Goal: Browse casually: Explore the website without a specific task or goal

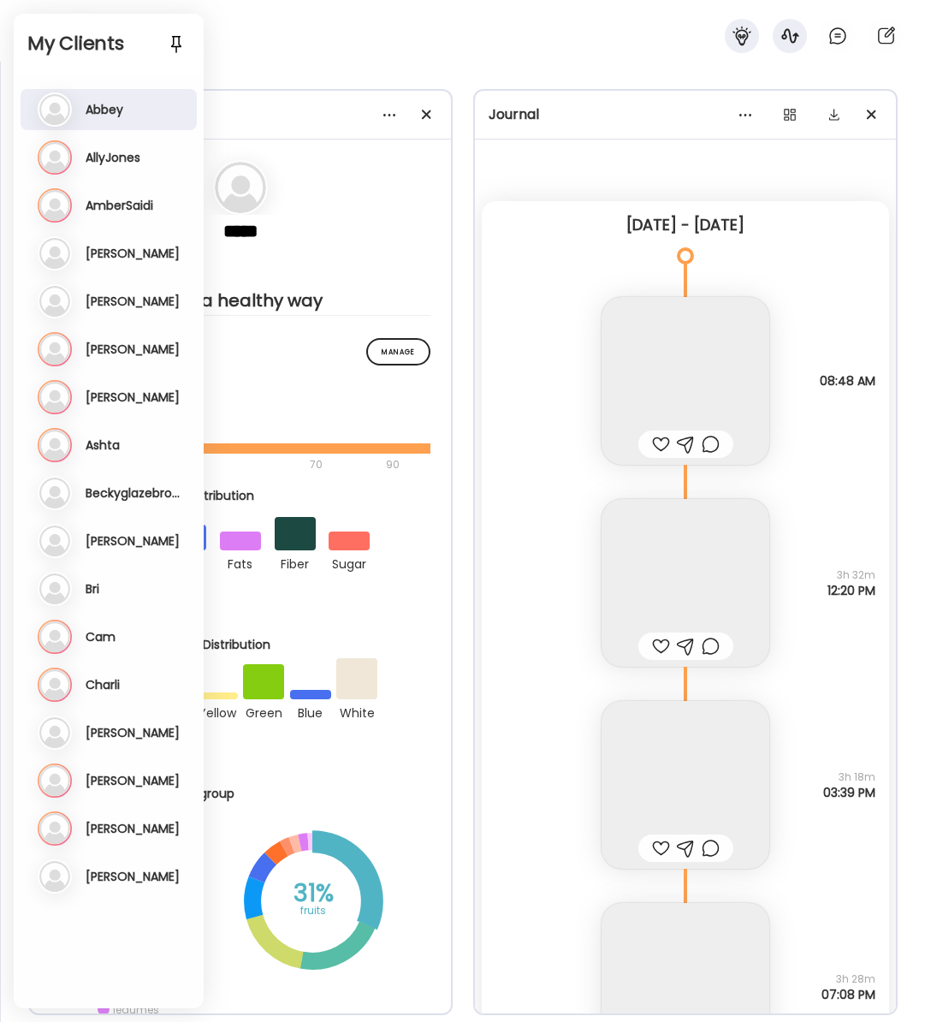
scroll to position [23277, 0]
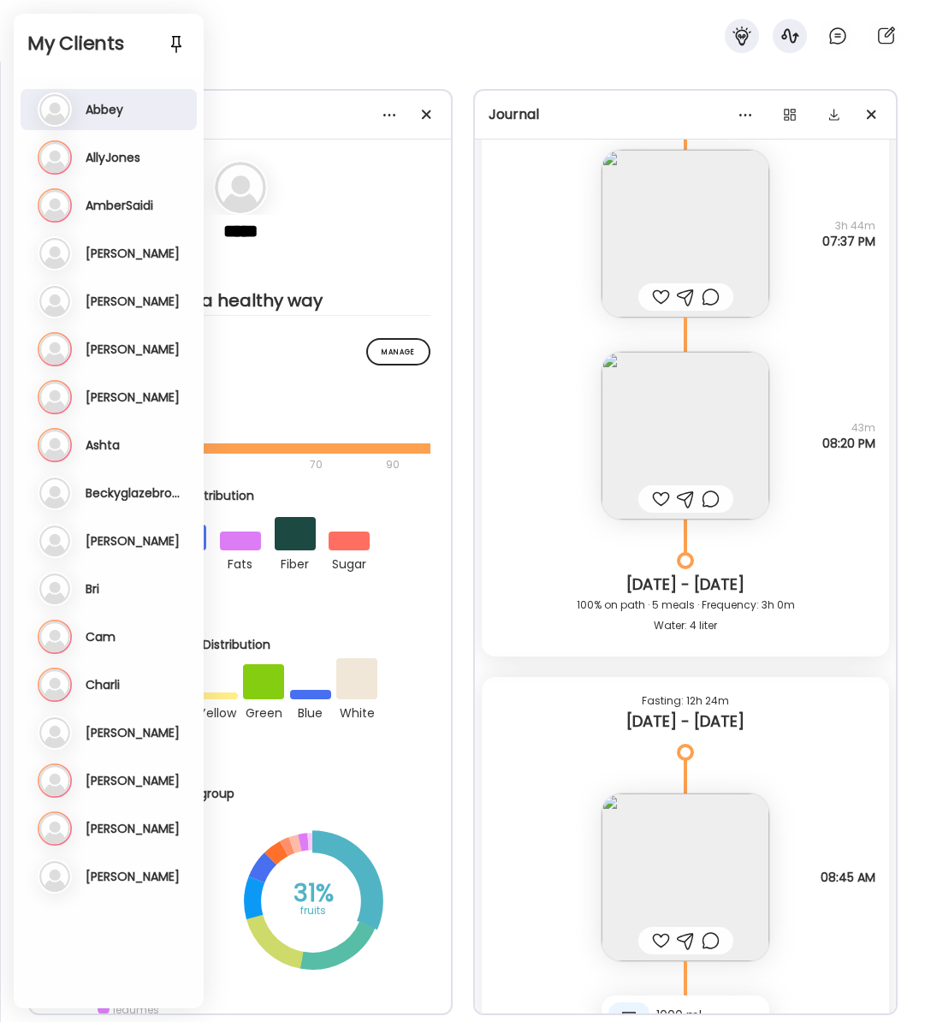
click at [235, 52] on div "Abbey" at bounding box center [462, 31] width 925 height 62
click at [310, 38] on div "Abbey" at bounding box center [462, 31] width 925 height 62
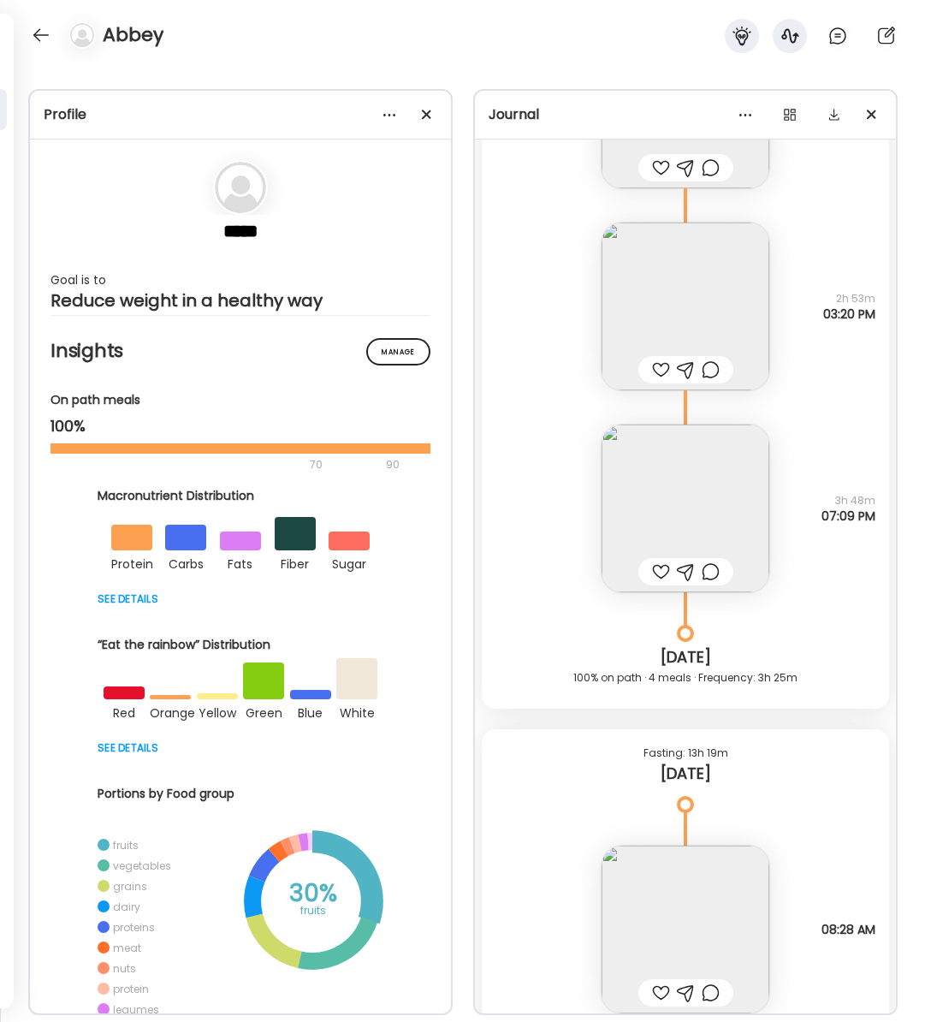
scroll to position [26283, 0]
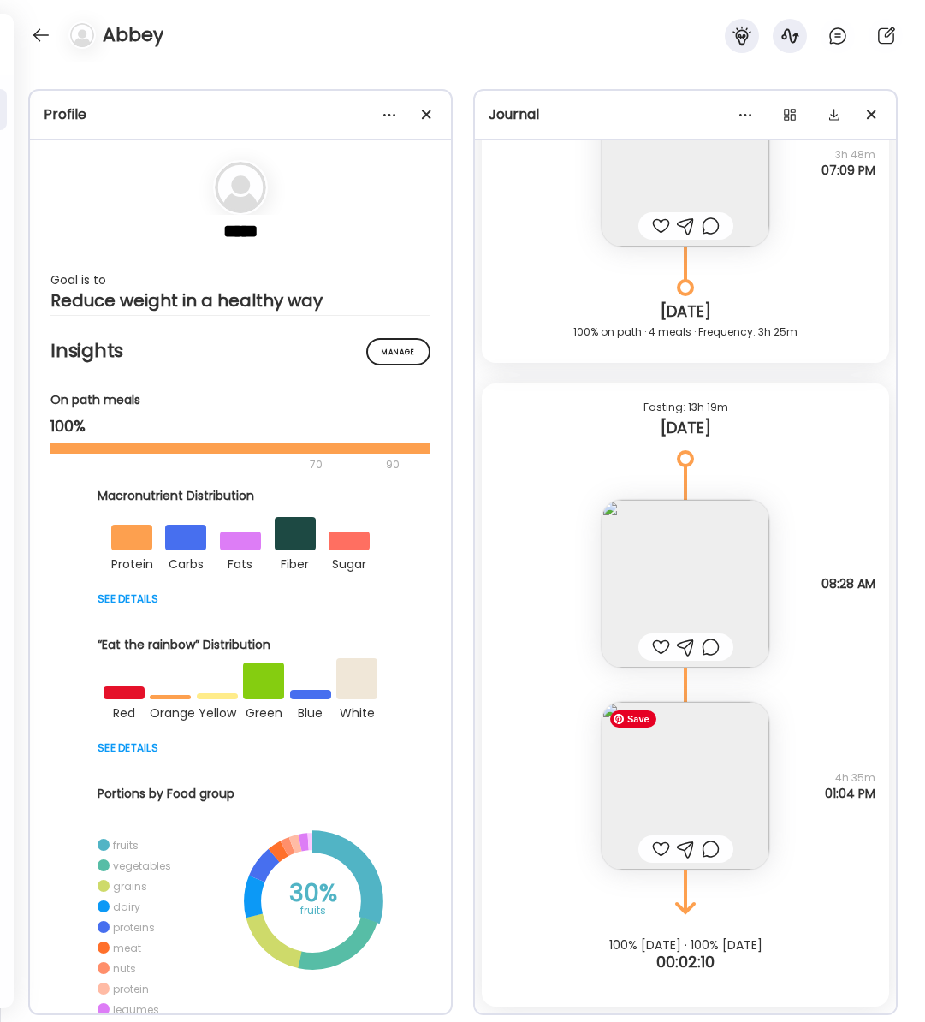
click at [711, 798] on img at bounding box center [686, 786] width 168 height 168
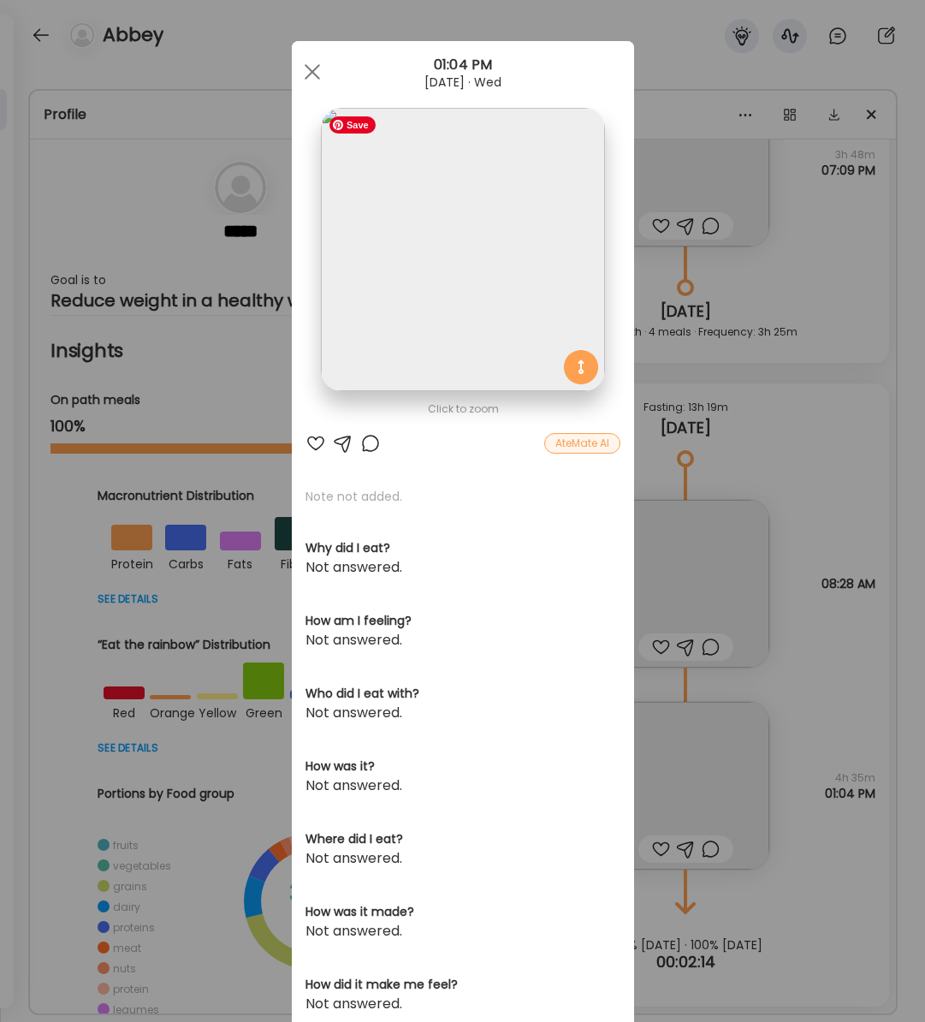
click at [431, 244] on img at bounding box center [462, 249] width 283 height 283
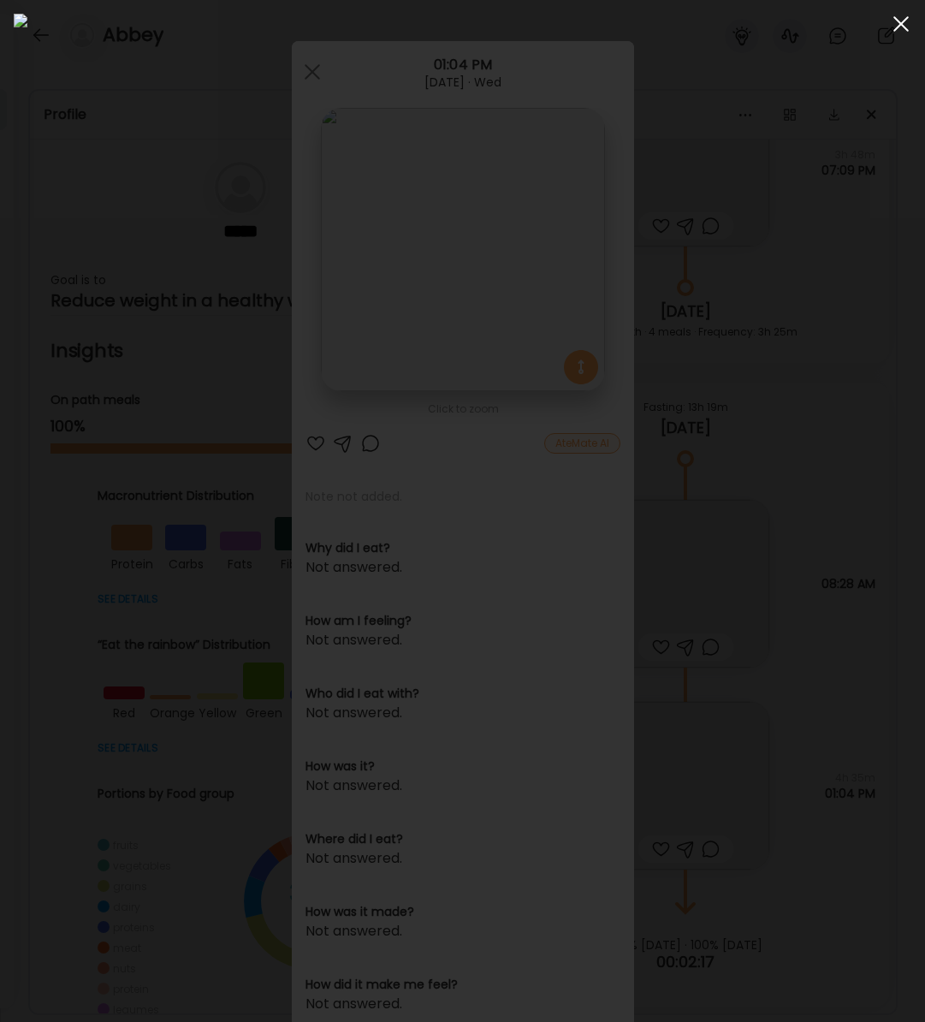
click at [891, 22] on div at bounding box center [901, 24] width 34 height 34
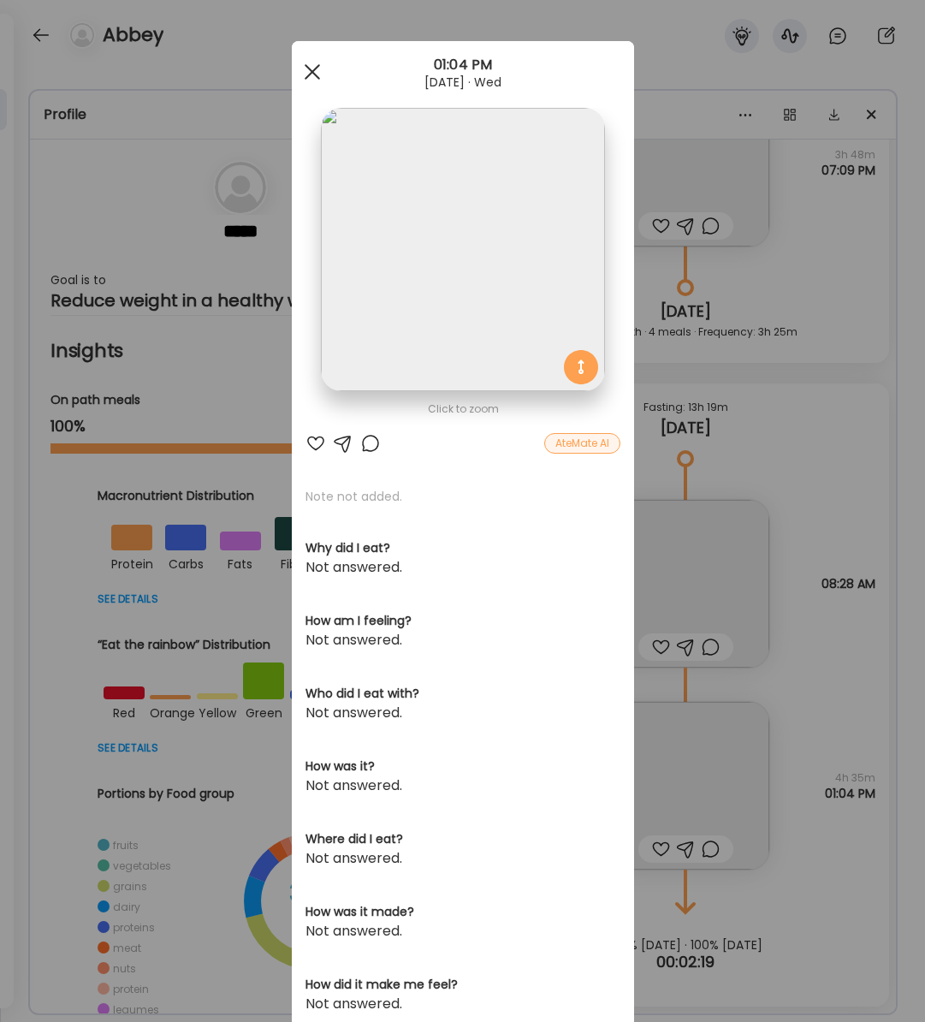
click at [310, 63] on div at bounding box center [312, 72] width 34 height 34
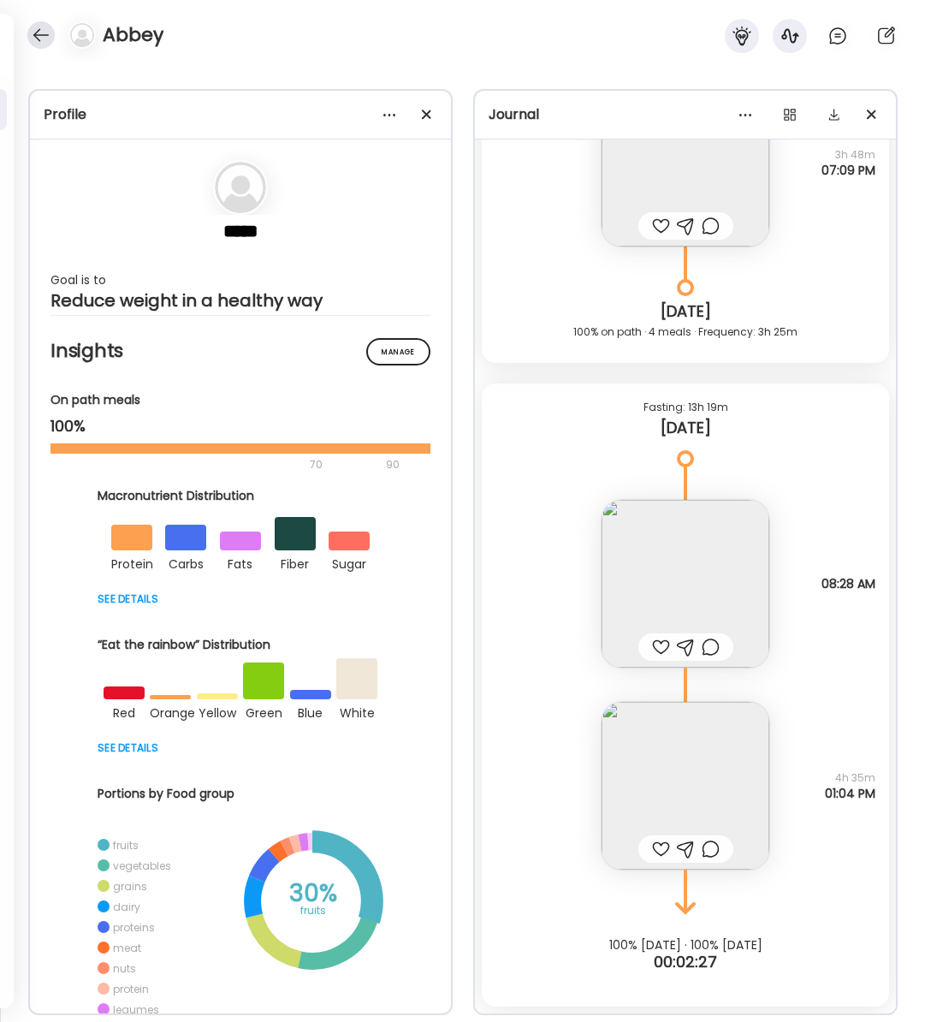
click at [37, 39] on div at bounding box center [40, 34] width 27 height 27
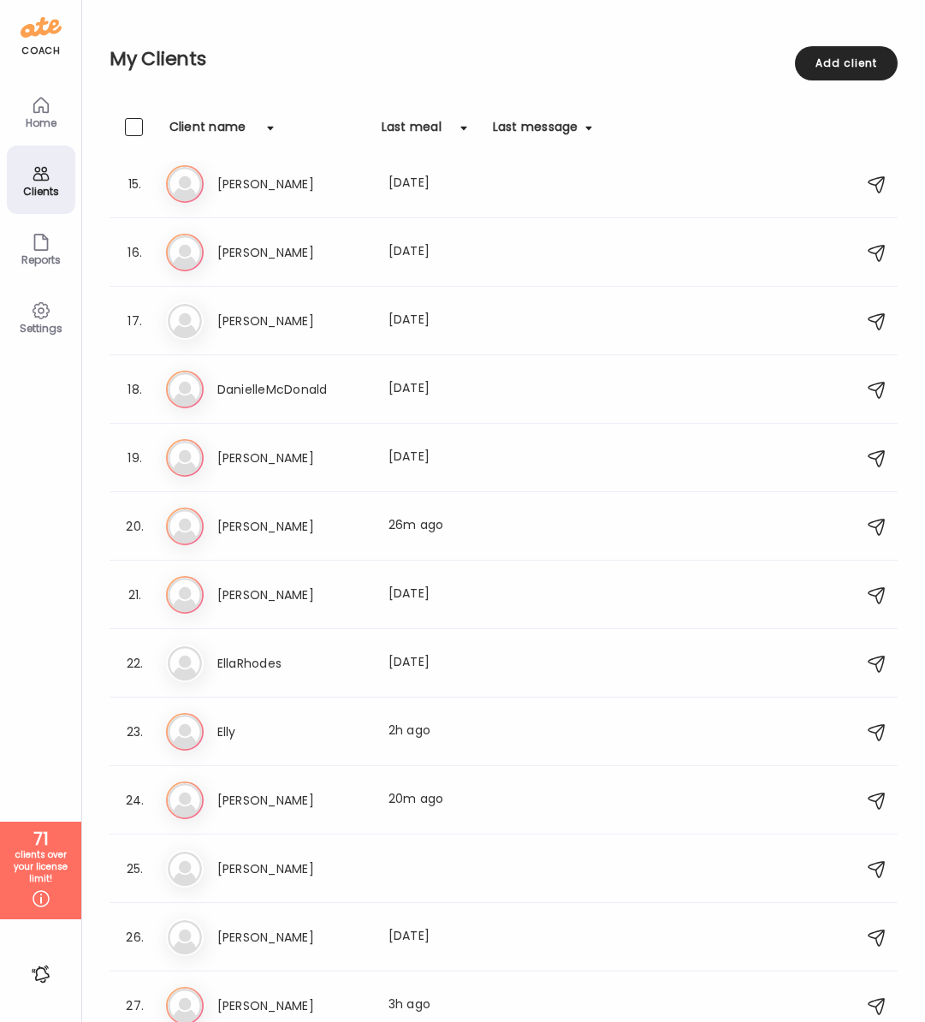
scroll to position [1009, 0]
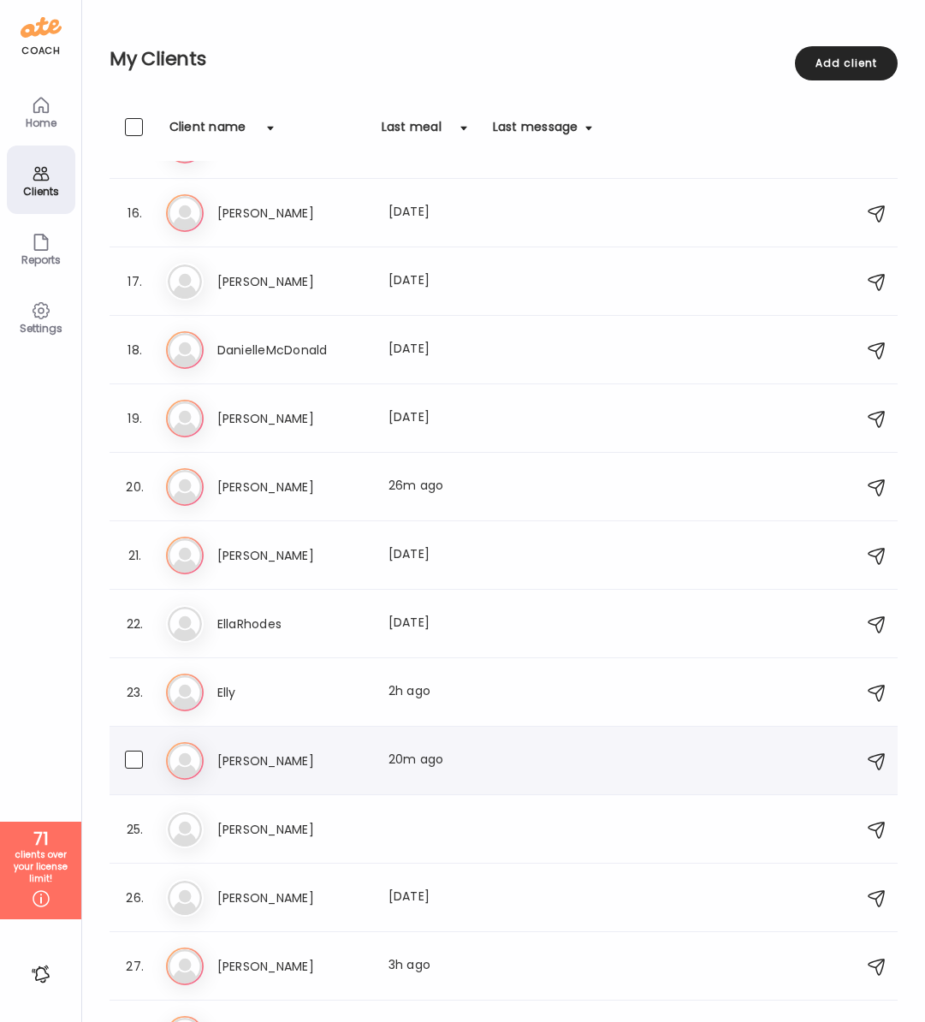
click at [252, 764] on h3 "[PERSON_NAME]" at bounding box center [292, 761] width 151 height 21
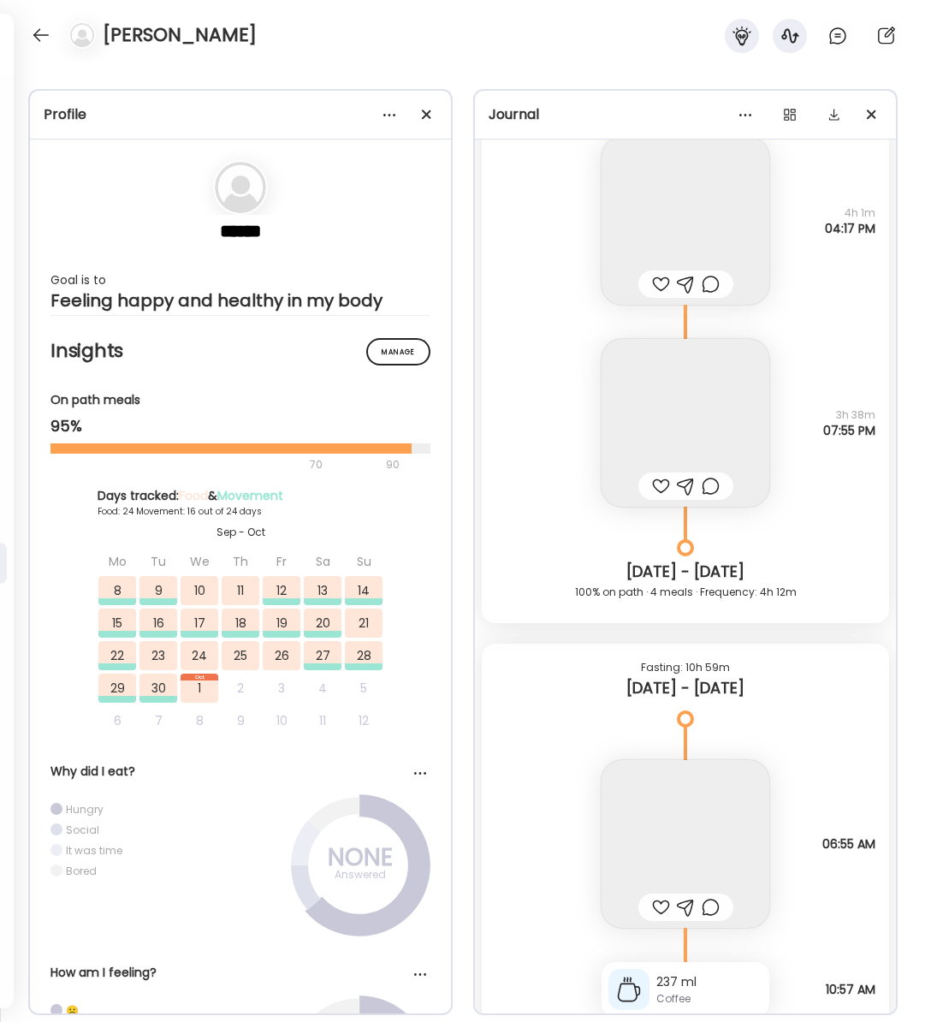
scroll to position [41476, 0]
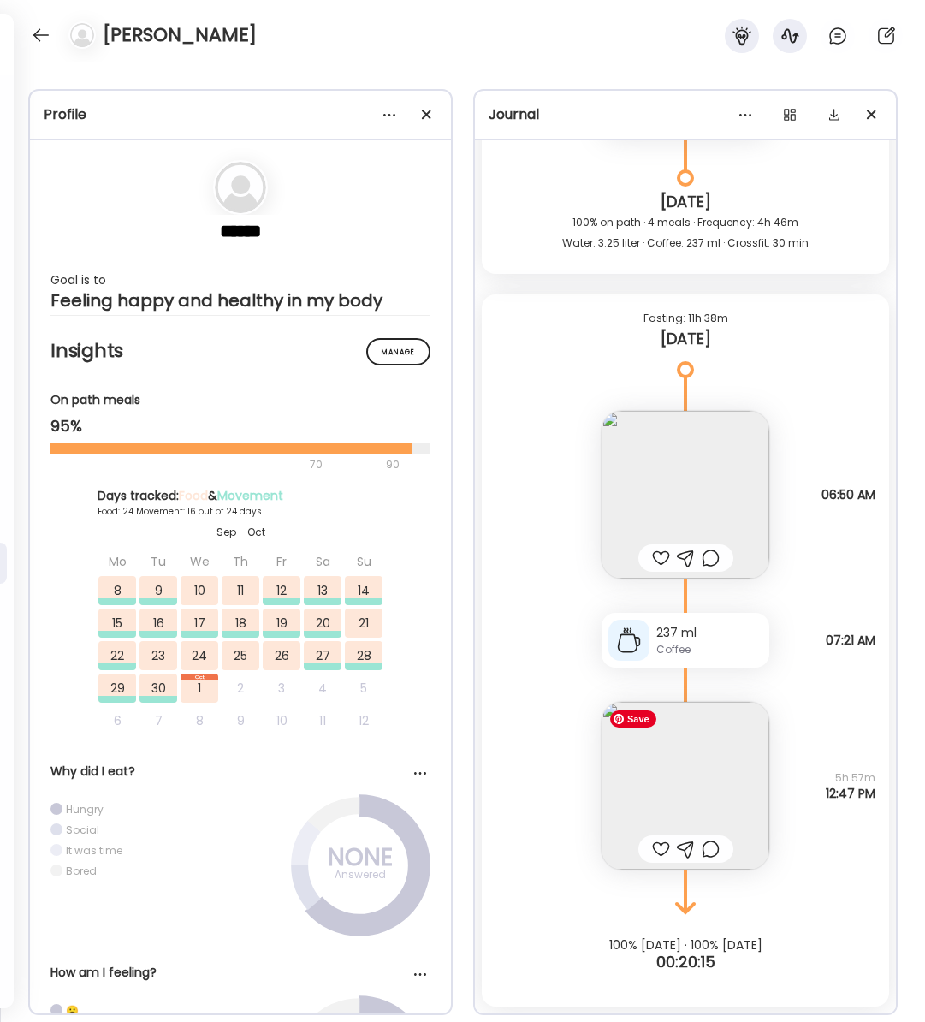
click at [675, 815] on img at bounding box center [686, 786] width 168 height 168
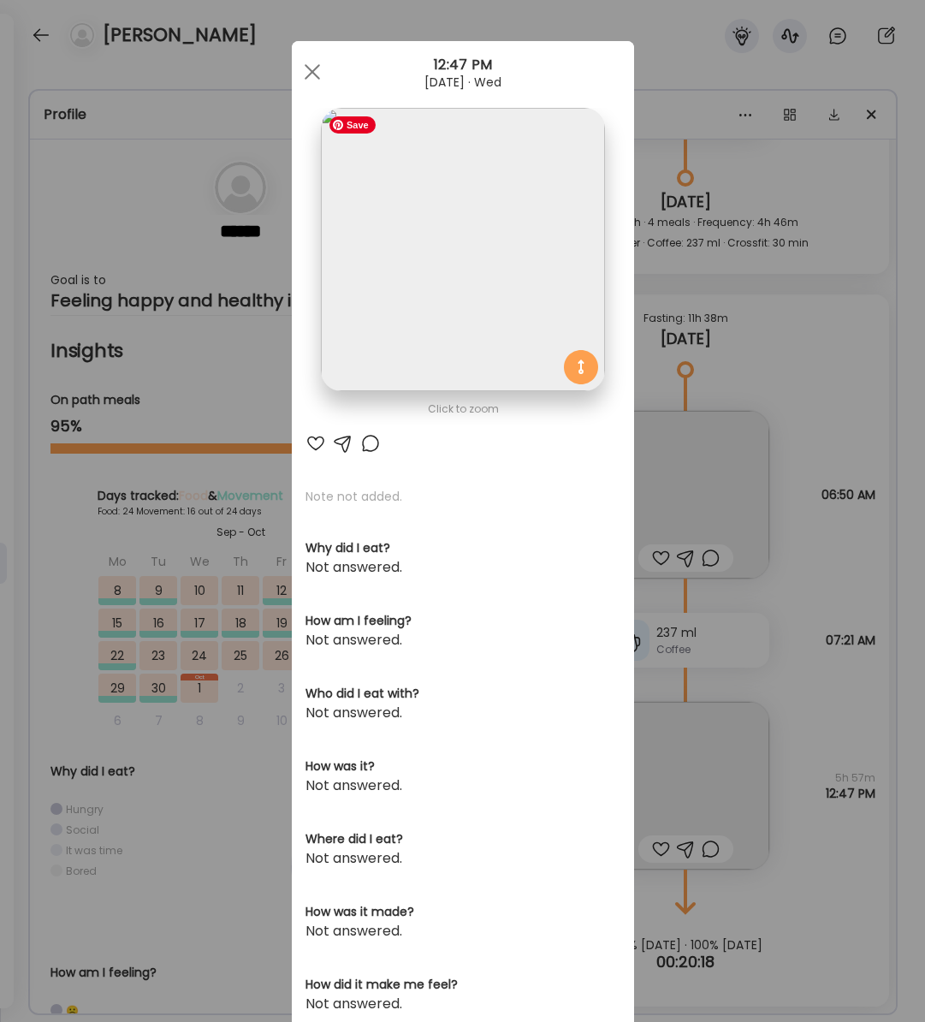
click at [473, 300] on img at bounding box center [462, 249] width 283 height 283
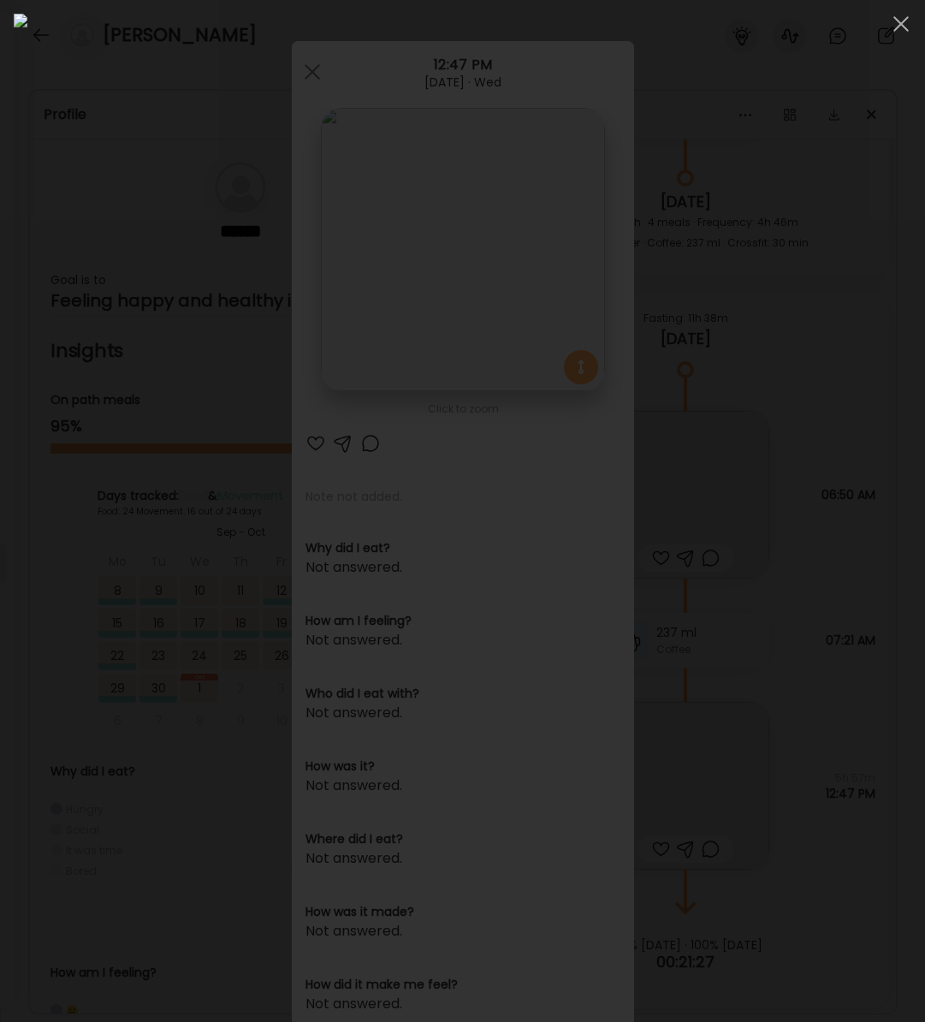
click at [901, 17] on div at bounding box center [901, 24] width 34 height 34
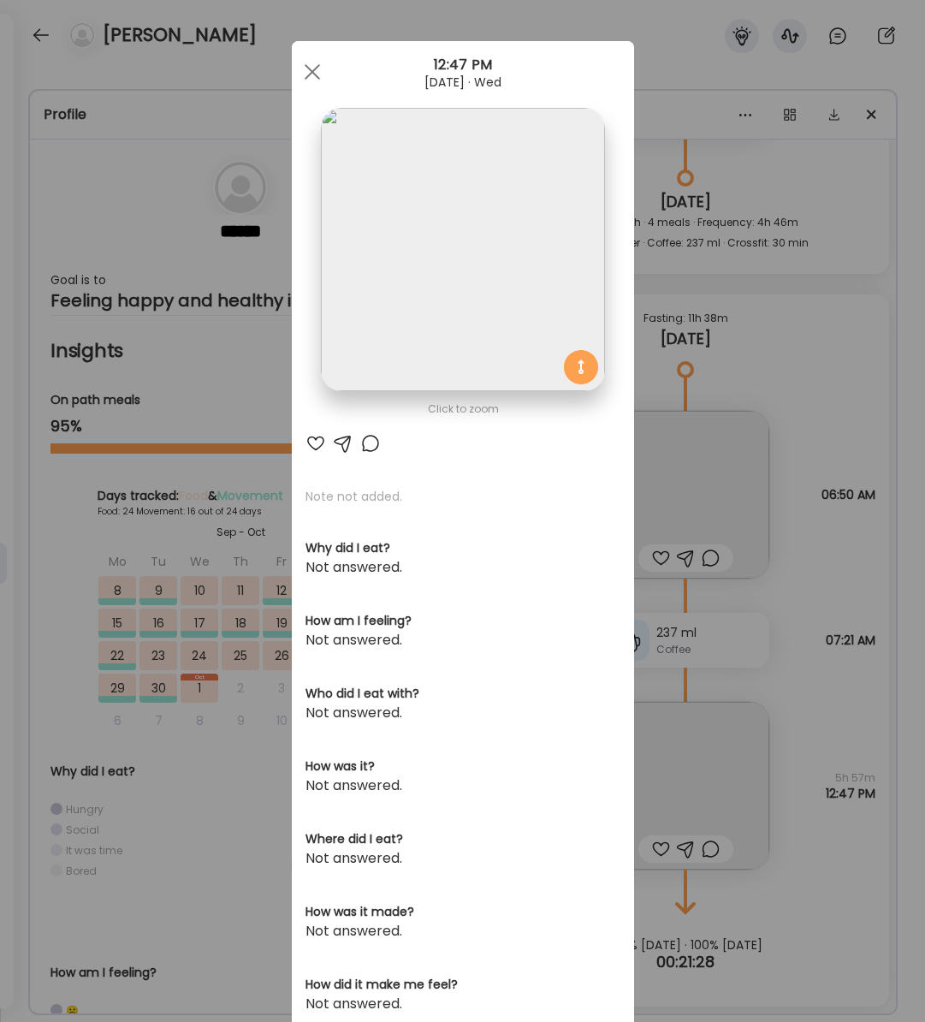
click at [312, 80] on div at bounding box center [312, 72] width 34 height 34
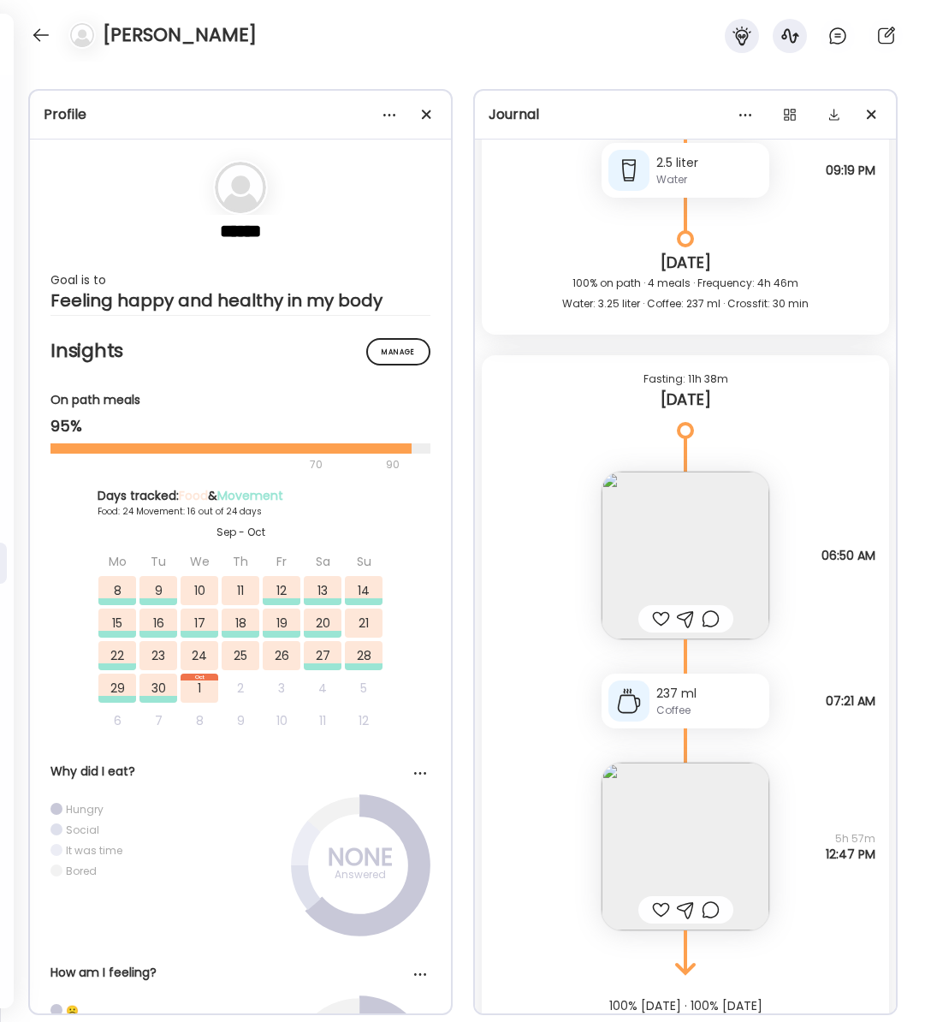
scroll to position [41414, 0]
click at [687, 578] on img at bounding box center [686, 557] width 168 height 168
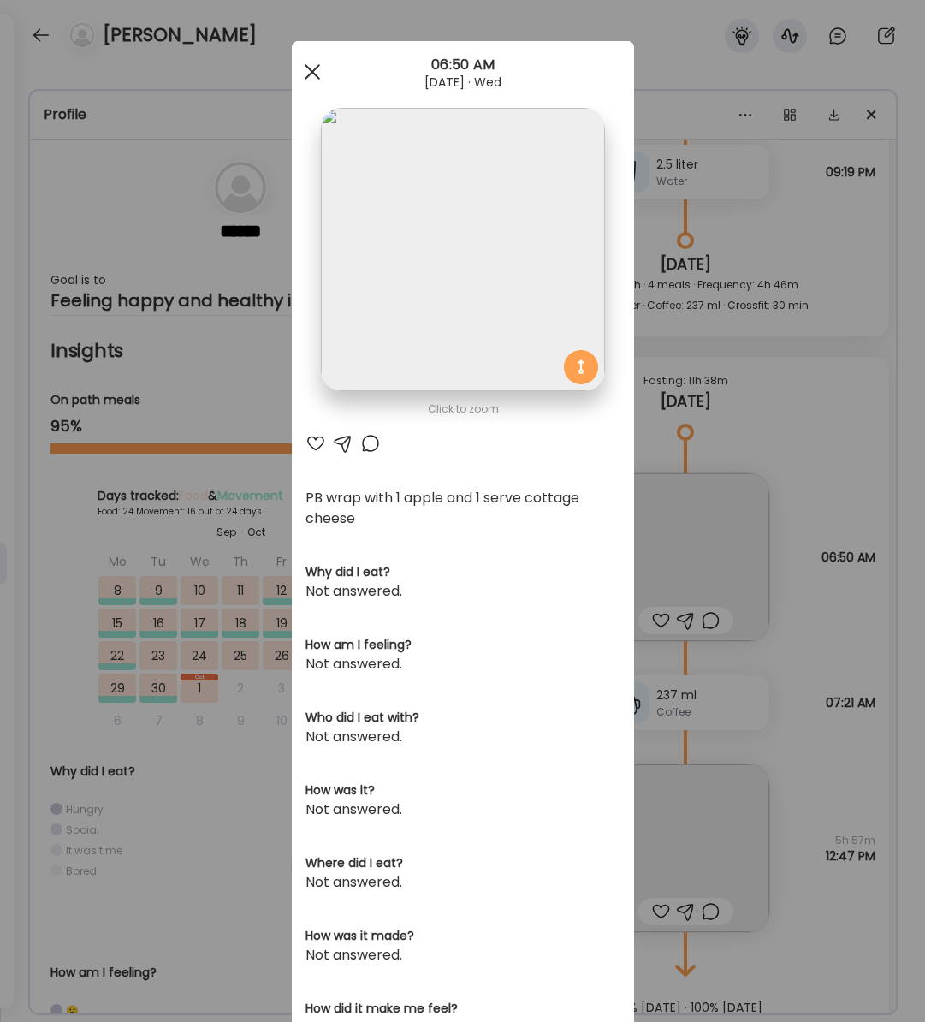
click at [302, 74] on div at bounding box center [312, 72] width 34 height 34
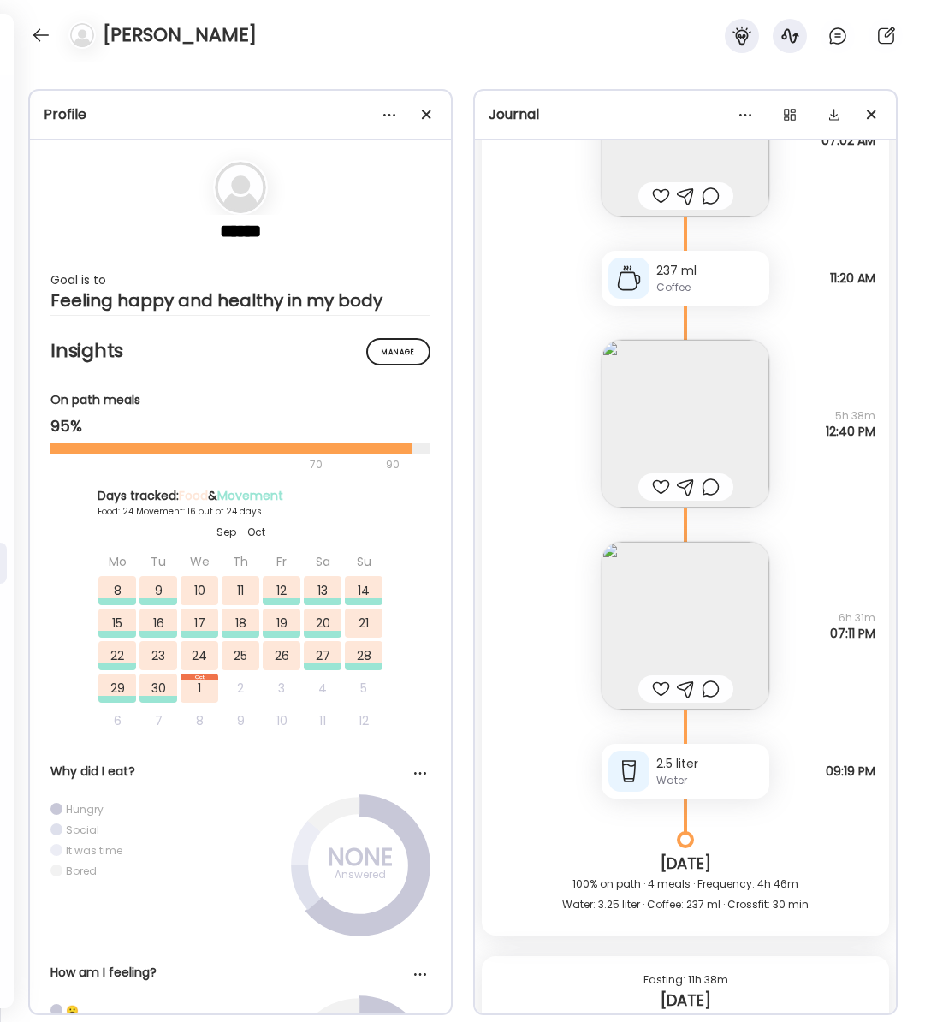
scroll to position [40811, 0]
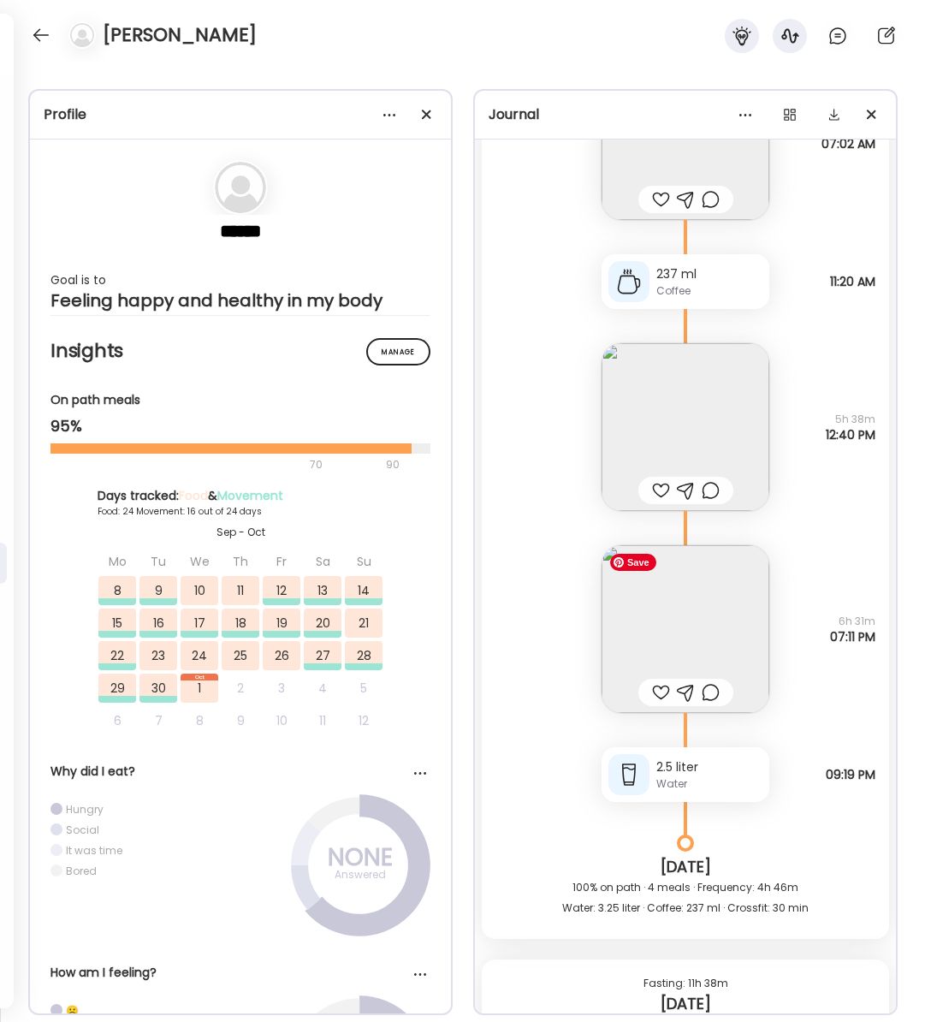
click at [708, 614] on img at bounding box center [686, 629] width 168 height 168
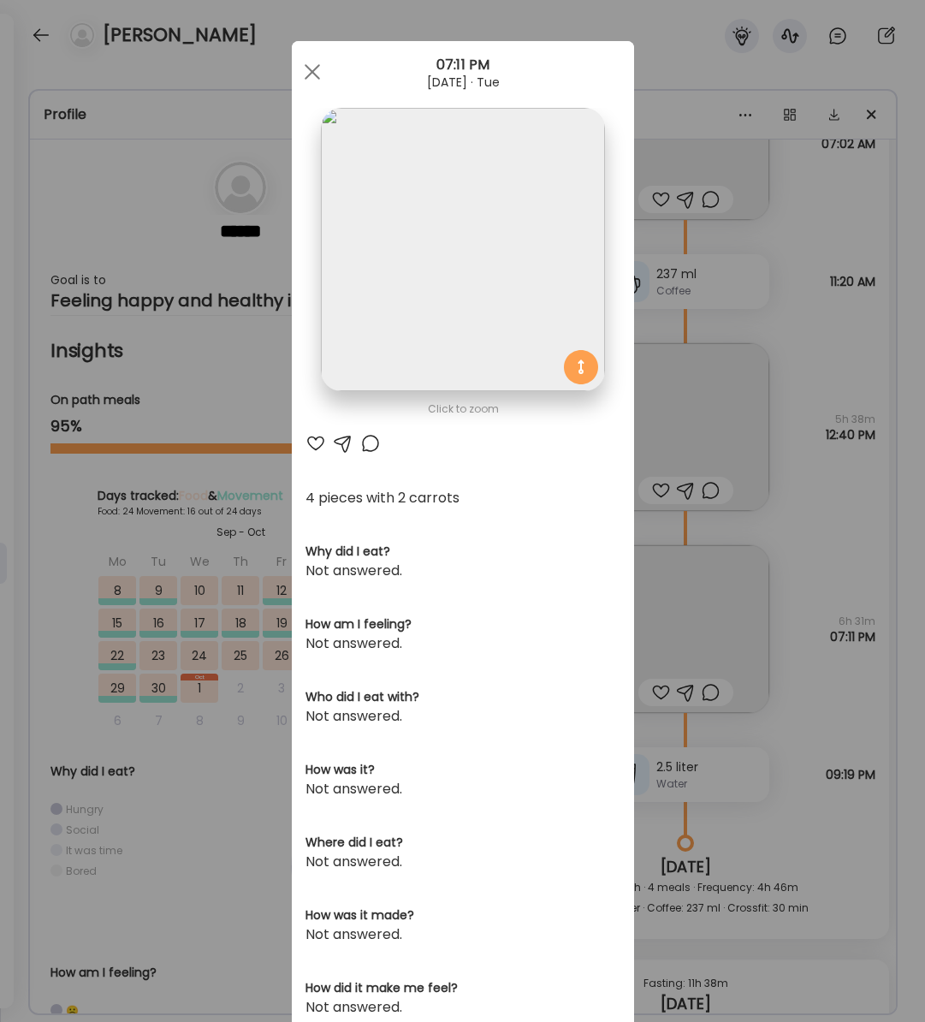
click at [514, 235] on img at bounding box center [462, 249] width 283 height 283
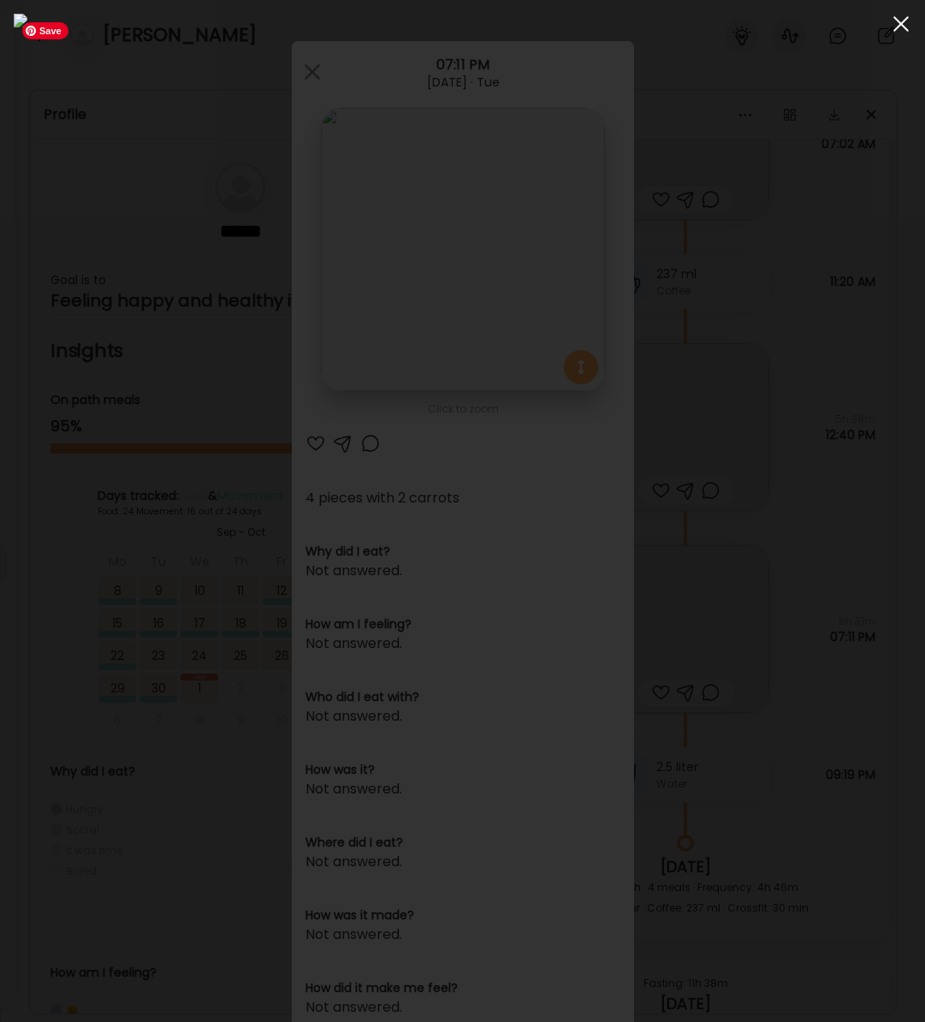
click at [895, 27] on span at bounding box center [901, 23] width 15 height 15
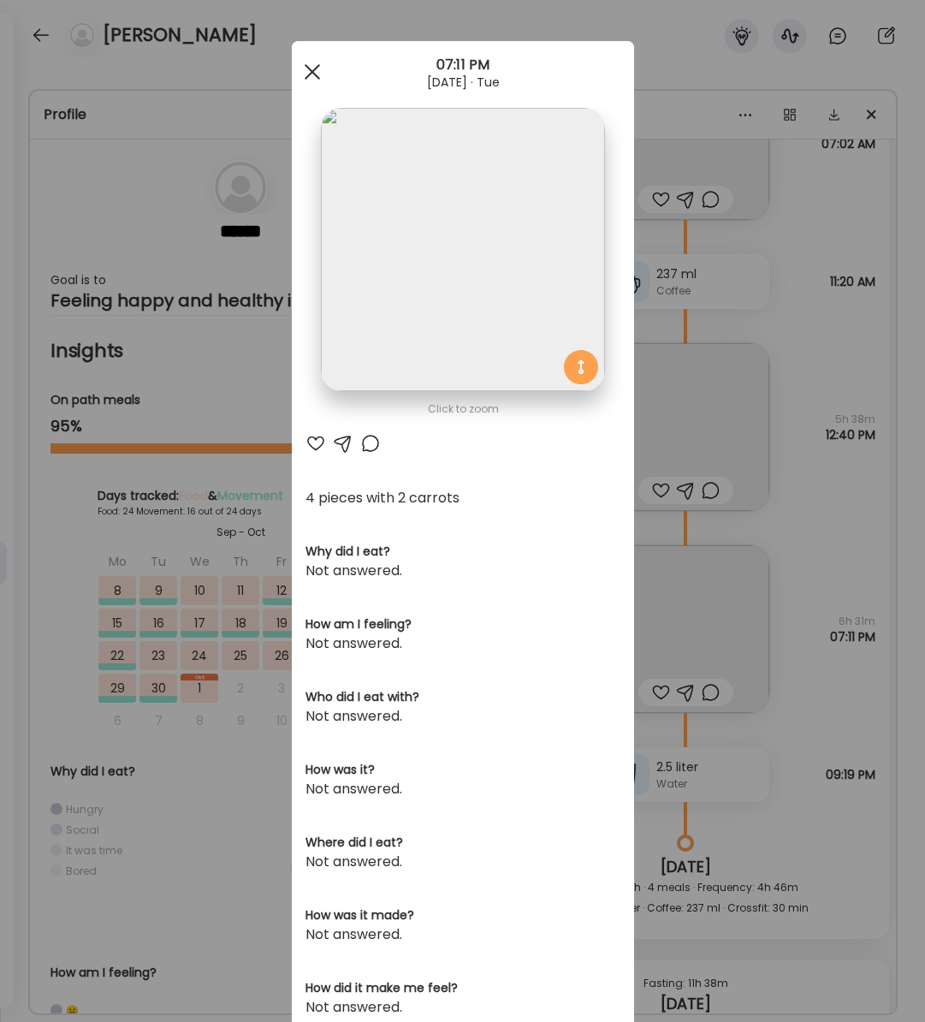
click at [304, 80] on div at bounding box center [312, 72] width 34 height 34
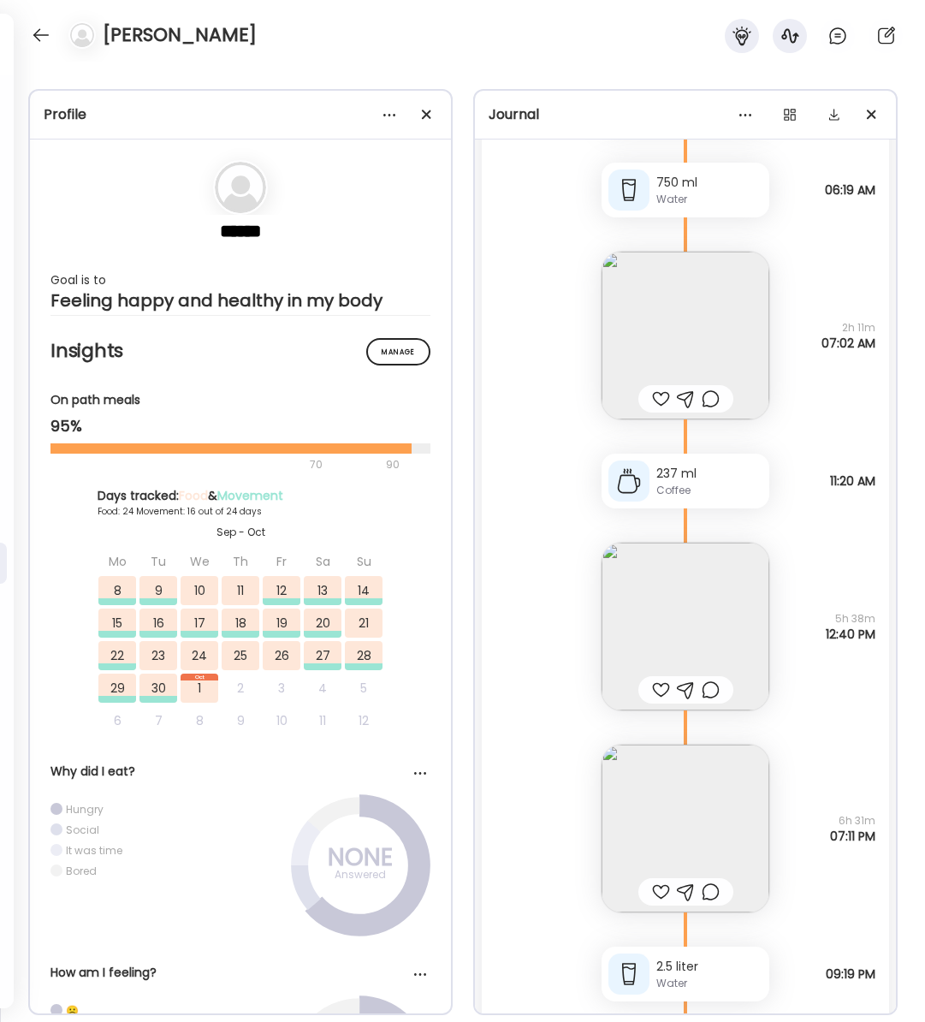
scroll to position [40601, 0]
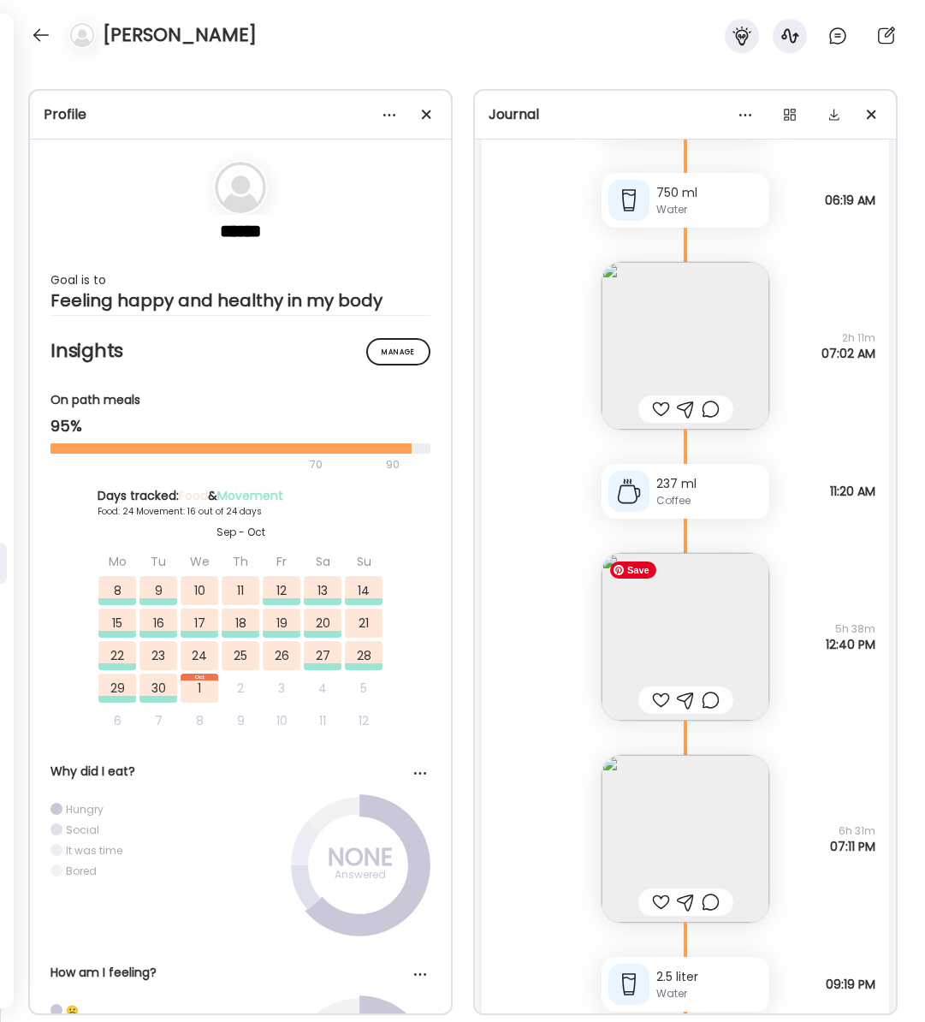
click at [696, 624] on img at bounding box center [686, 637] width 168 height 168
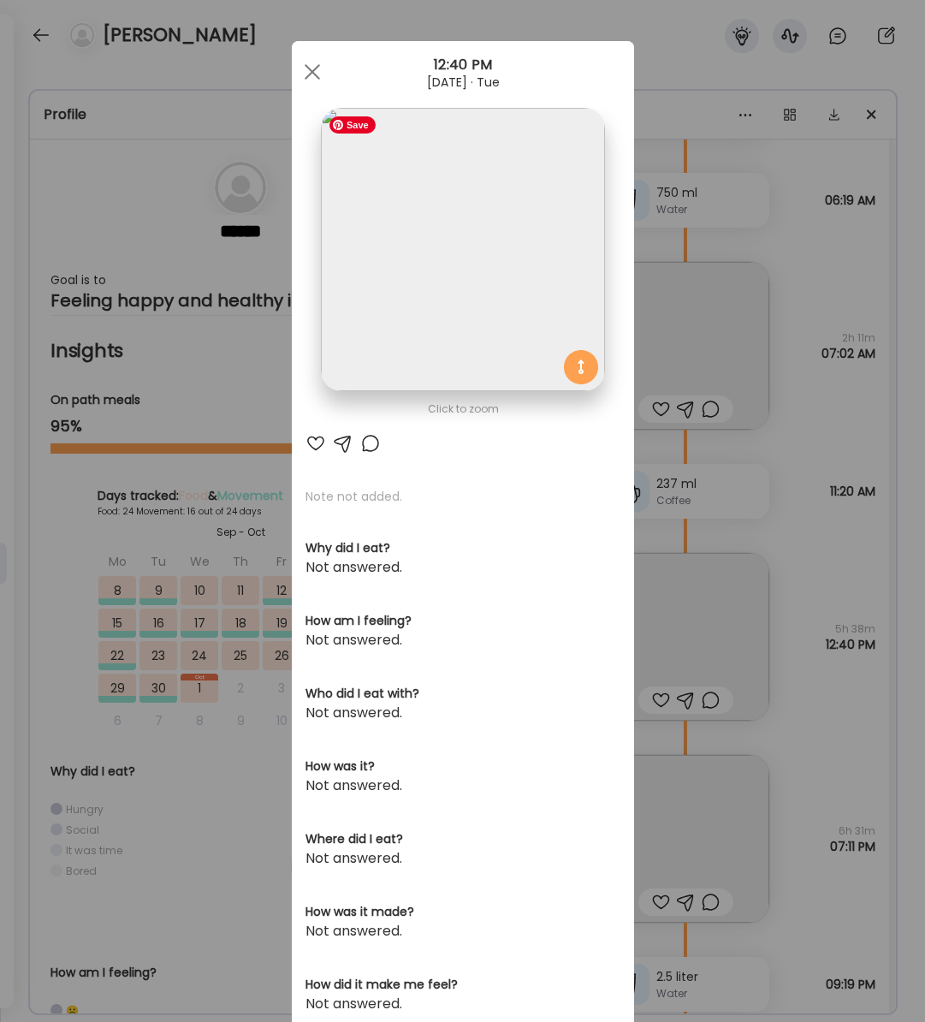
click at [480, 279] on img at bounding box center [462, 249] width 283 height 283
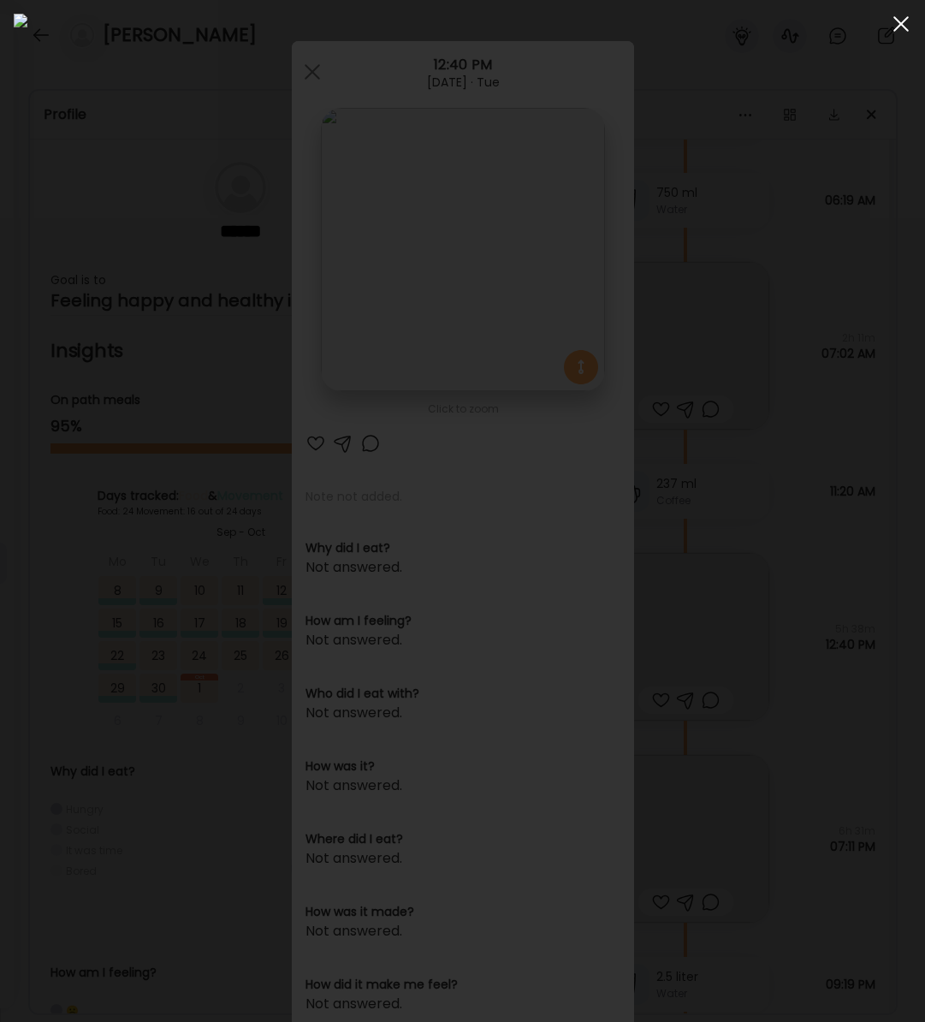
click at [899, 22] on span at bounding box center [901, 23] width 15 height 15
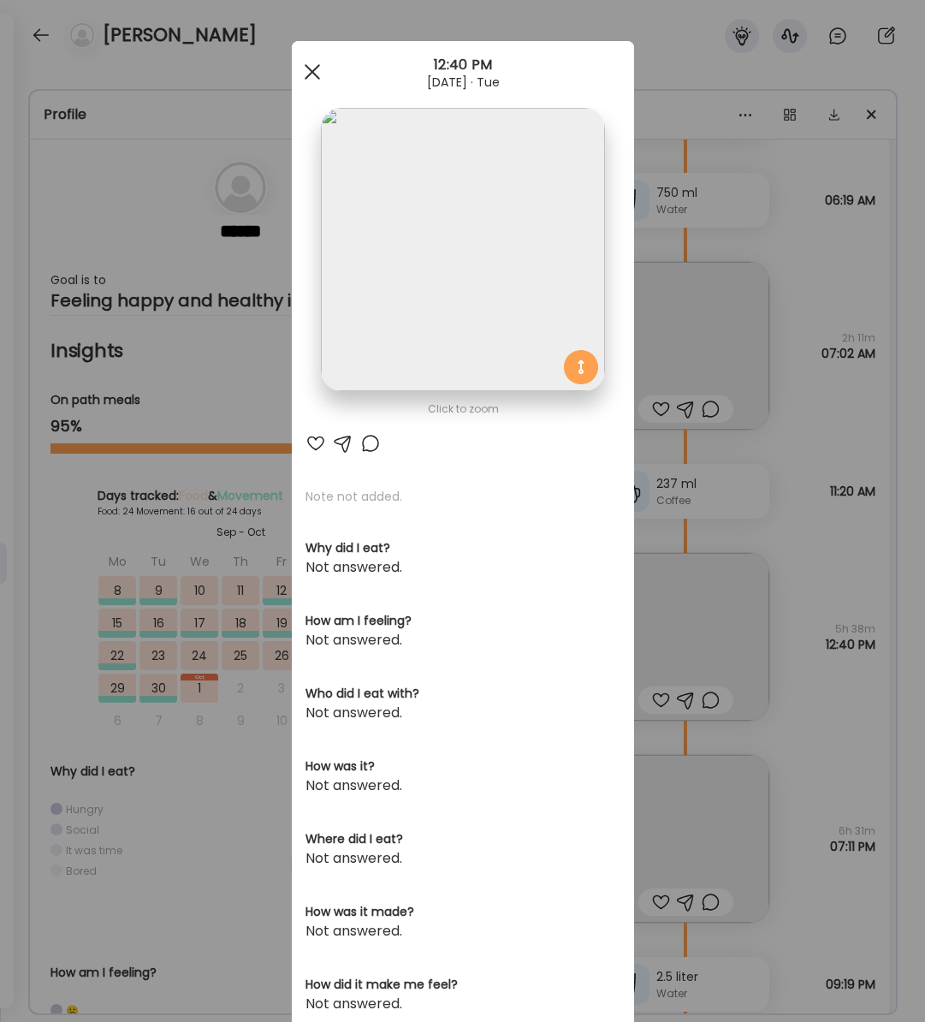
click at [314, 76] on div at bounding box center [312, 72] width 34 height 34
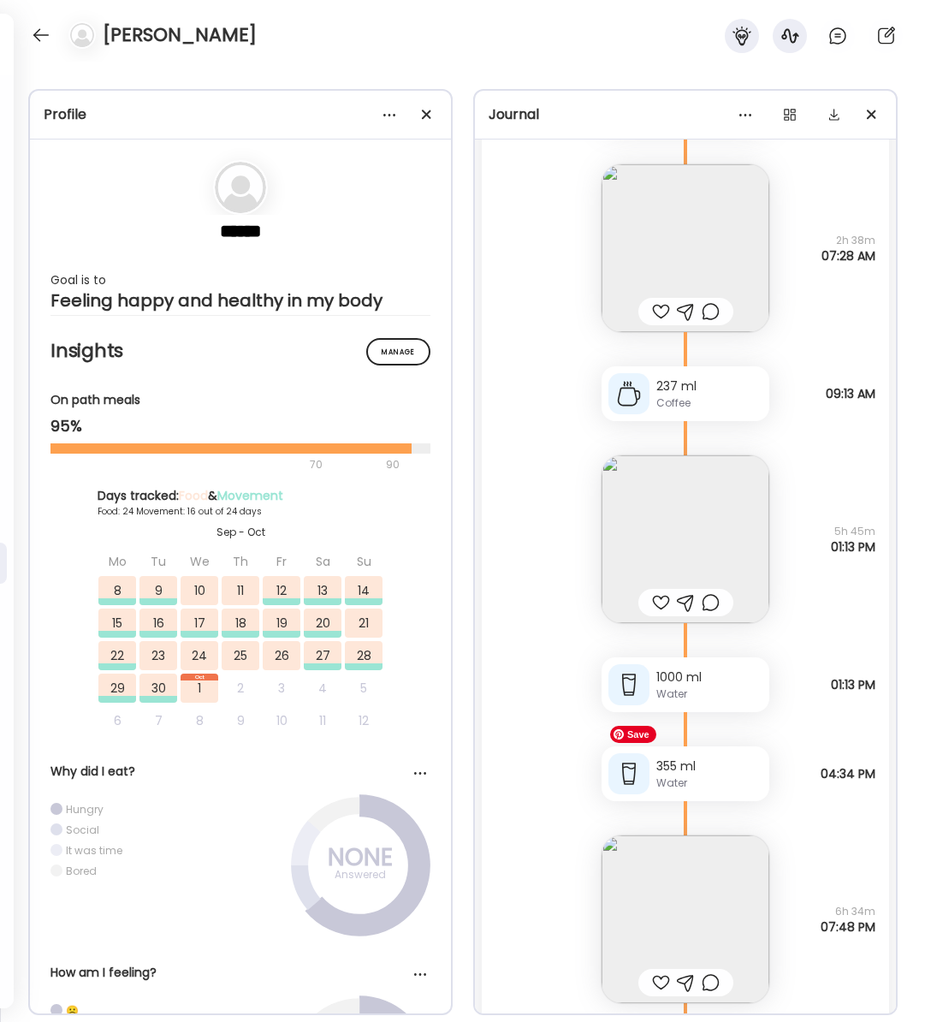
scroll to position [39203, 0]
click at [695, 922] on img at bounding box center [686, 922] width 168 height 168
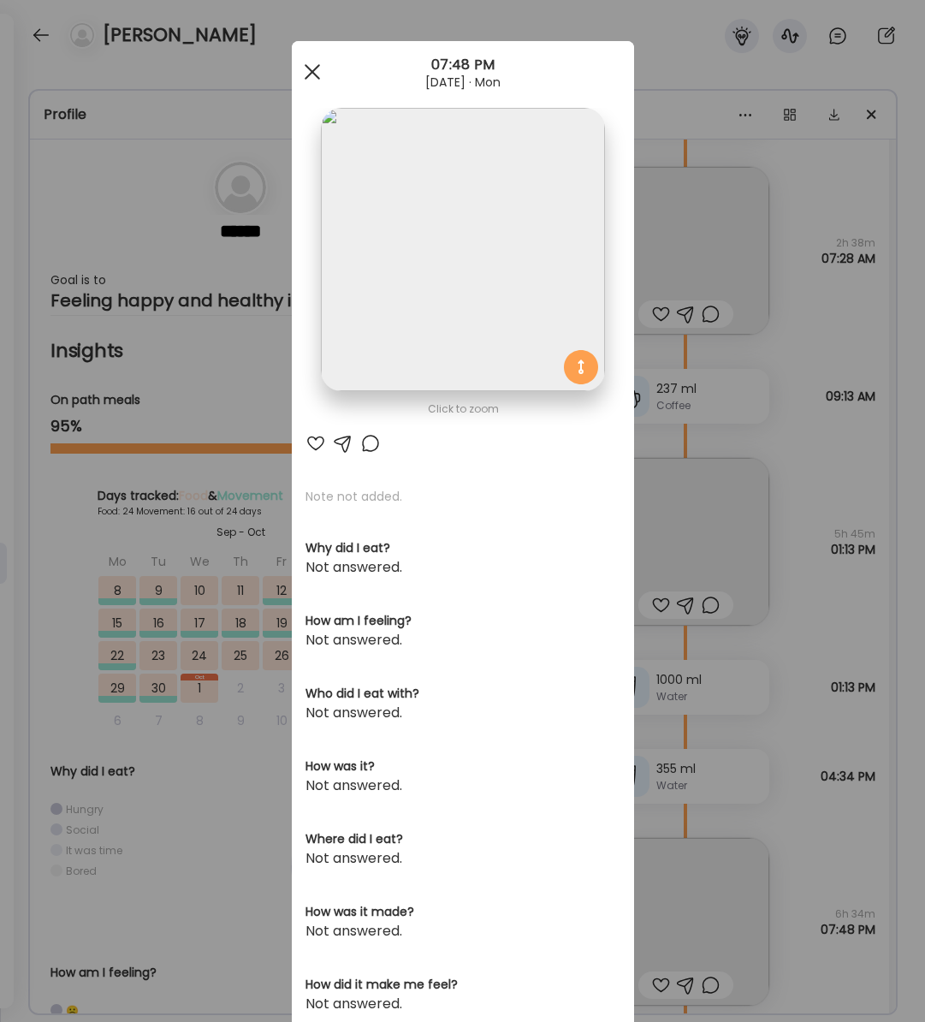
click at [310, 72] on span at bounding box center [311, 71] width 15 height 15
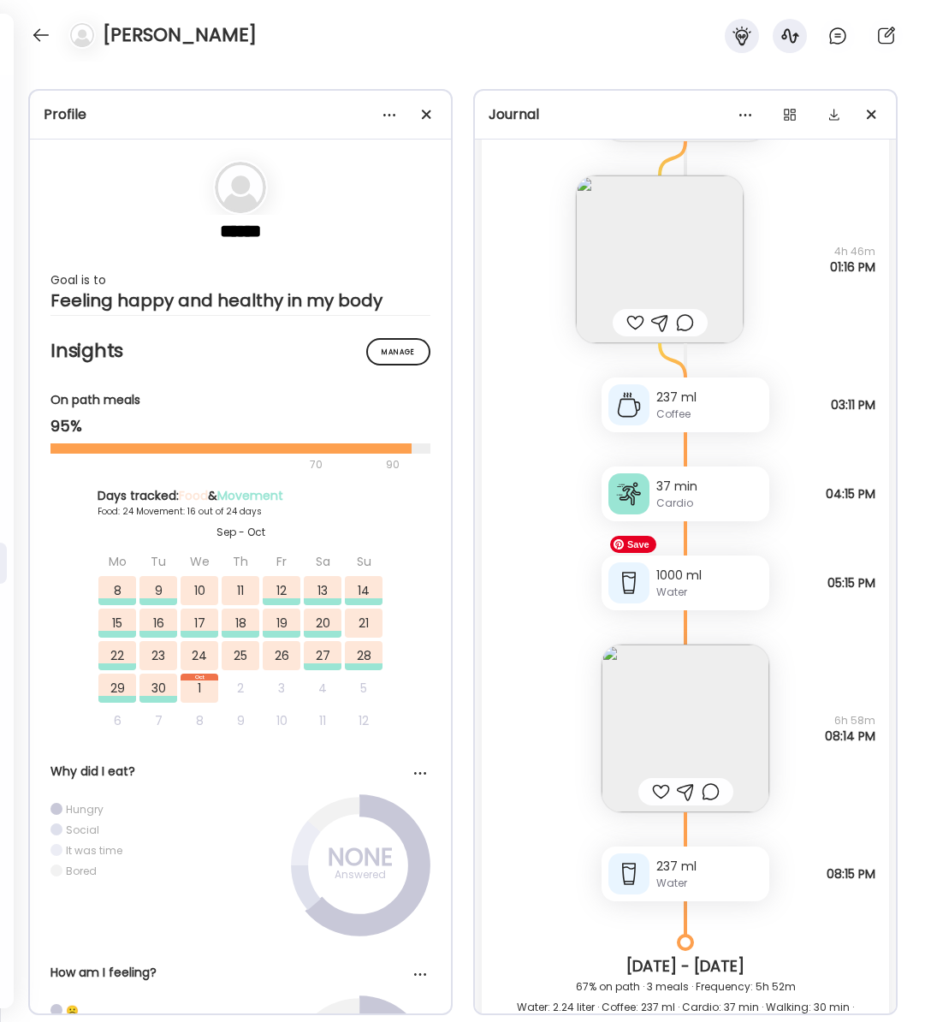
scroll to position [36430, 0]
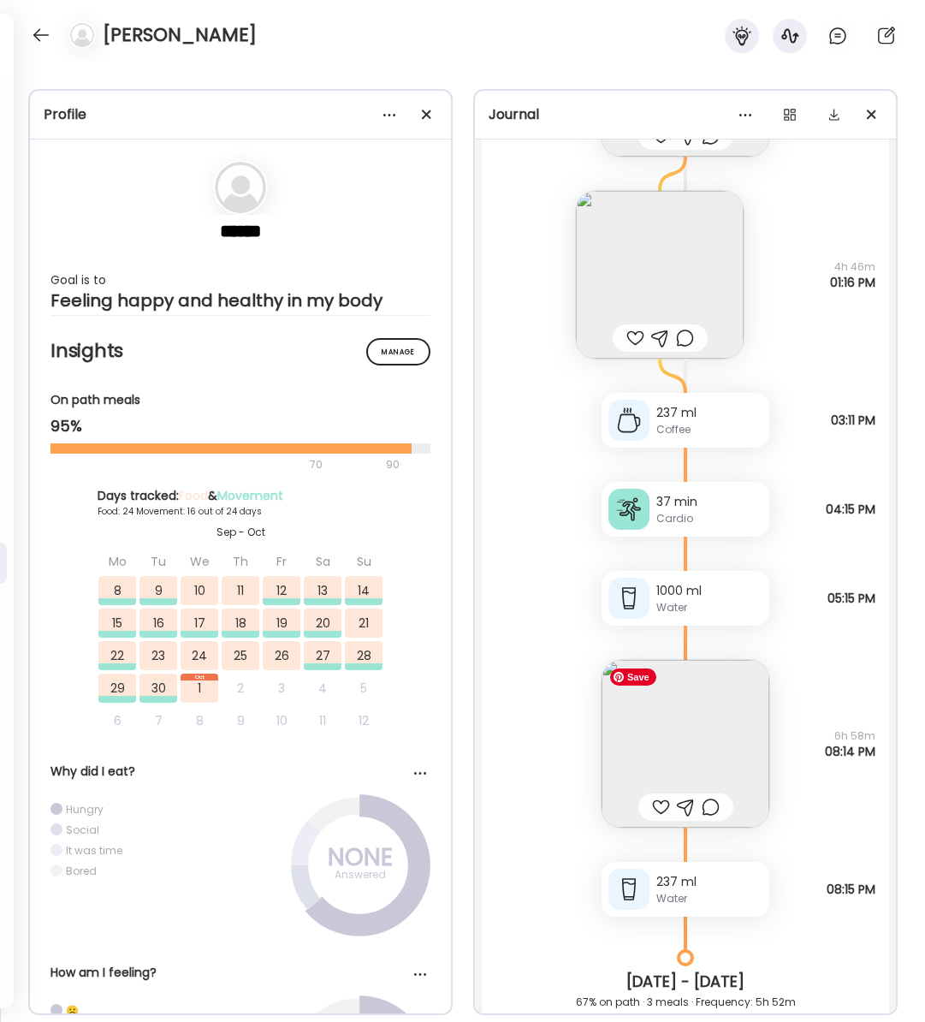
click at [718, 735] on img at bounding box center [686, 744] width 168 height 168
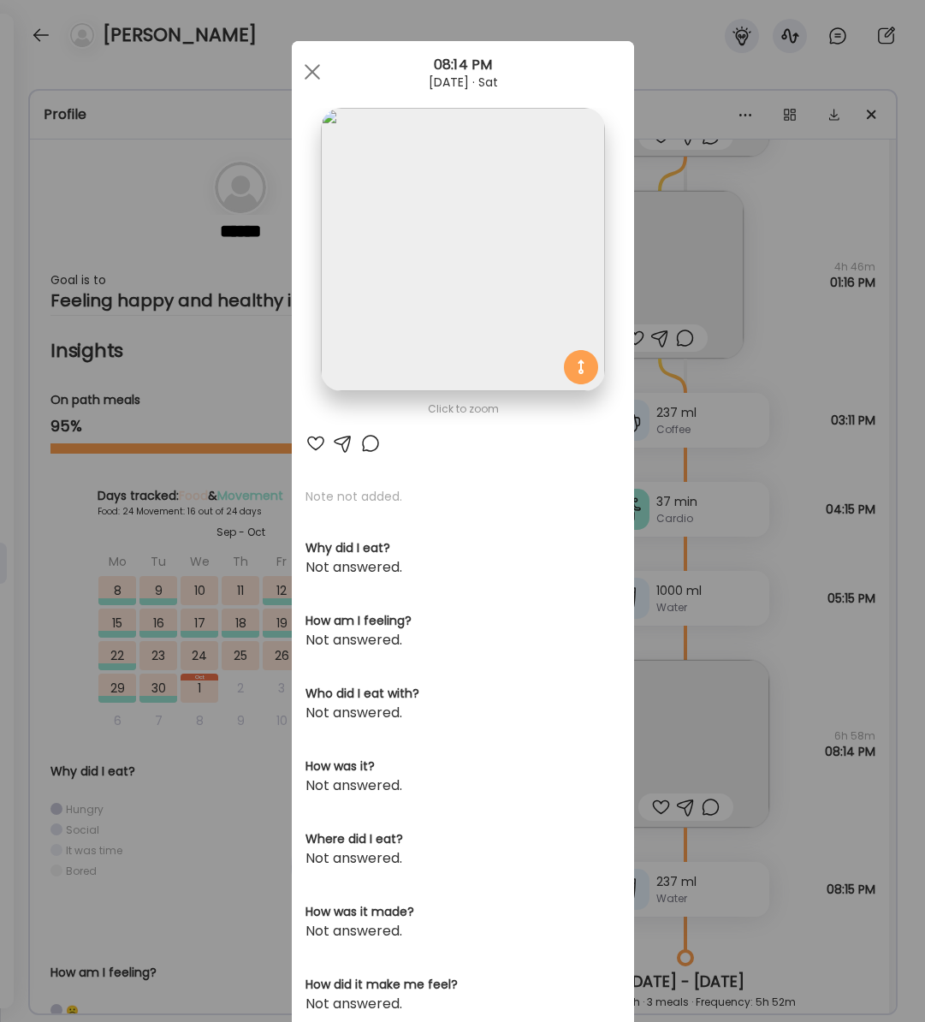
click at [449, 269] on img at bounding box center [462, 249] width 283 height 283
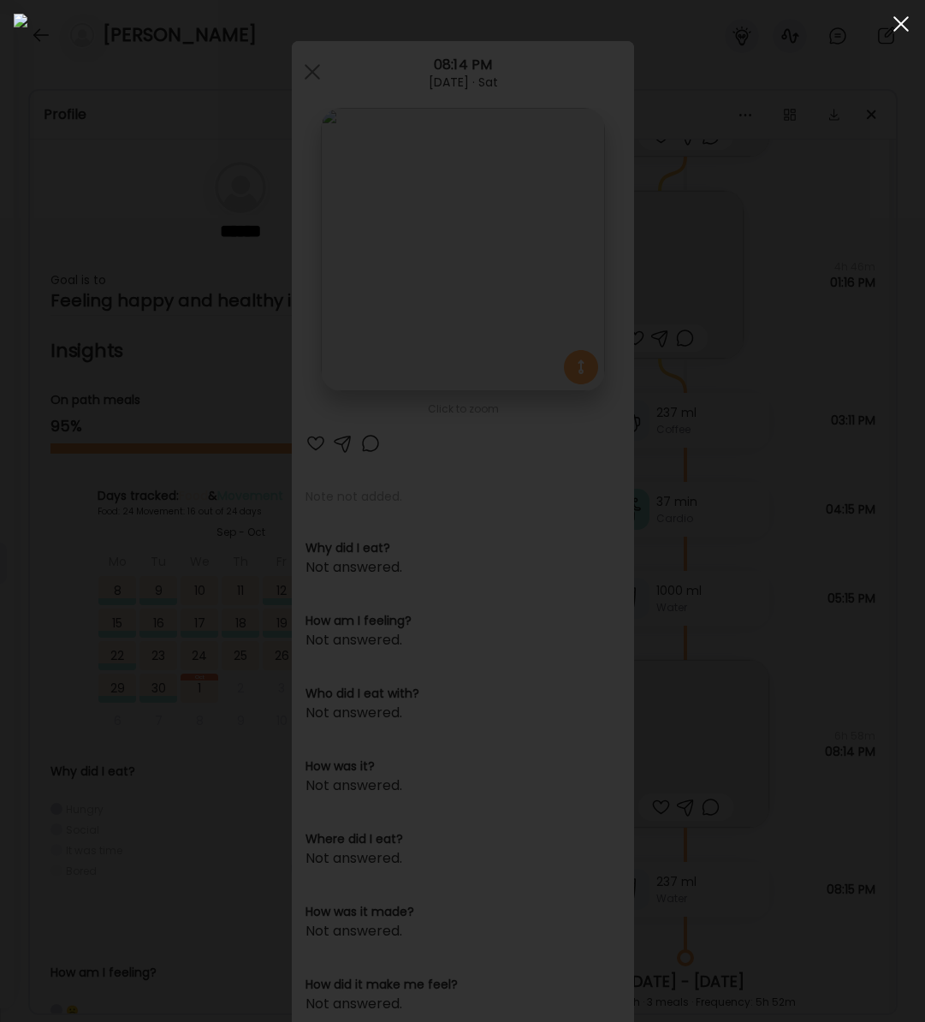
click at [904, 22] on div at bounding box center [901, 24] width 34 height 34
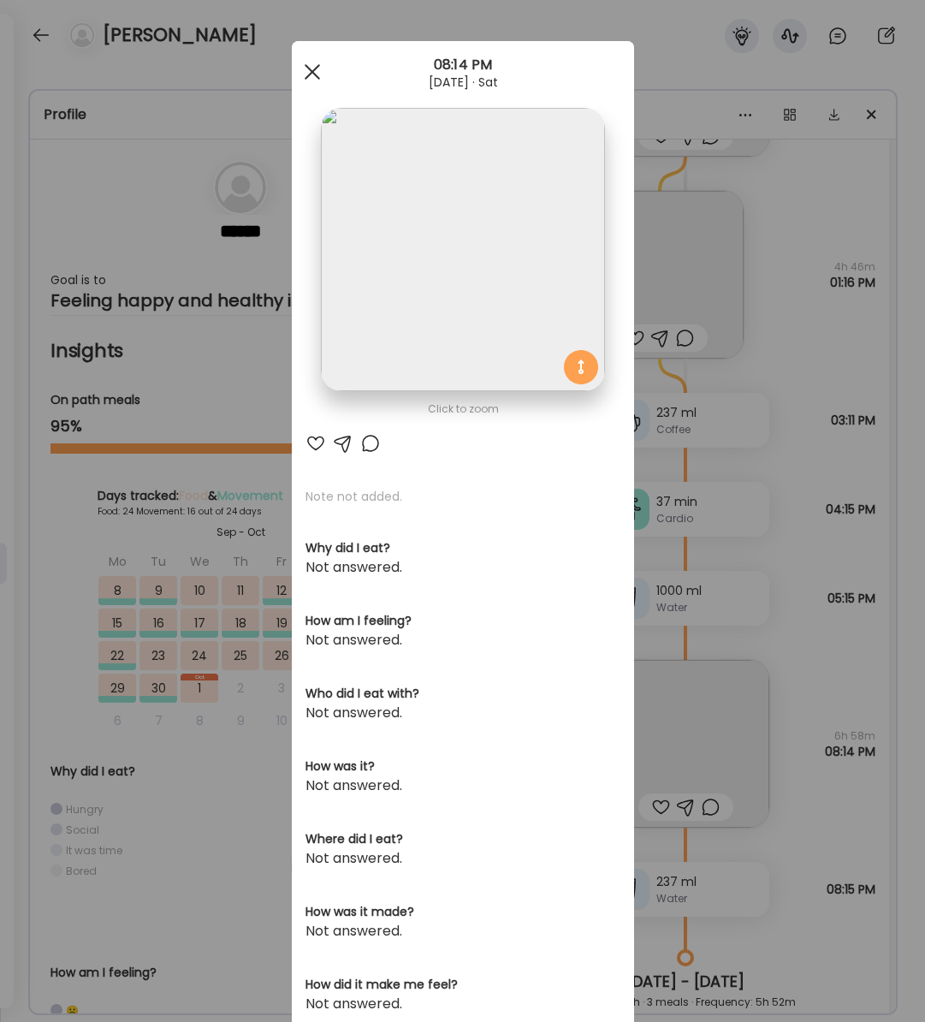
click at [310, 77] on div at bounding box center [312, 72] width 34 height 34
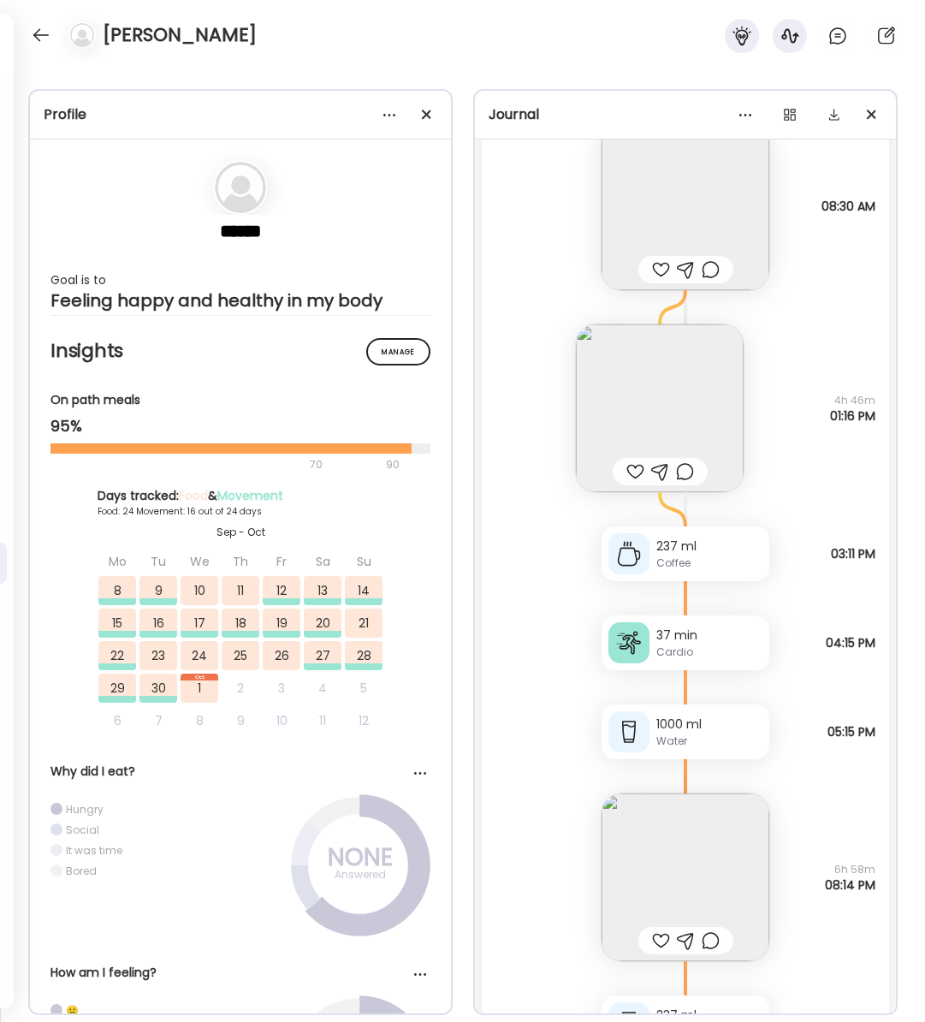
scroll to position [36297, 0]
click at [680, 856] on img at bounding box center [686, 877] width 168 height 168
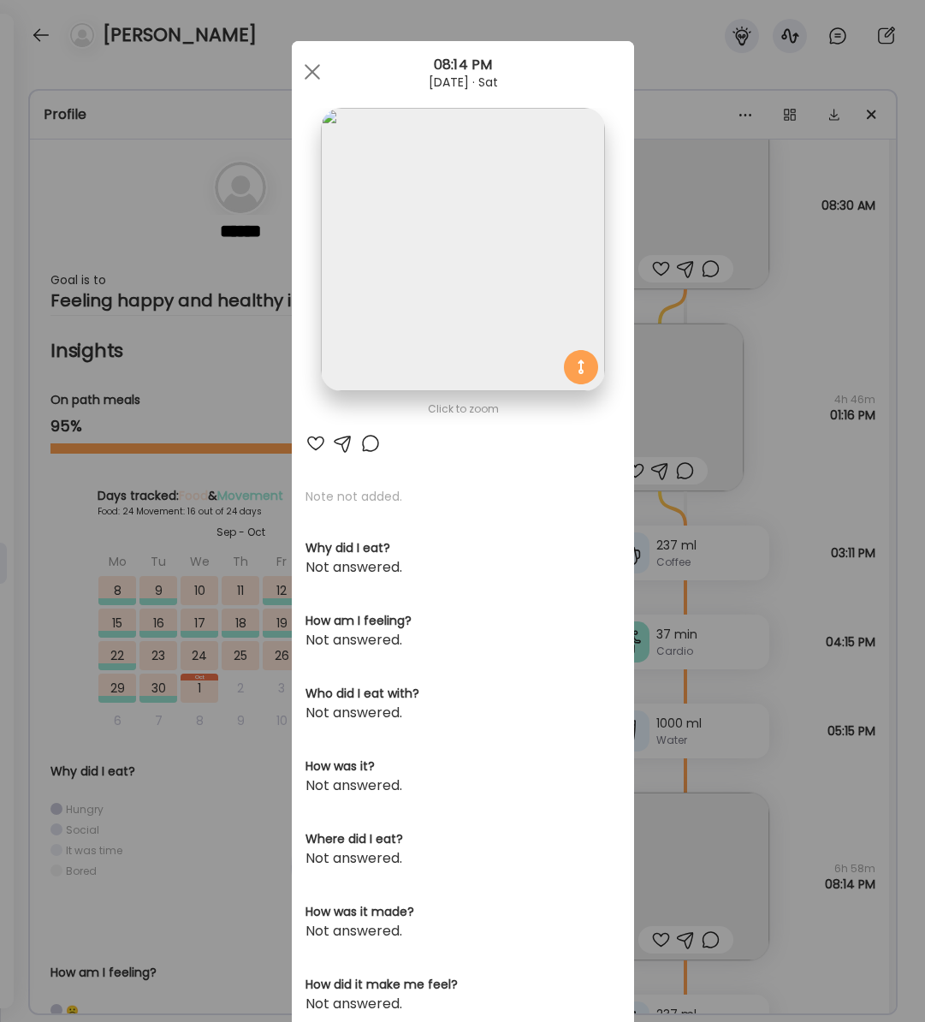
click at [310, 75] on div at bounding box center [312, 72] width 34 height 34
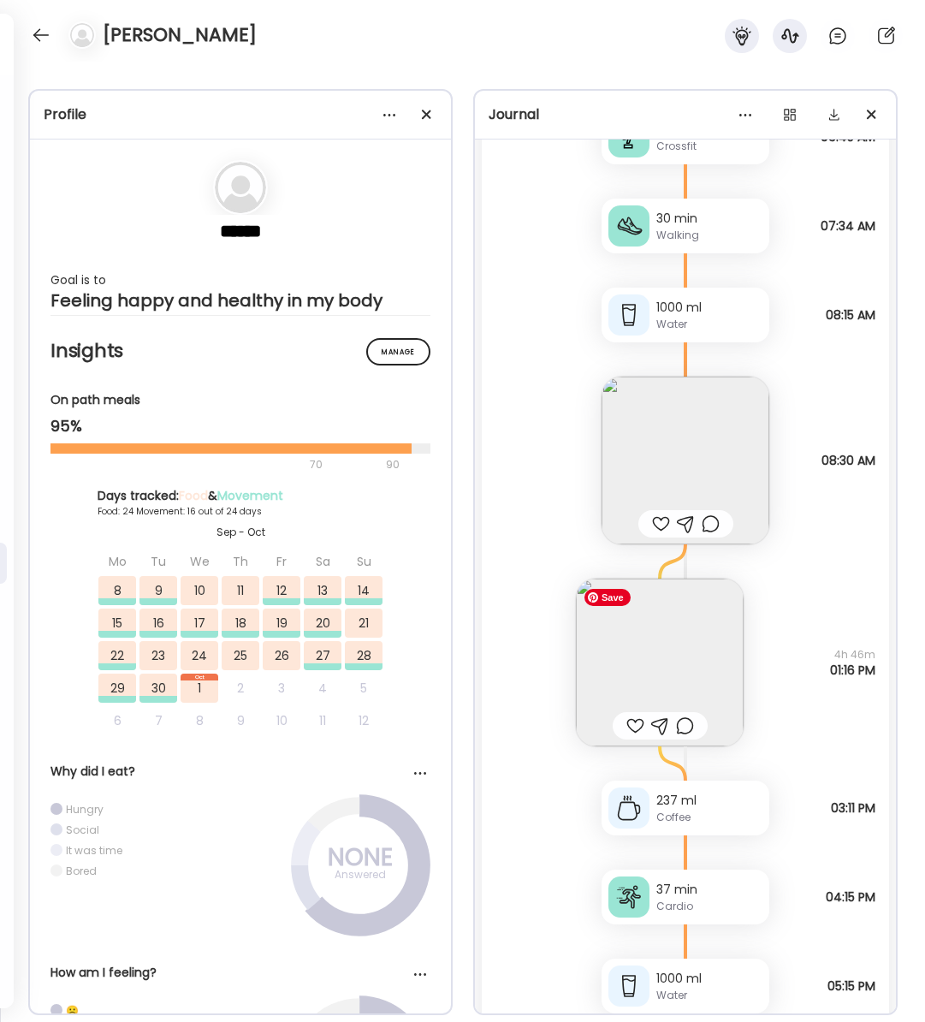
scroll to position [36040, 0]
click at [649, 648] on img at bounding box center [660, 664] width 168 height 168
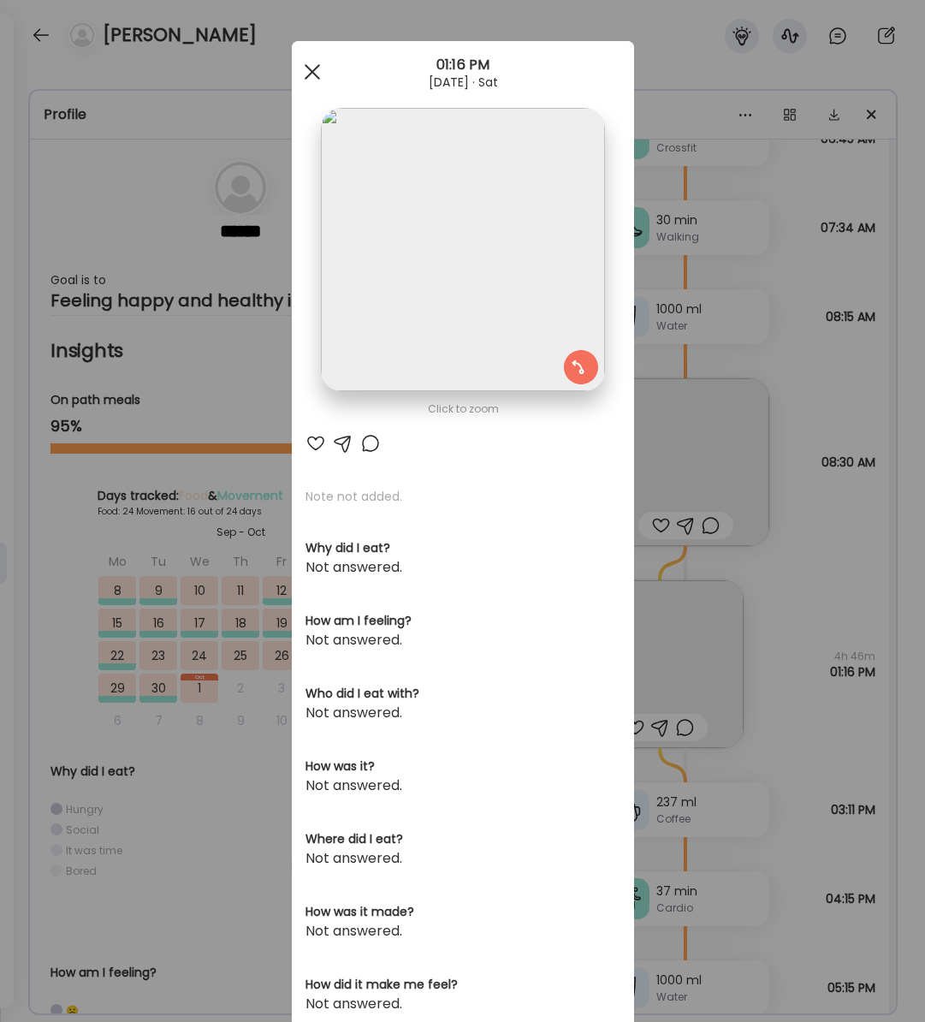
click at [317, 79] on div at bounding box center [312, 72] width 34 height 34
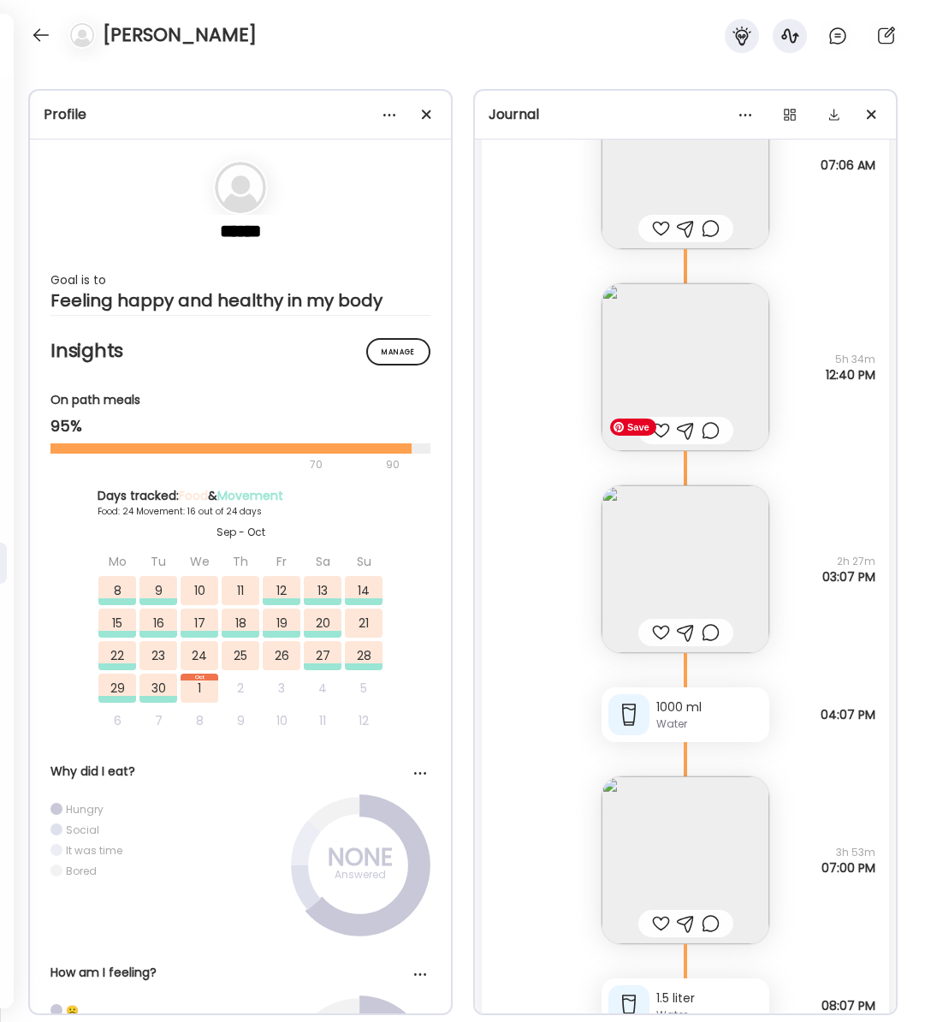
scroll to position [34899, 0]
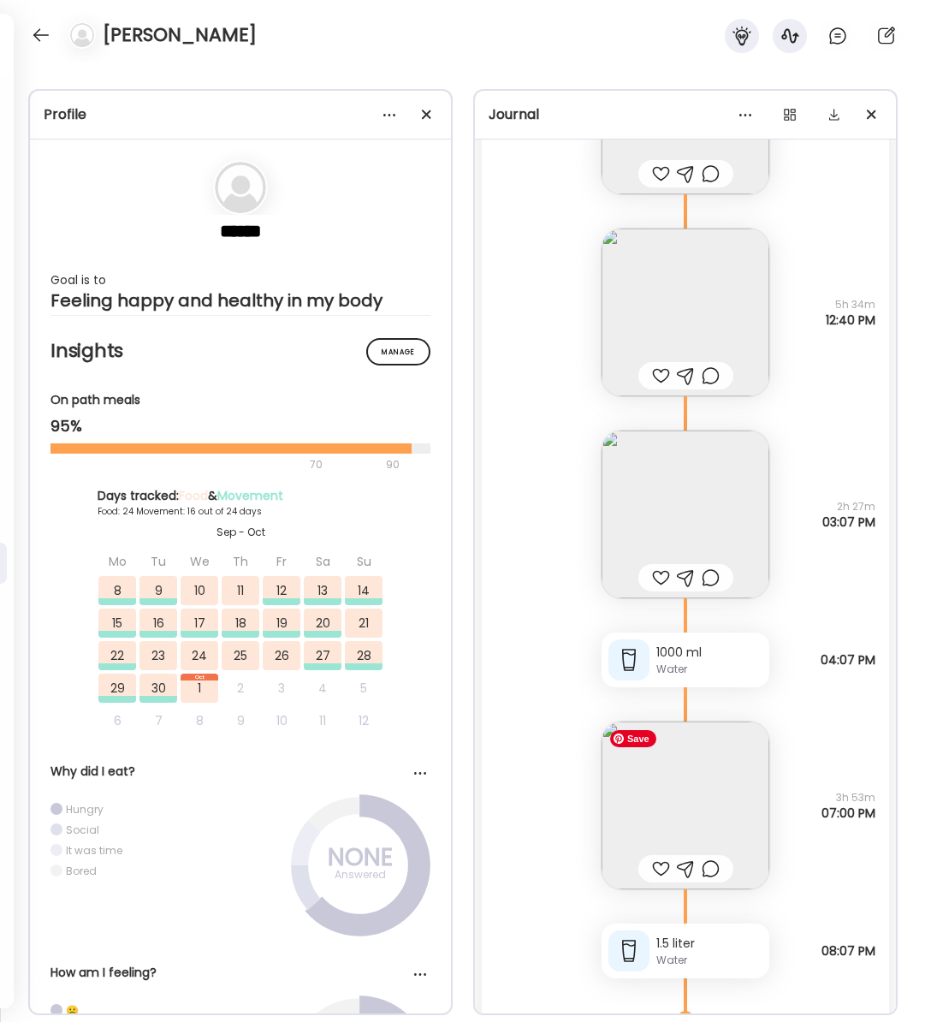
click at [693, 796] on img at bounding box center [686, 806] width 168 height 168
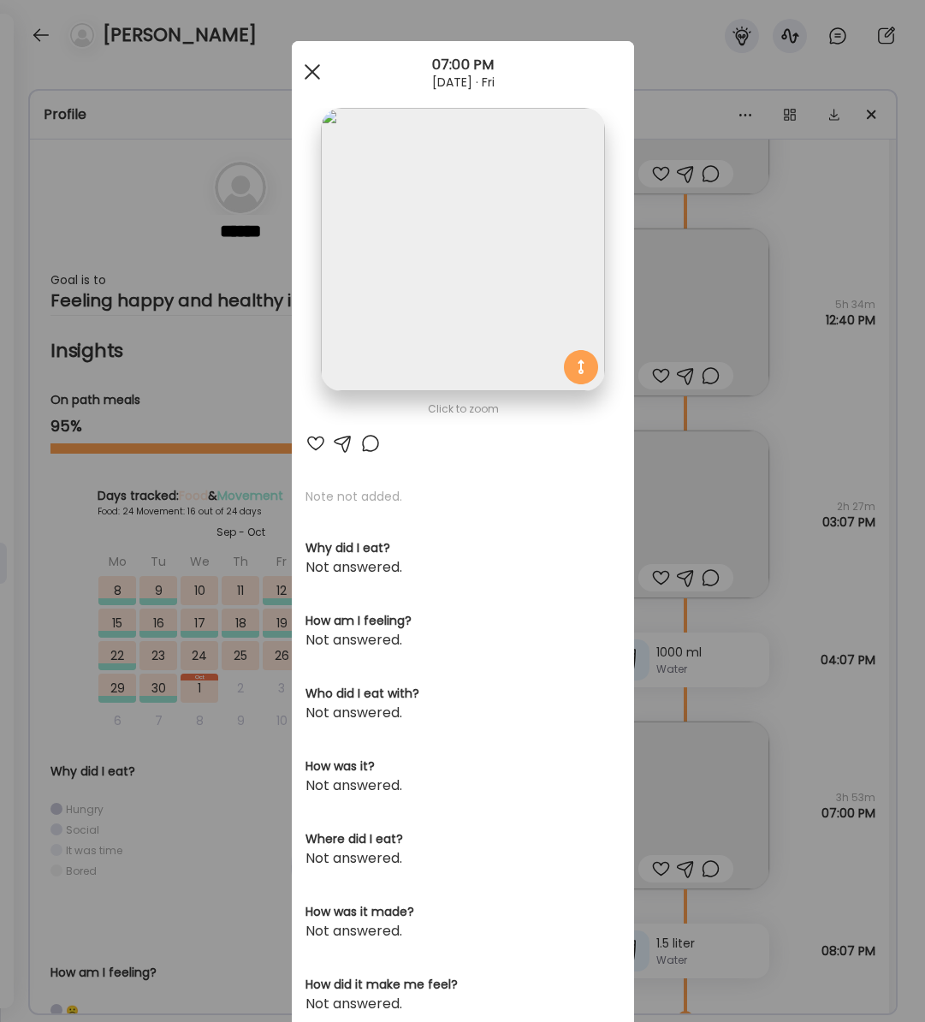
click at [312, 70] on span at bounding box center [311, 71] width 15 height 15
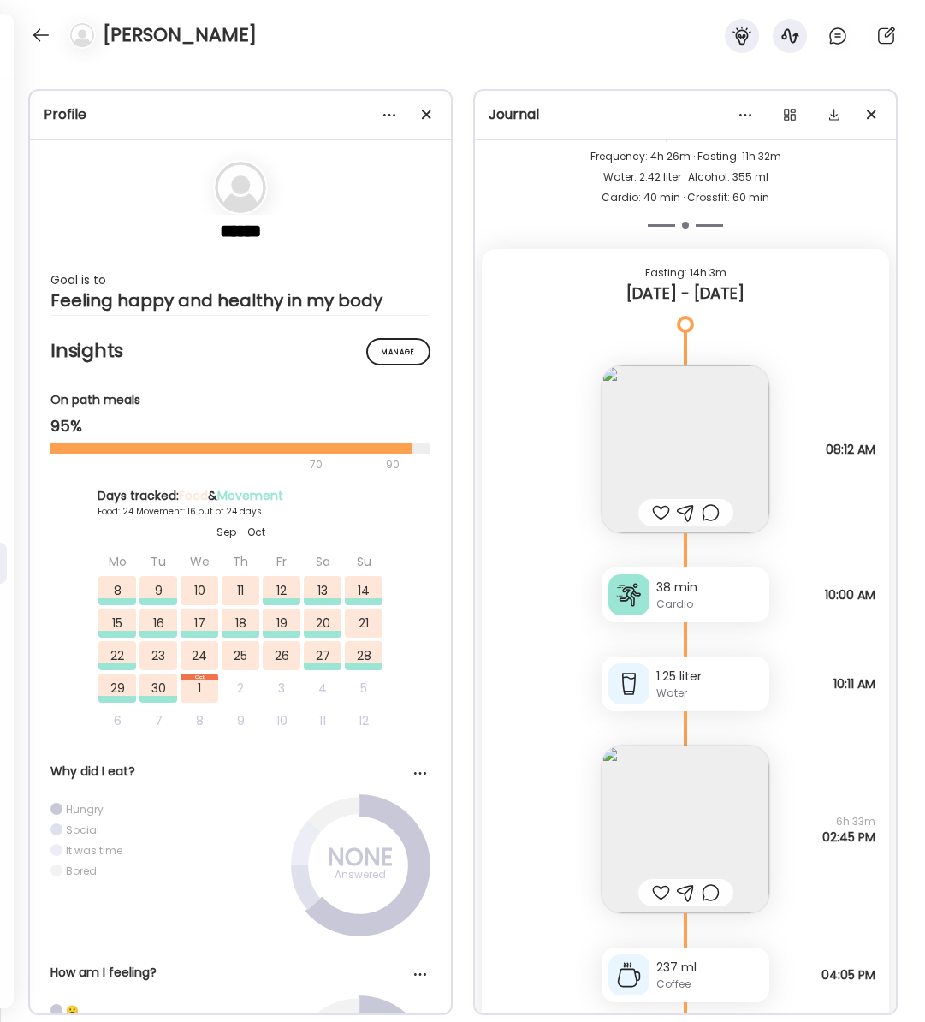
scroll to position [29902, 0]
click at [714, 822] on img at bounding box center [686, 830] width 168 height 168
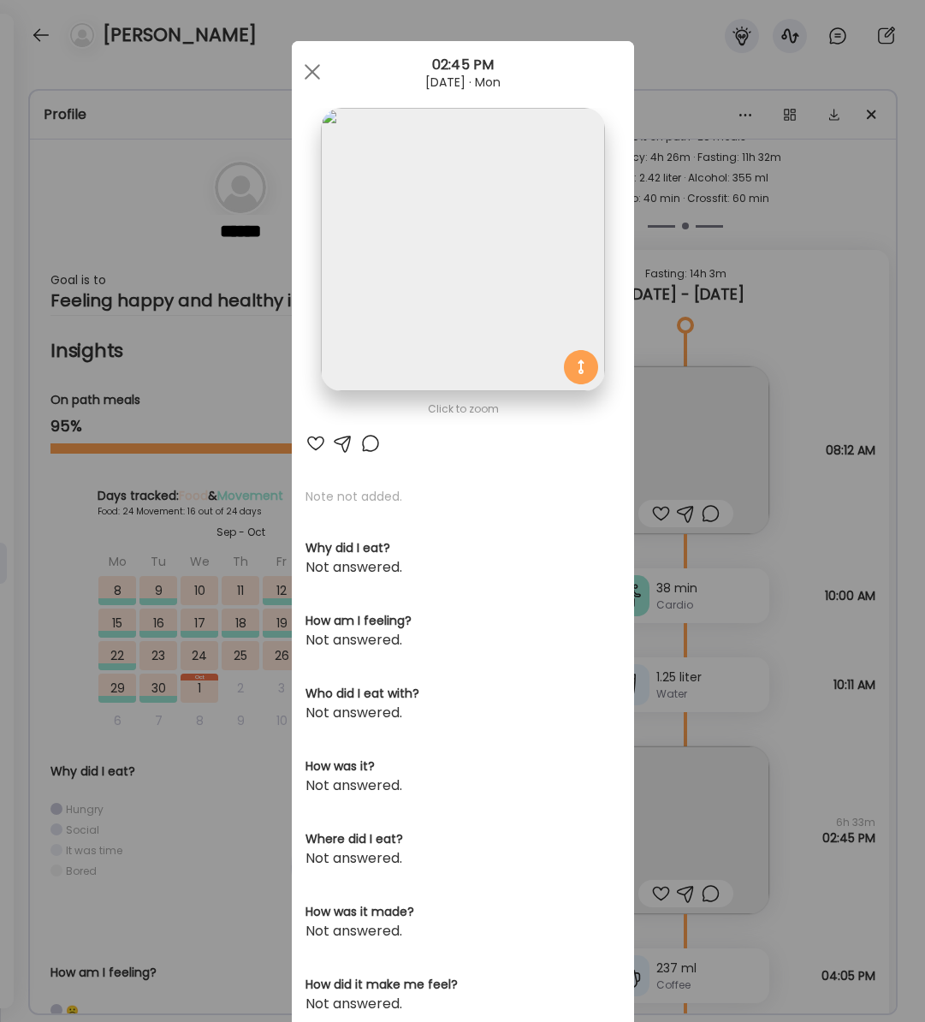
click at [448, 236] on img at bounding box center [462, 249] width 283 height 283
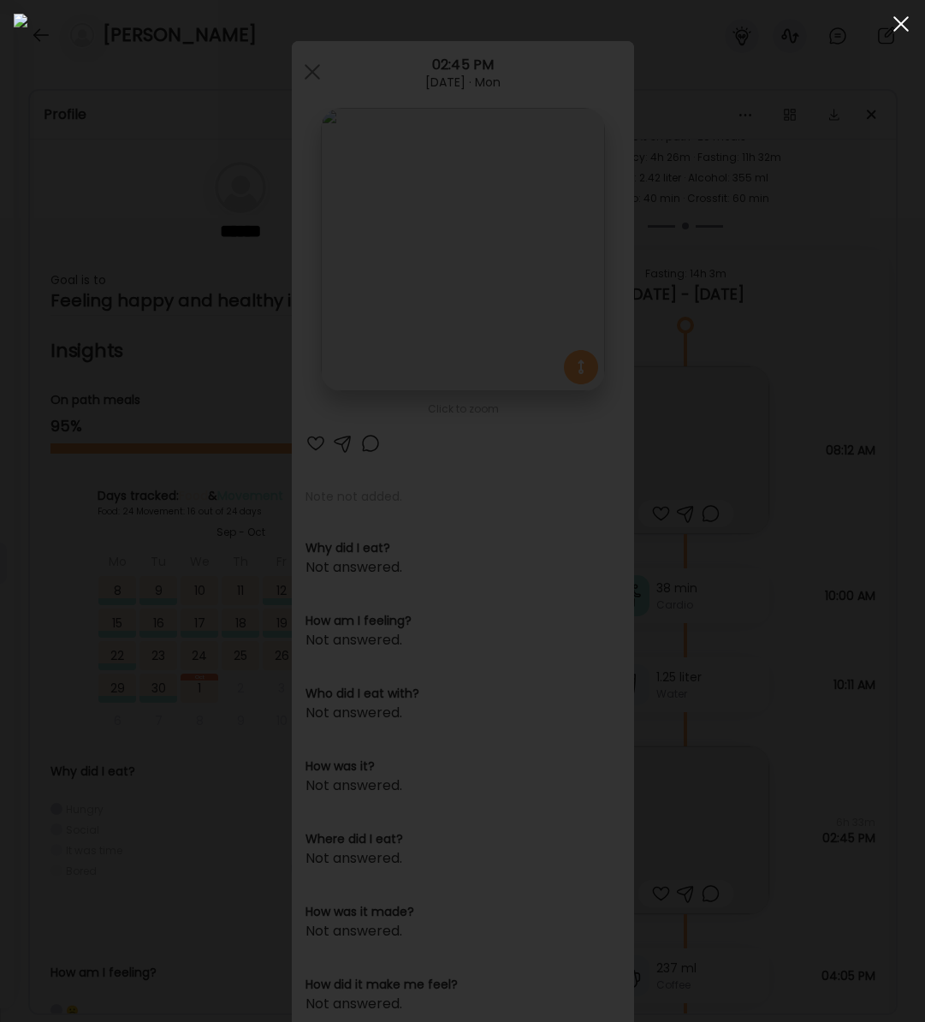
click at [906, 20] on span at bounding box center [901, 23] width 15 height 15
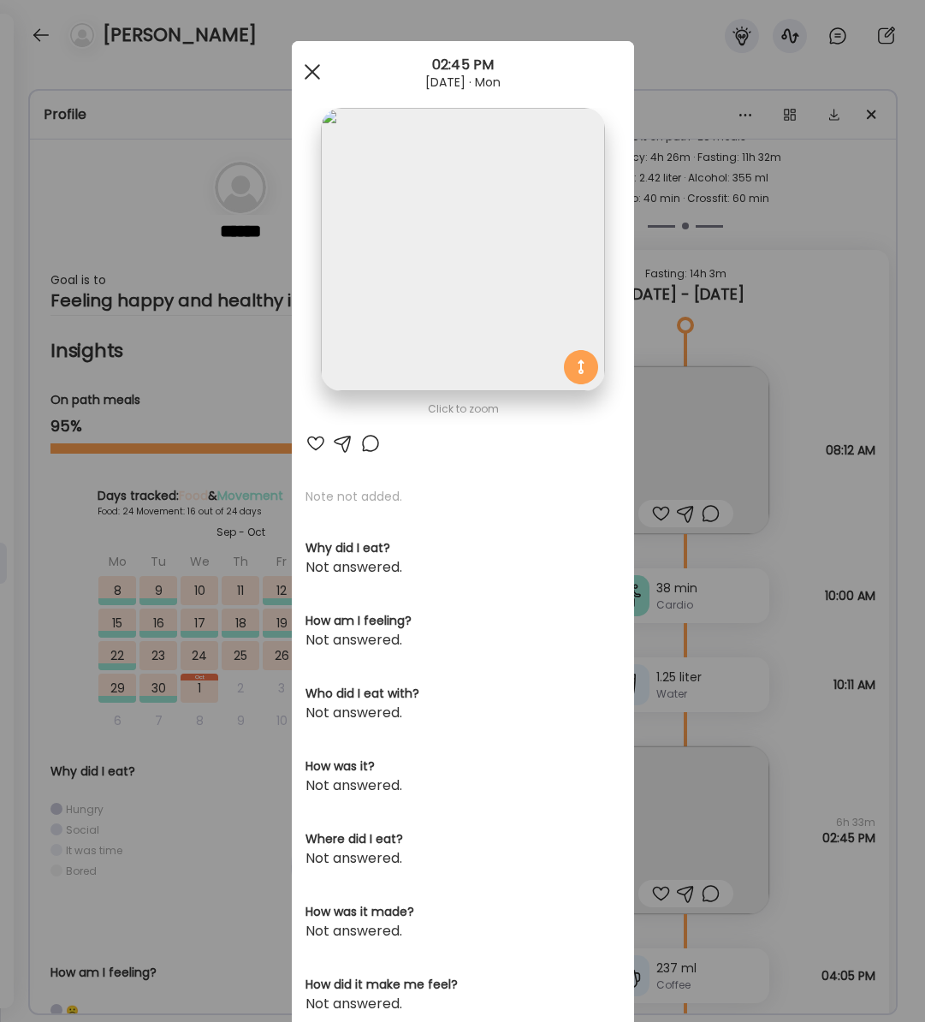
click at [306, 70] on div at bounding box center [312, 72] width 34 height 34
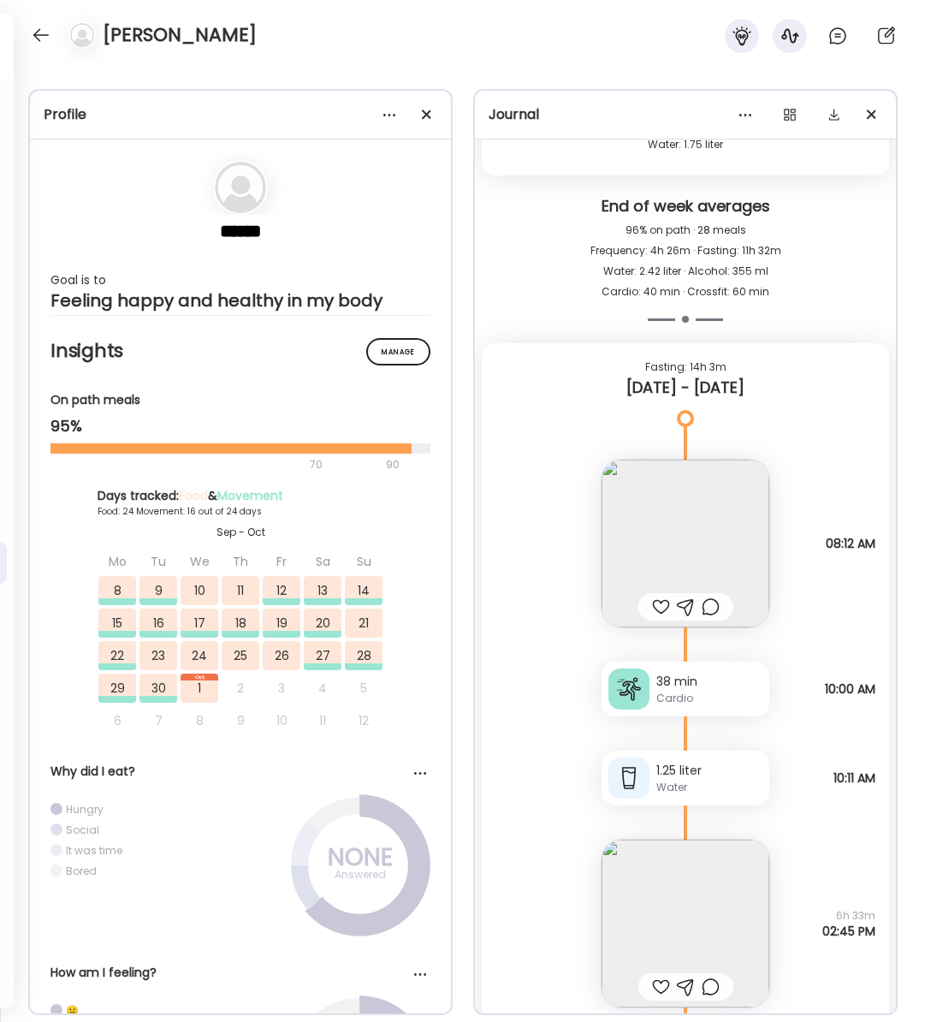
scroll to position [29808, 0]
click at [691, 521] on img at bounding box center [686, 545] width 168 height 168
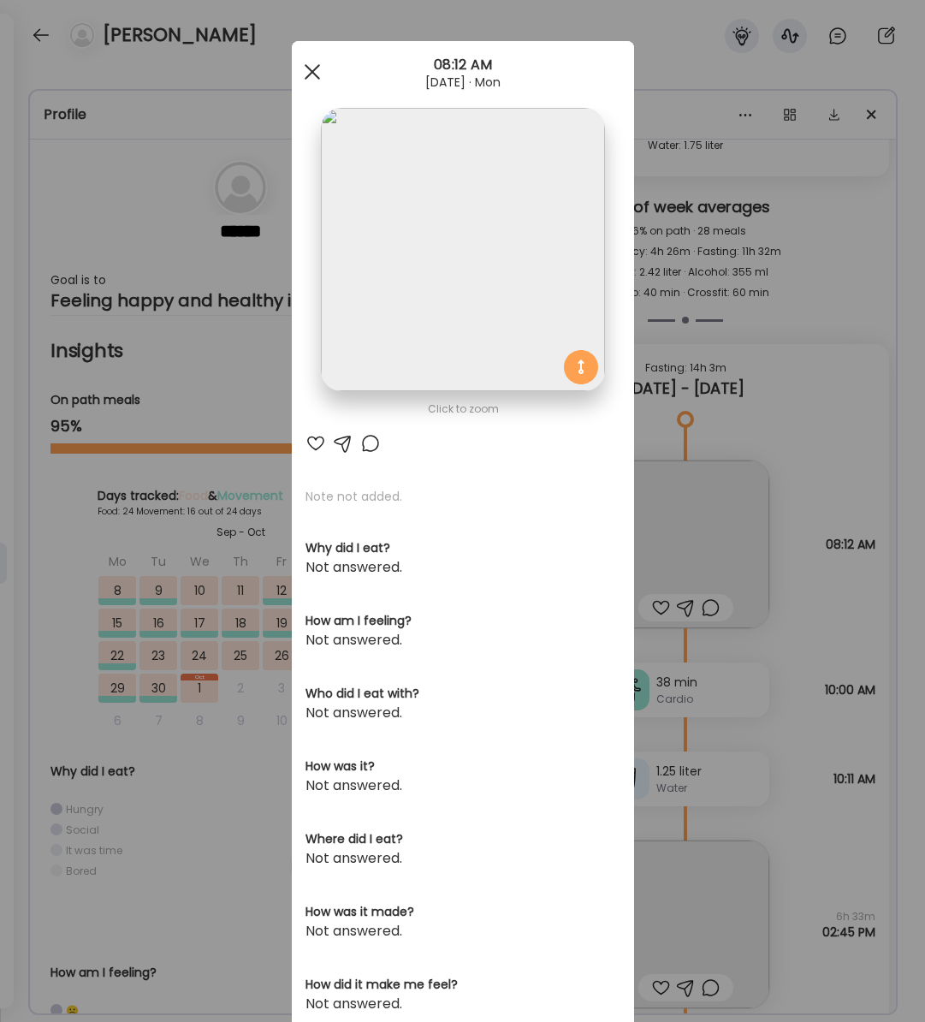
click at [318, 79] on span at bounding box center [311, 71] width 15 height 15
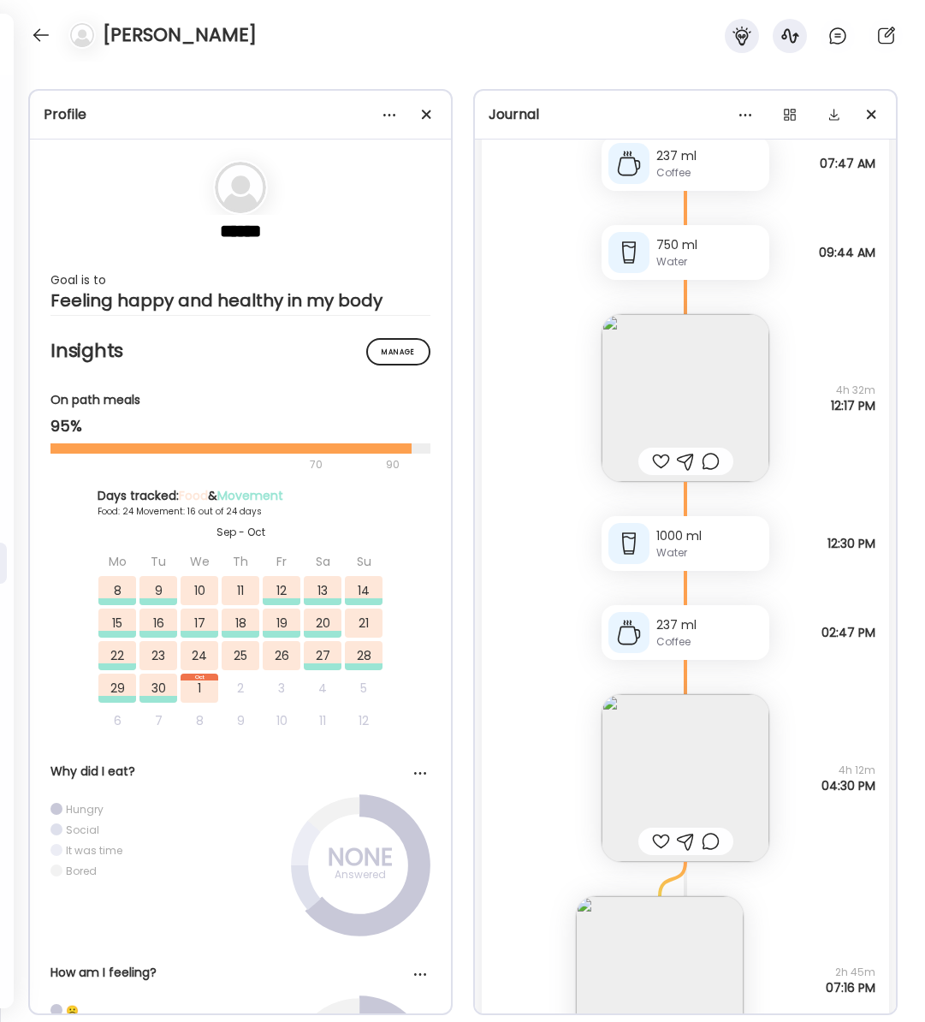
scroll to position [31550, 0]
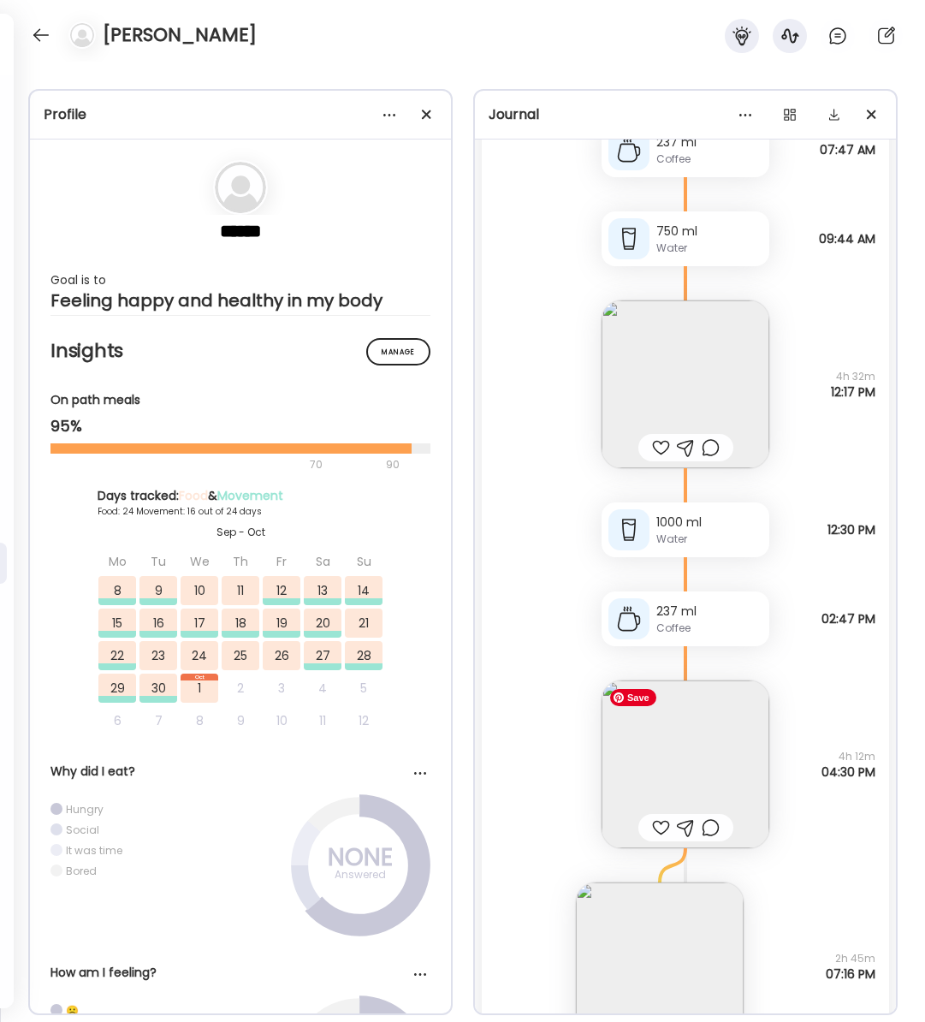
click at [723, 751] on img at bounding box center [686, 765] width 168 height 168
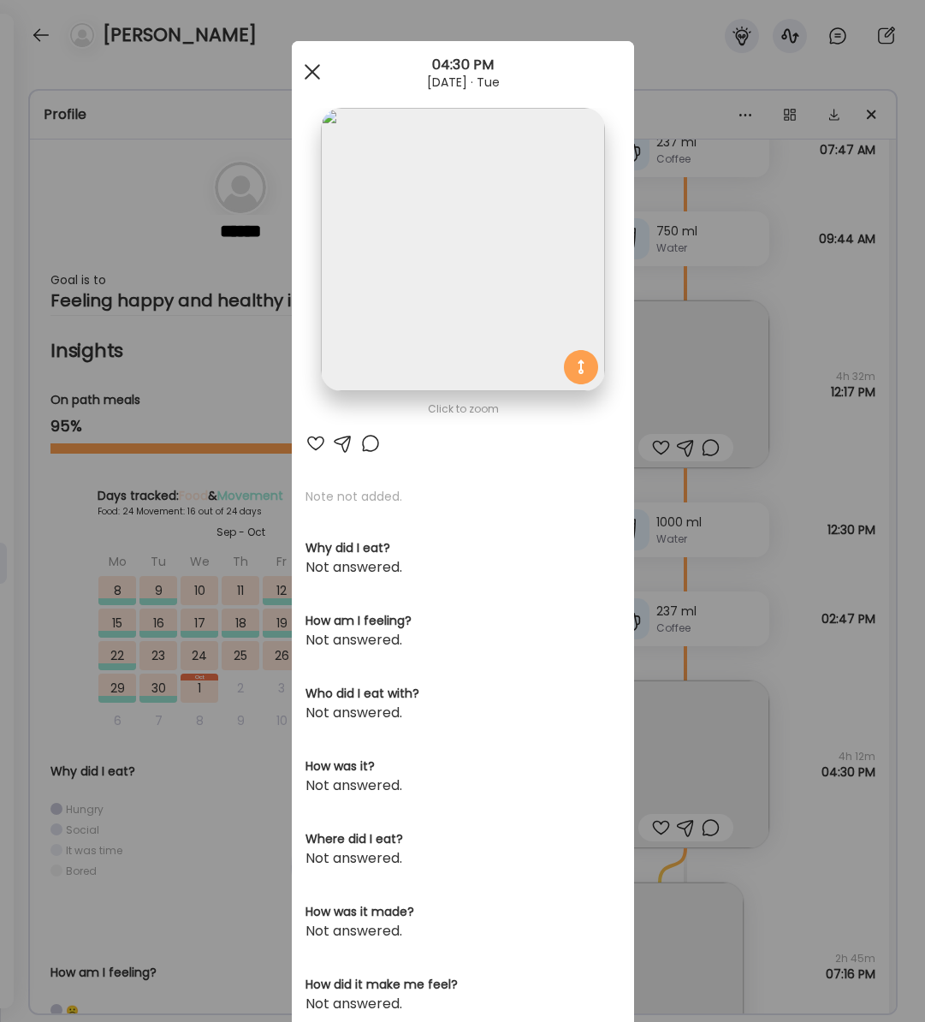
click at [310, 70] on span at bounding box center [311, 71] width 15 height 15
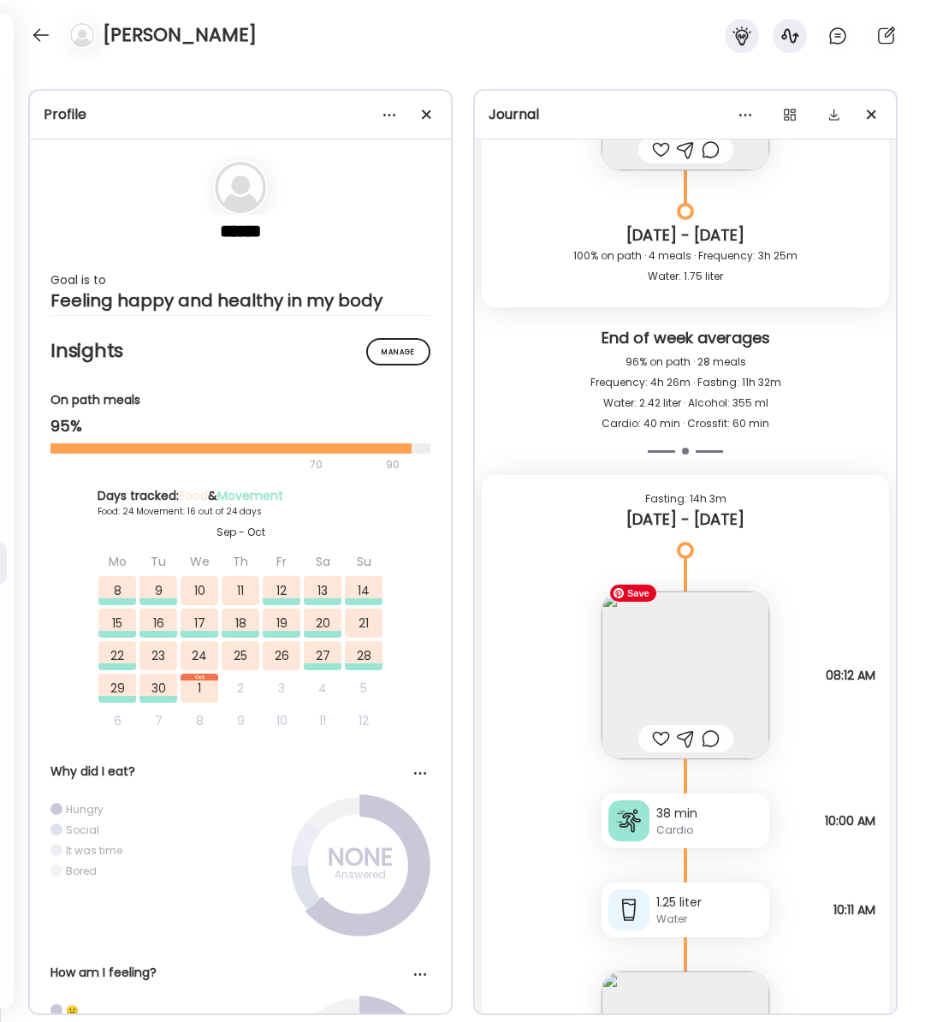
scroll to position [29676, 0]
click at [698, 683] on img at bounding box center [686, 677] width 168 height 168
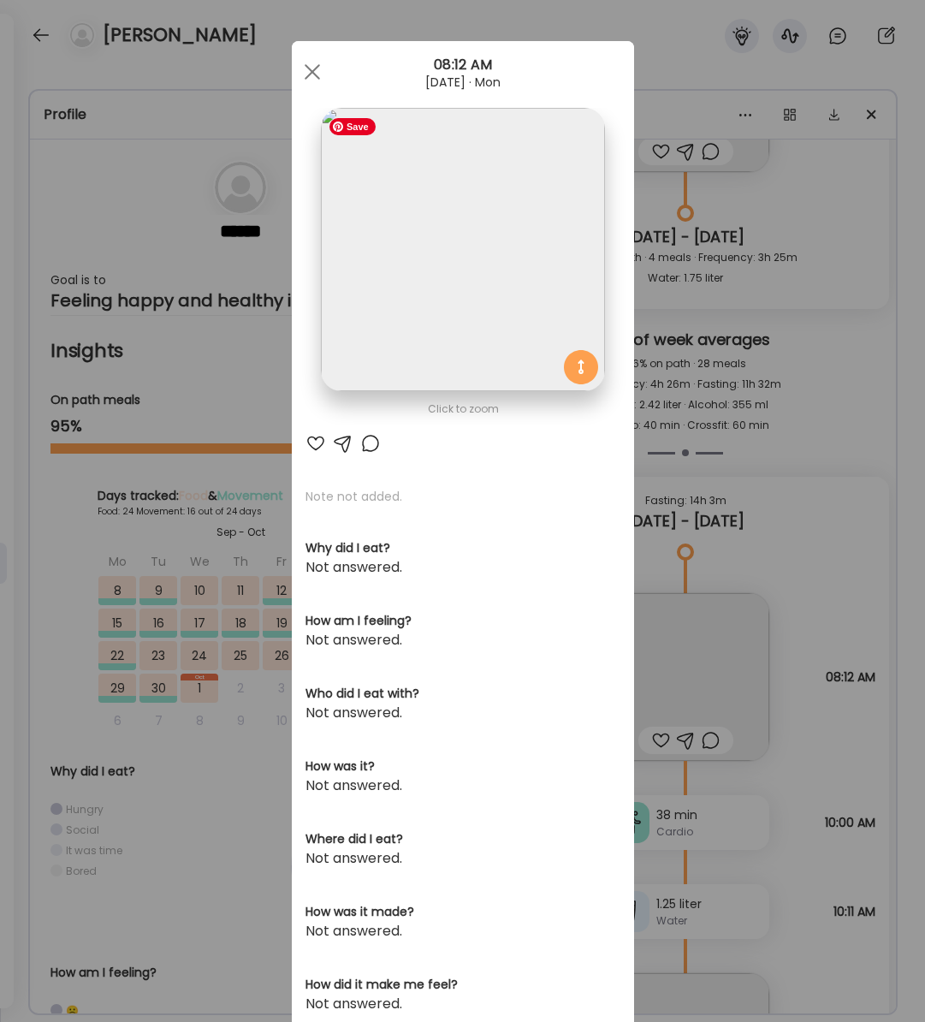
click at [507, 201] on img at bounding box center [462, 249] width 283 height 283
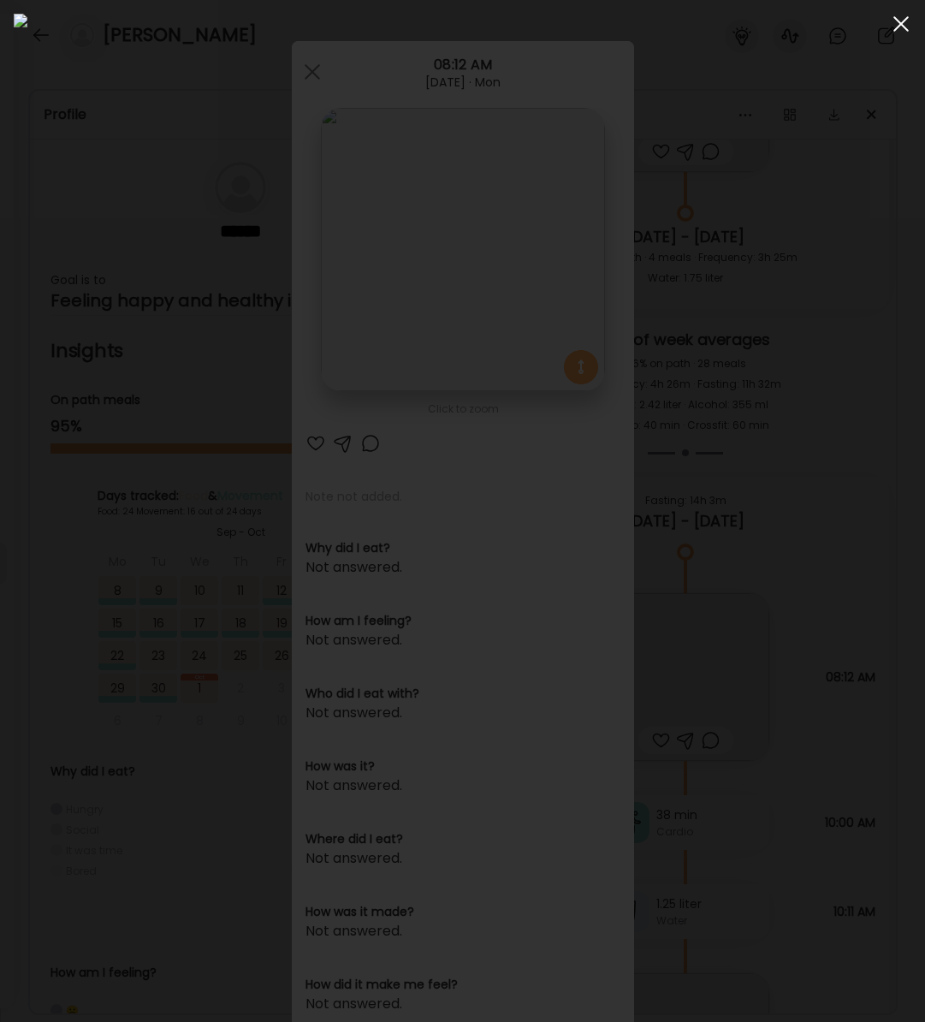
click at [901, 25] on span at bounding box center [901, 23] width 15 height 15
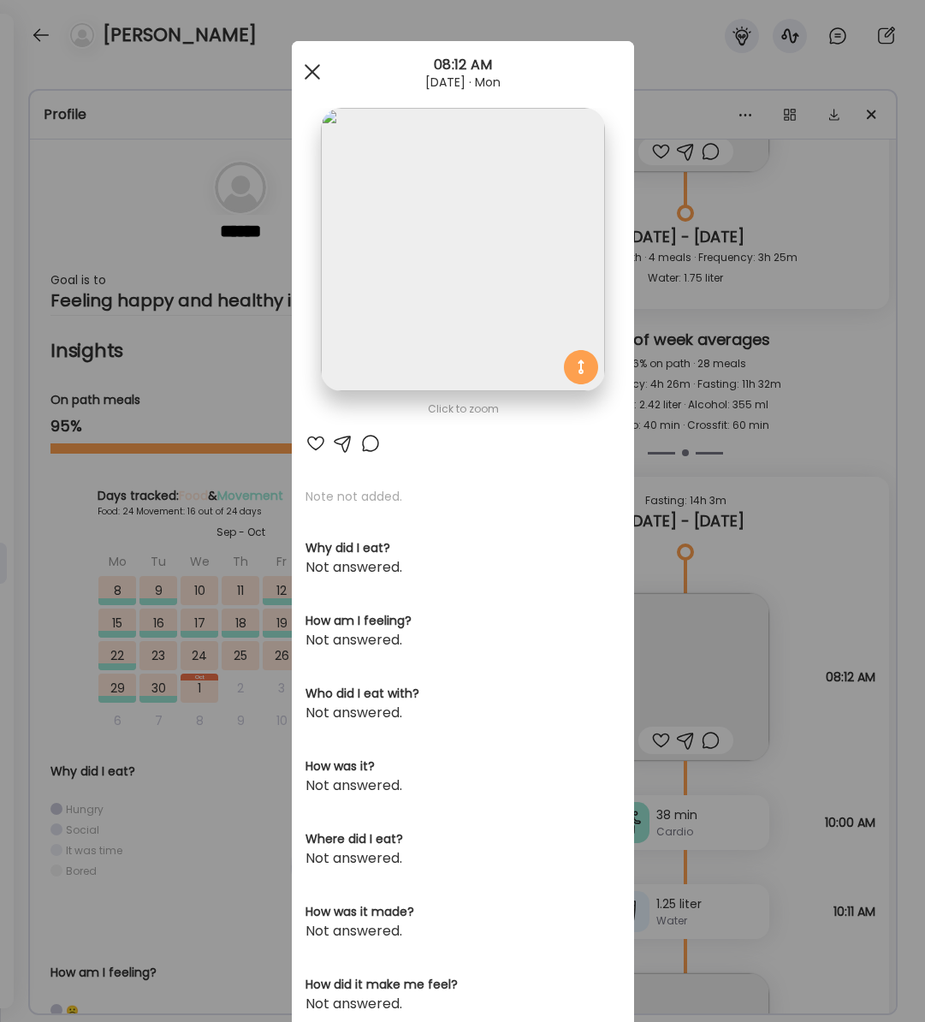
click at [311, 68] on span at bounding box center [311, 71] width 15 height 15
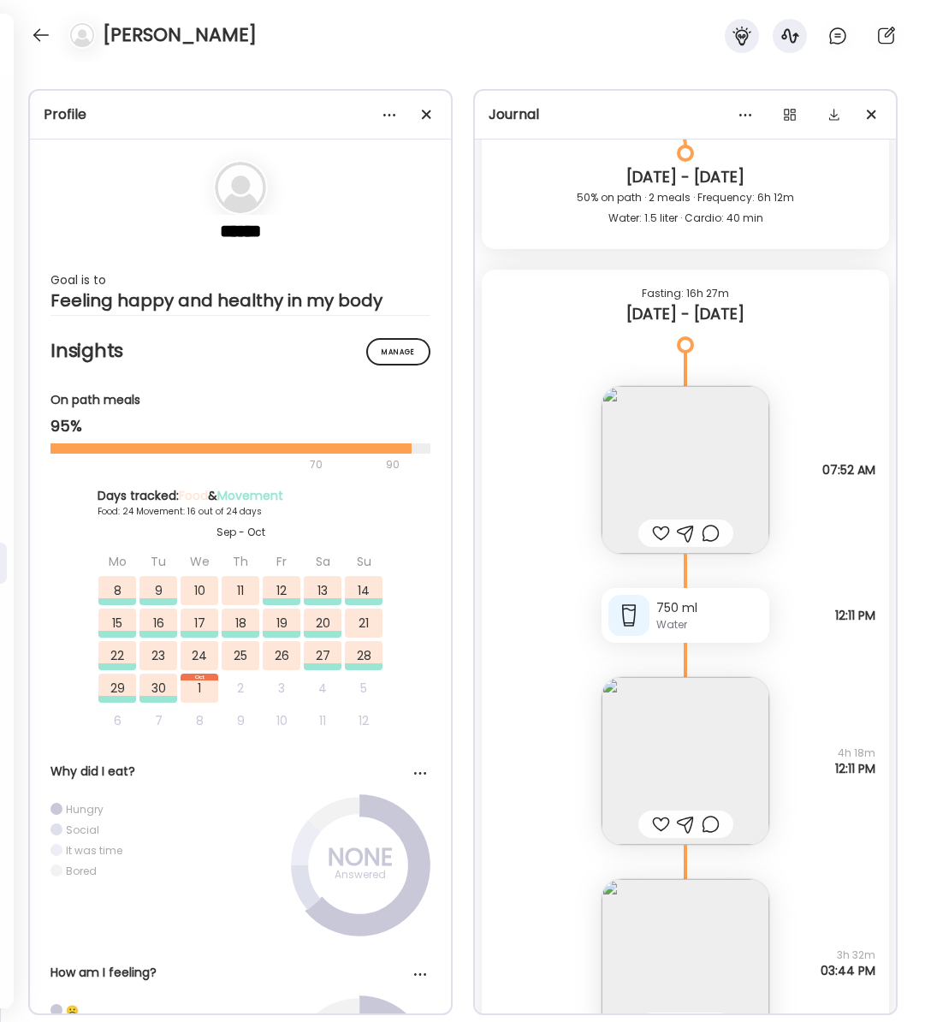
scroll to position [28497, 0]
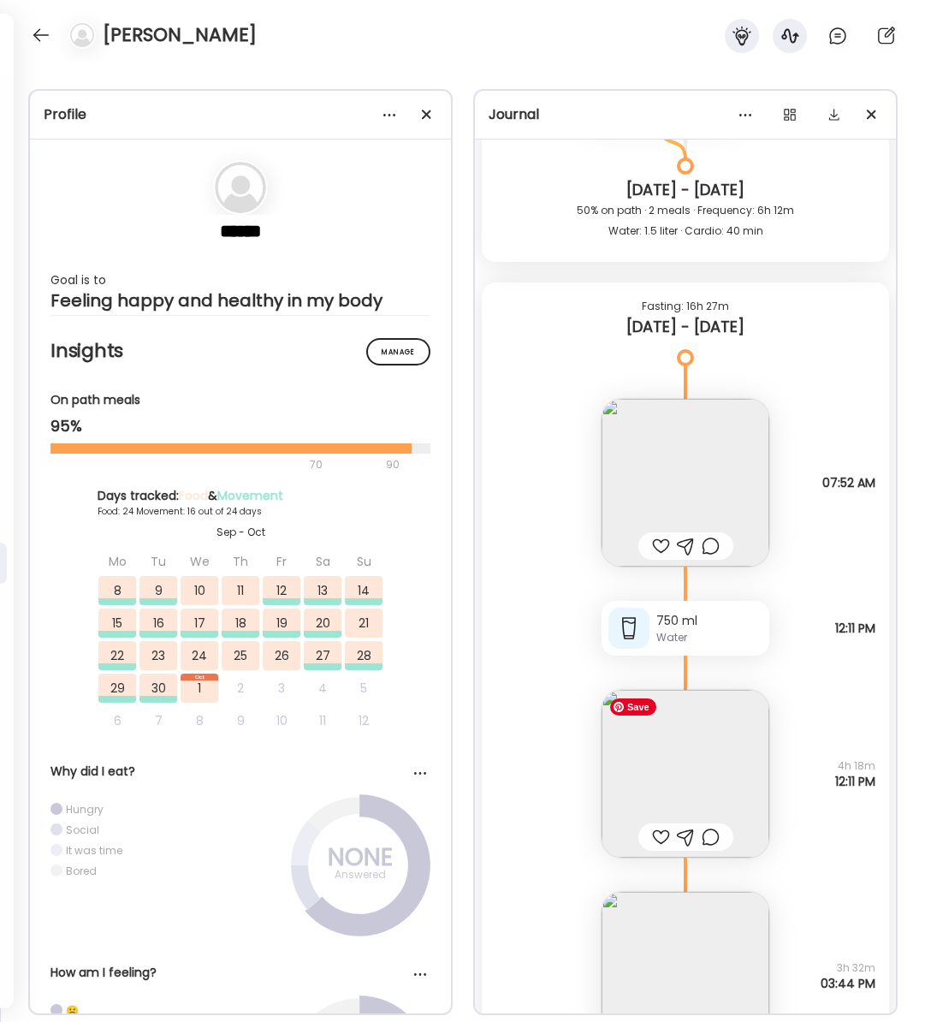
click at [705, 734] on img at bounding box center [686, 774] width 168 height 168
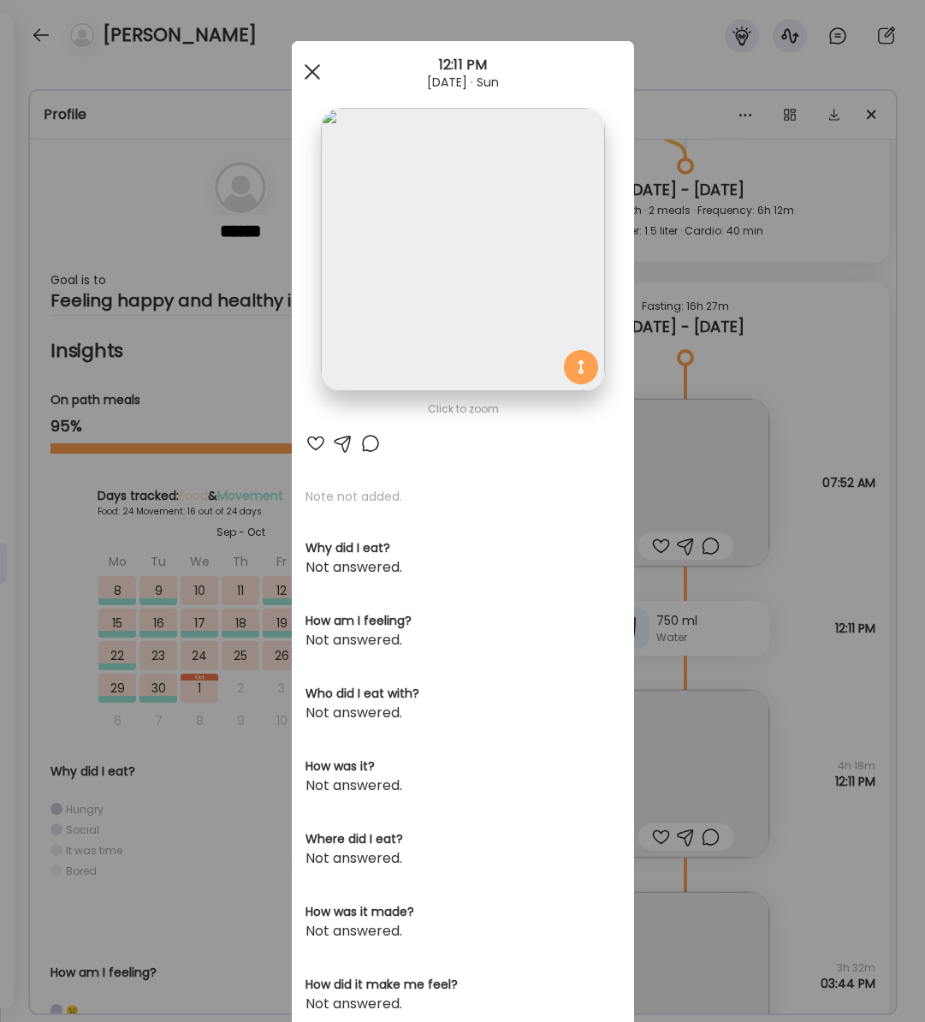
click at [308, 75] on span at bounding box center [311, 71] width 15 height 15
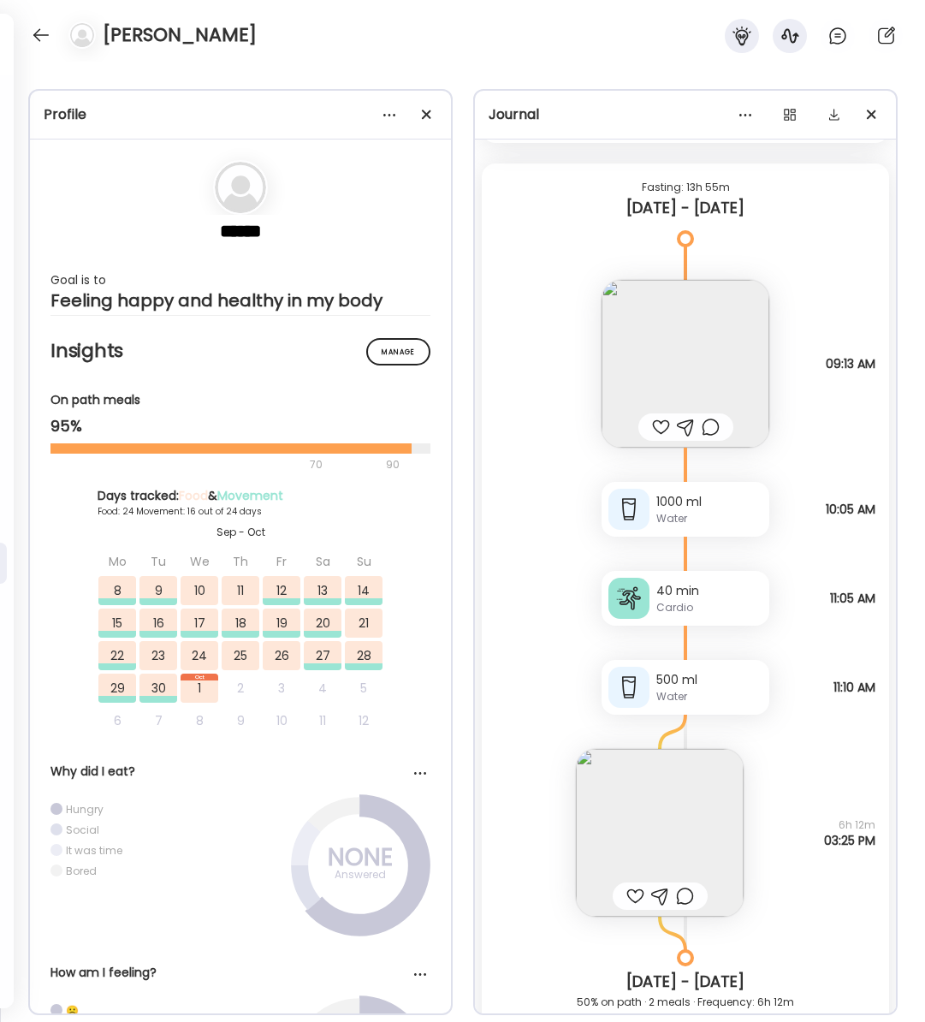
scroll to position [27702, 0]
click at [709, 864] on img at bounding box center [660, 836] width 168 height 168
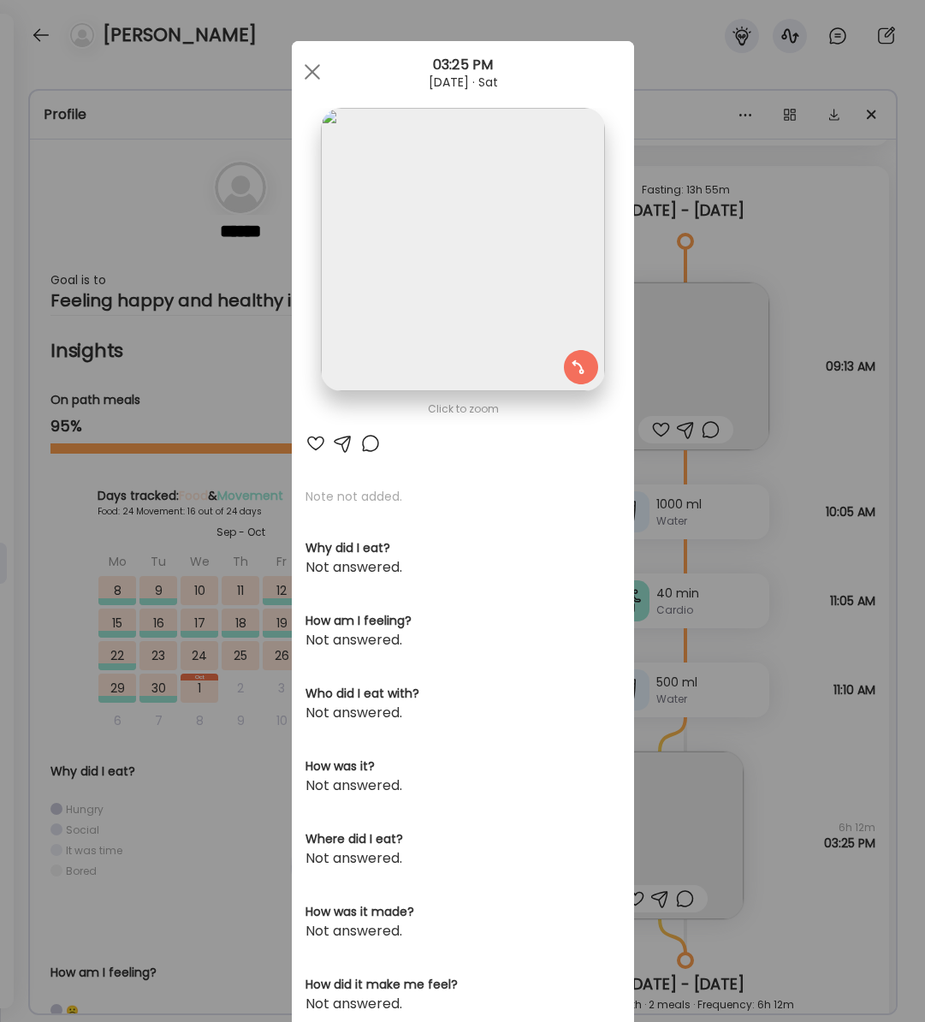
click at [308, 74] on span at bounding box center [311, 71] width 15 height 15
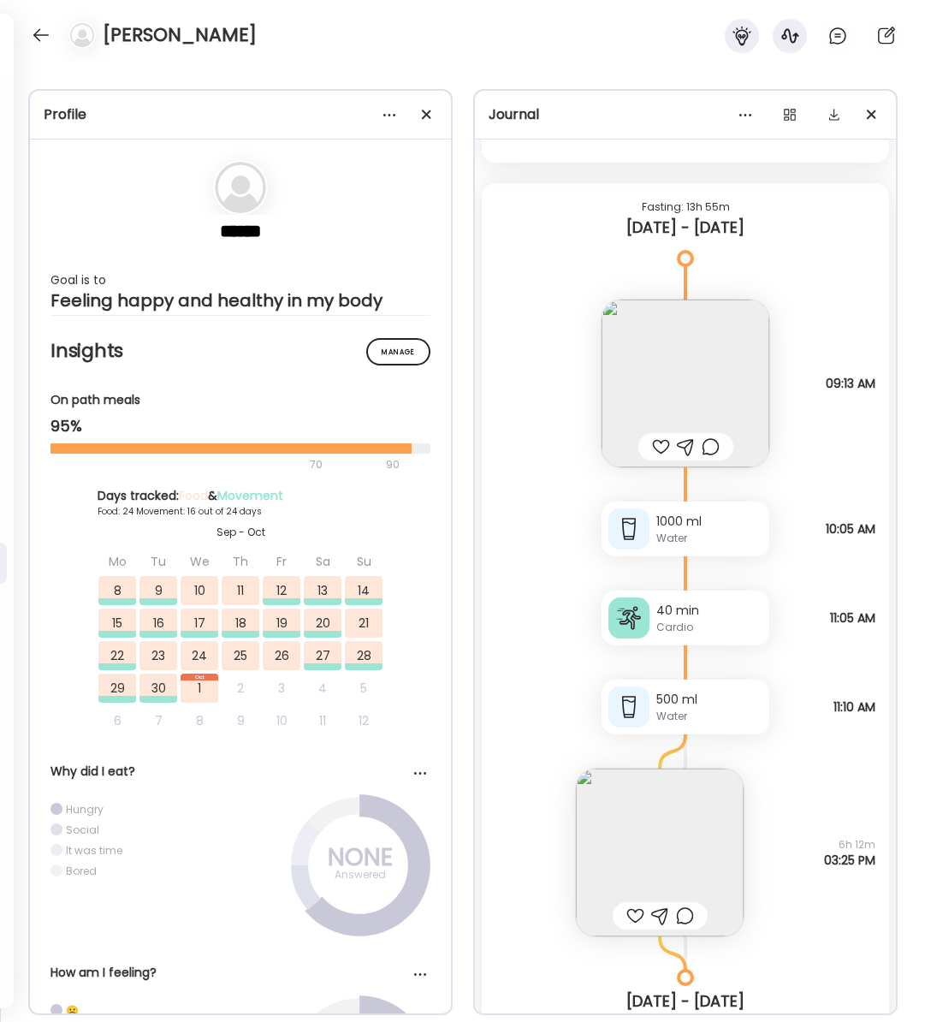
scroll to position [27689, 0]
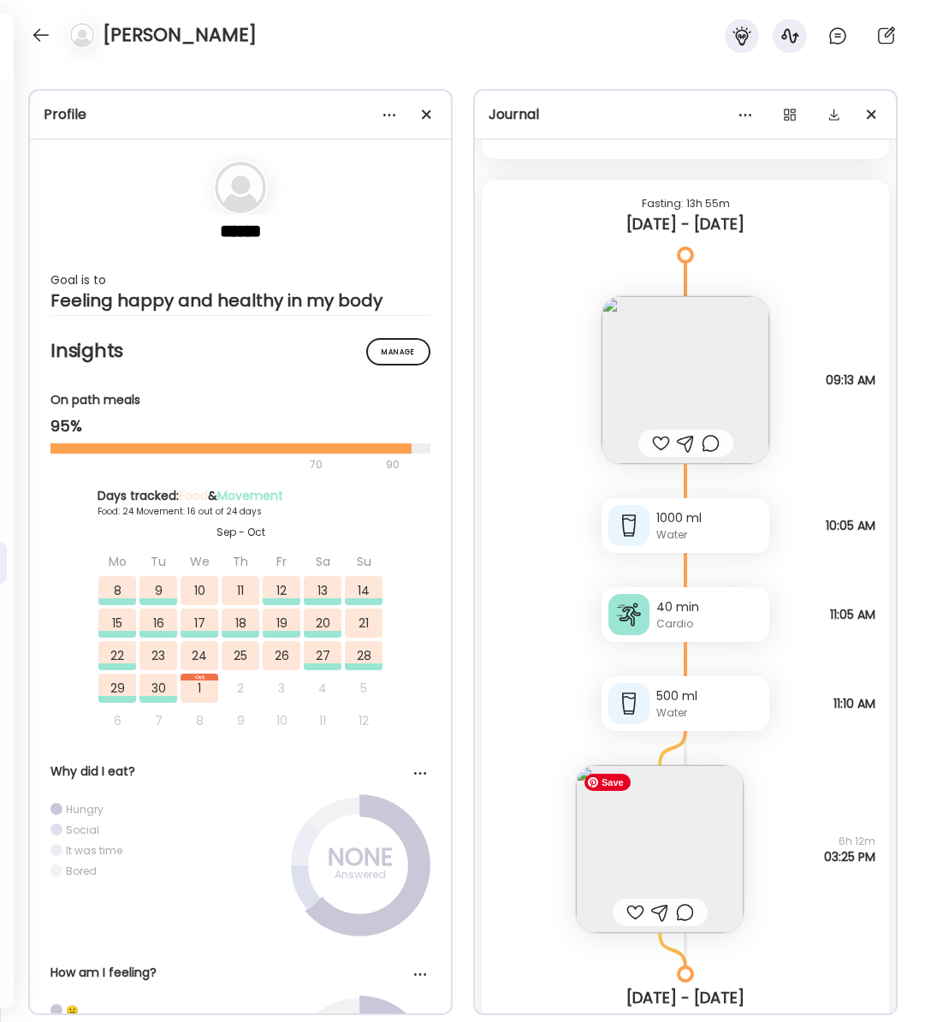
click at [657, 853] on img at bounding box center [660, 849] width 168 height 168
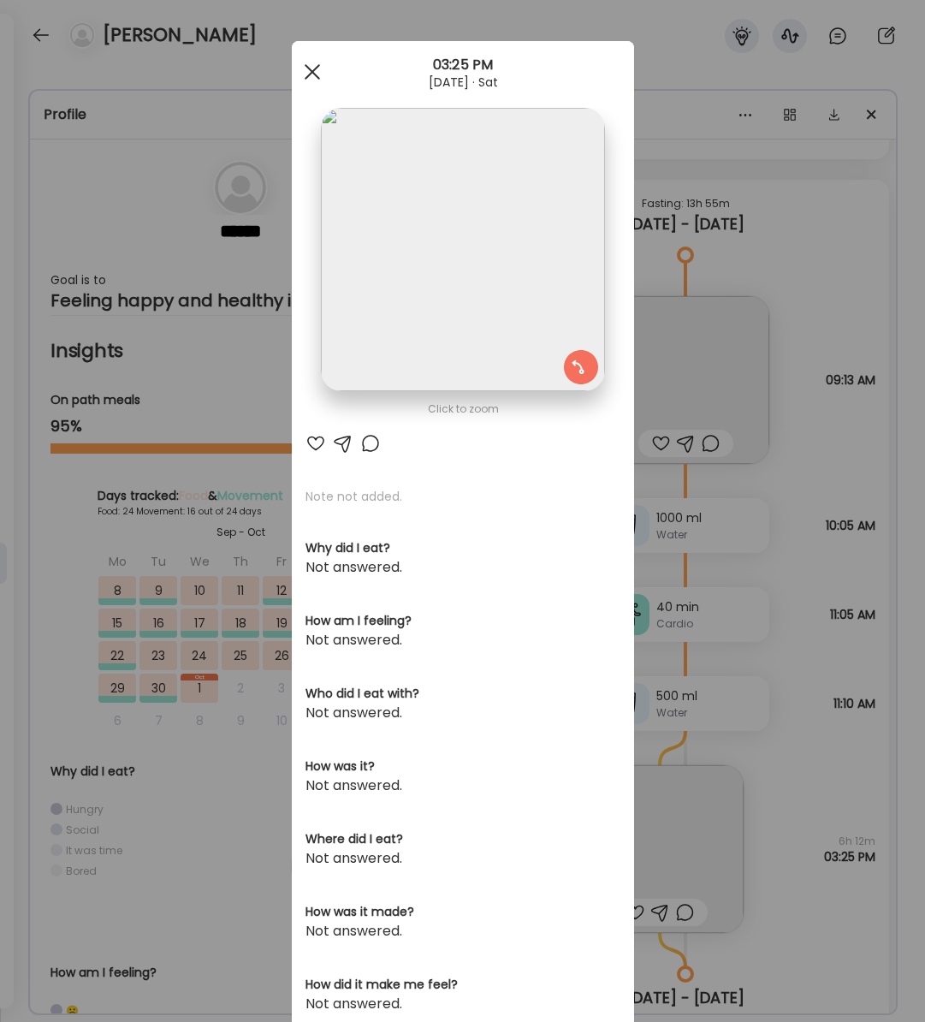
click at [312, 74] on div at bounding box center [312, 72] width 34 height 34
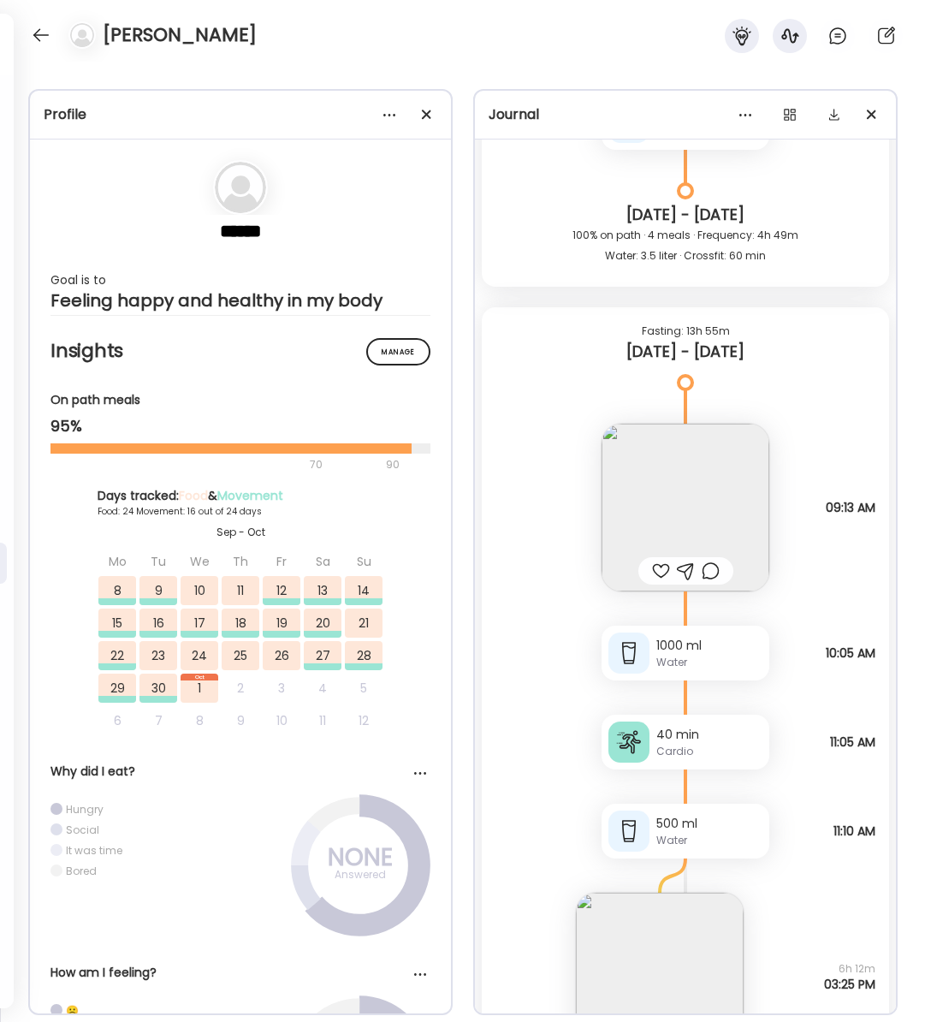
scroll to position [27446, 0]
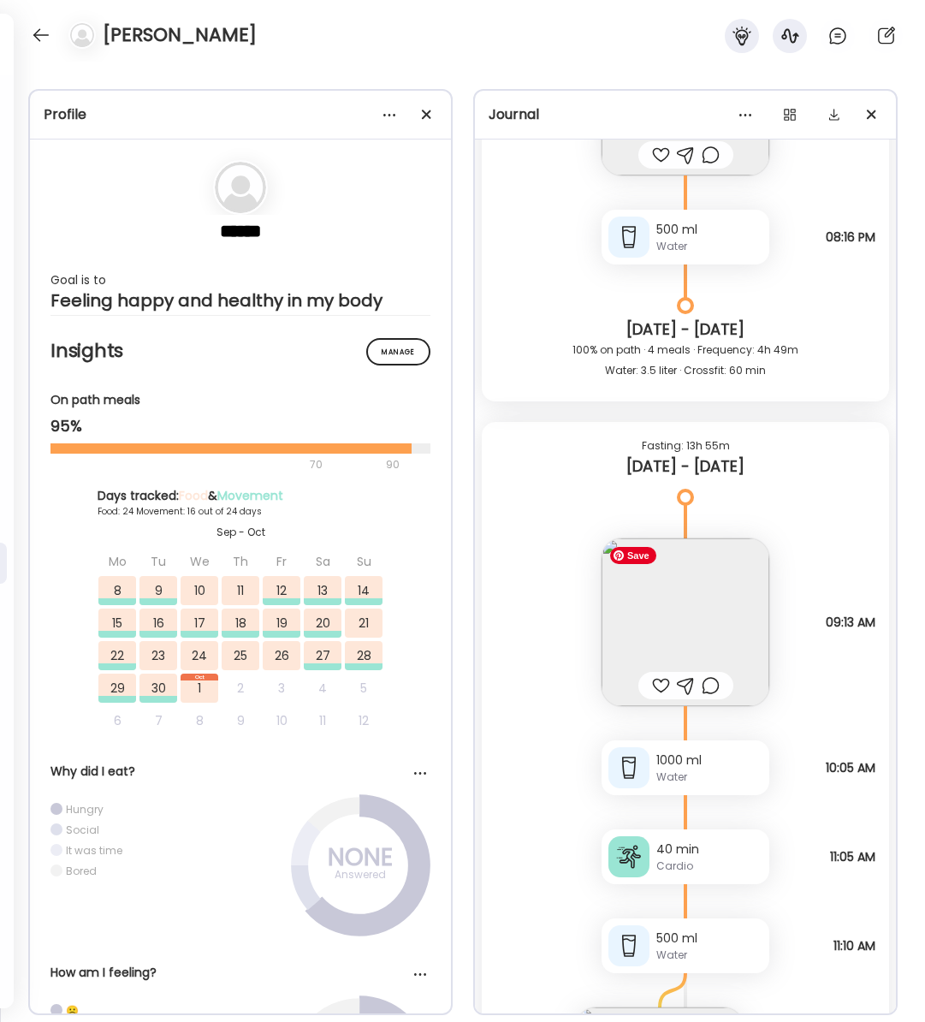
click at [672, 626] on img at bounding box center [686, 622] width 168 height 168
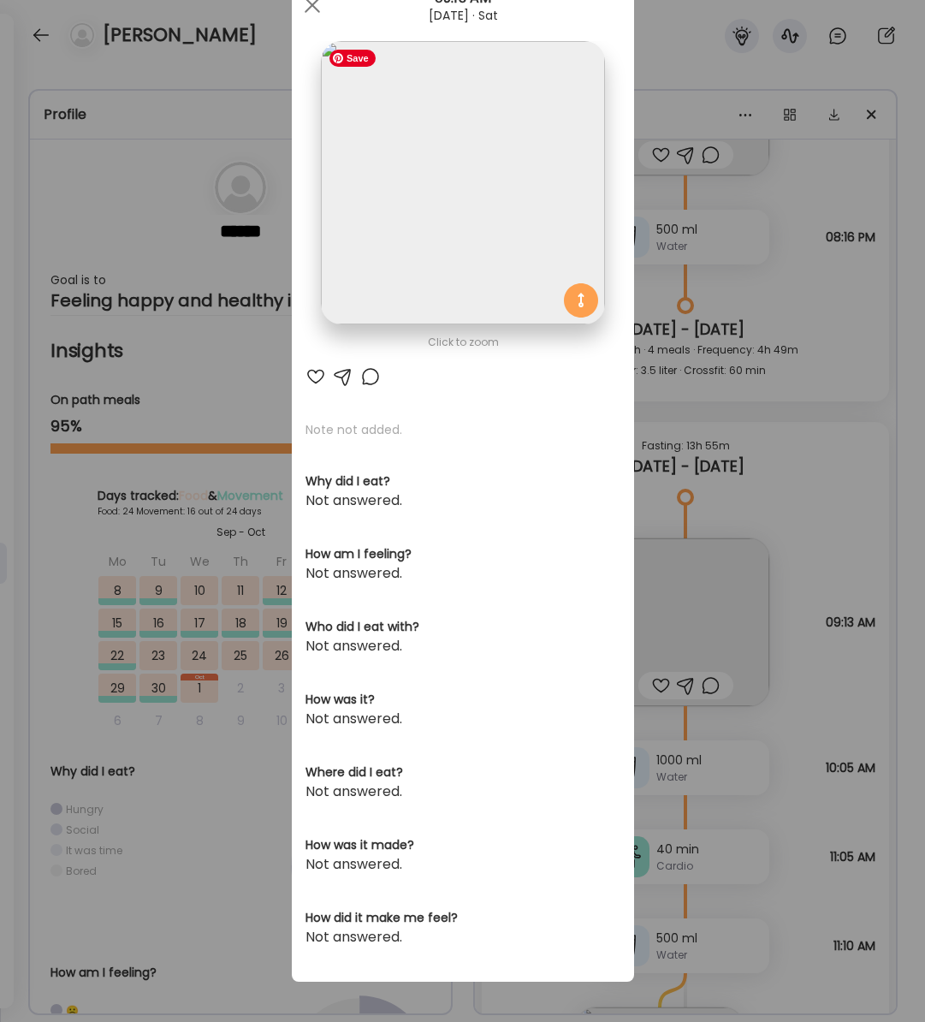
scroll to position [0, 0]
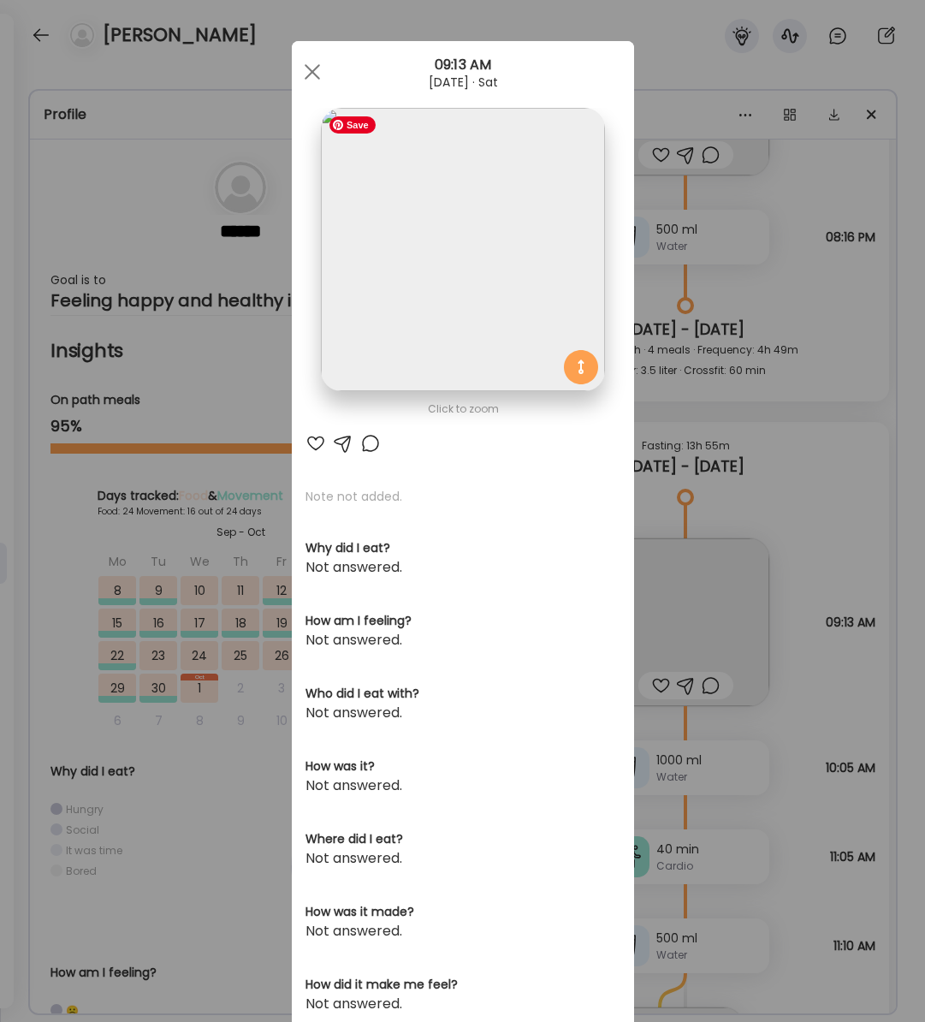
click at [442, 263] on img at bounding box center [462, 249] width 283 height 283
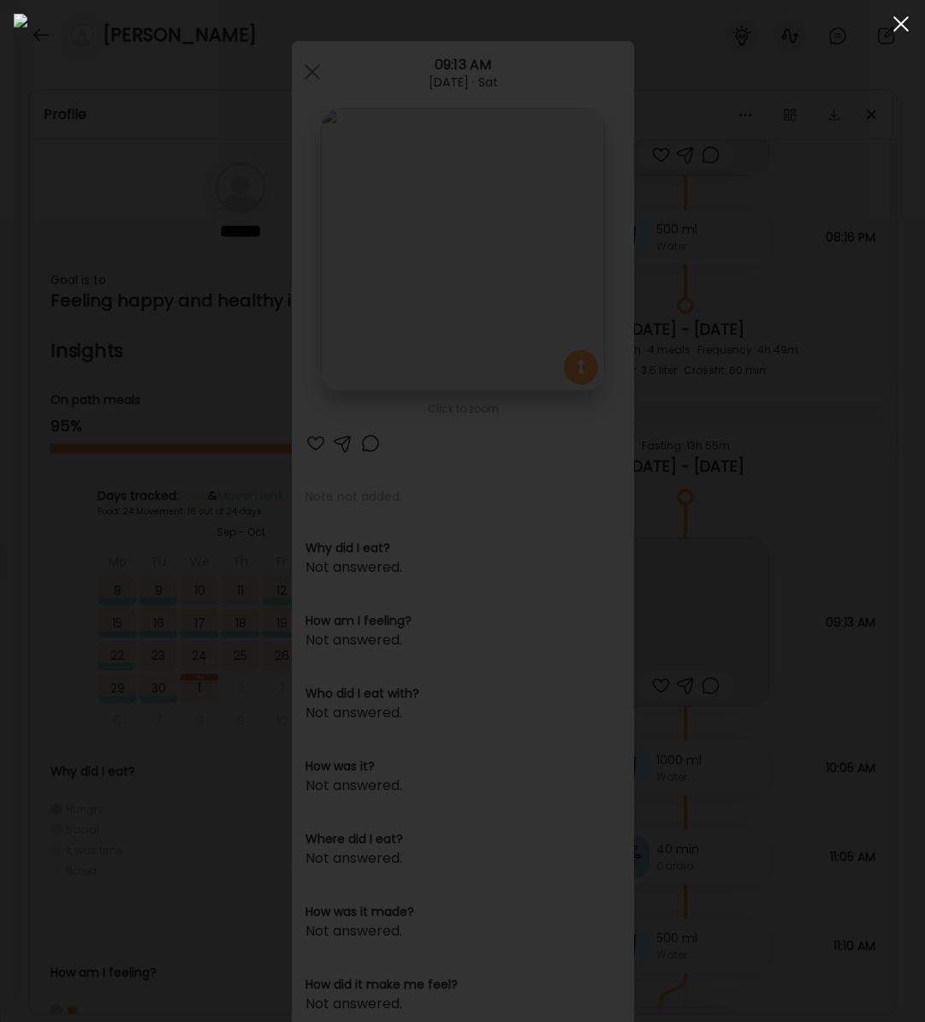
click at [902, 30] on div at bounding box center [901, 24] width 34 height 34
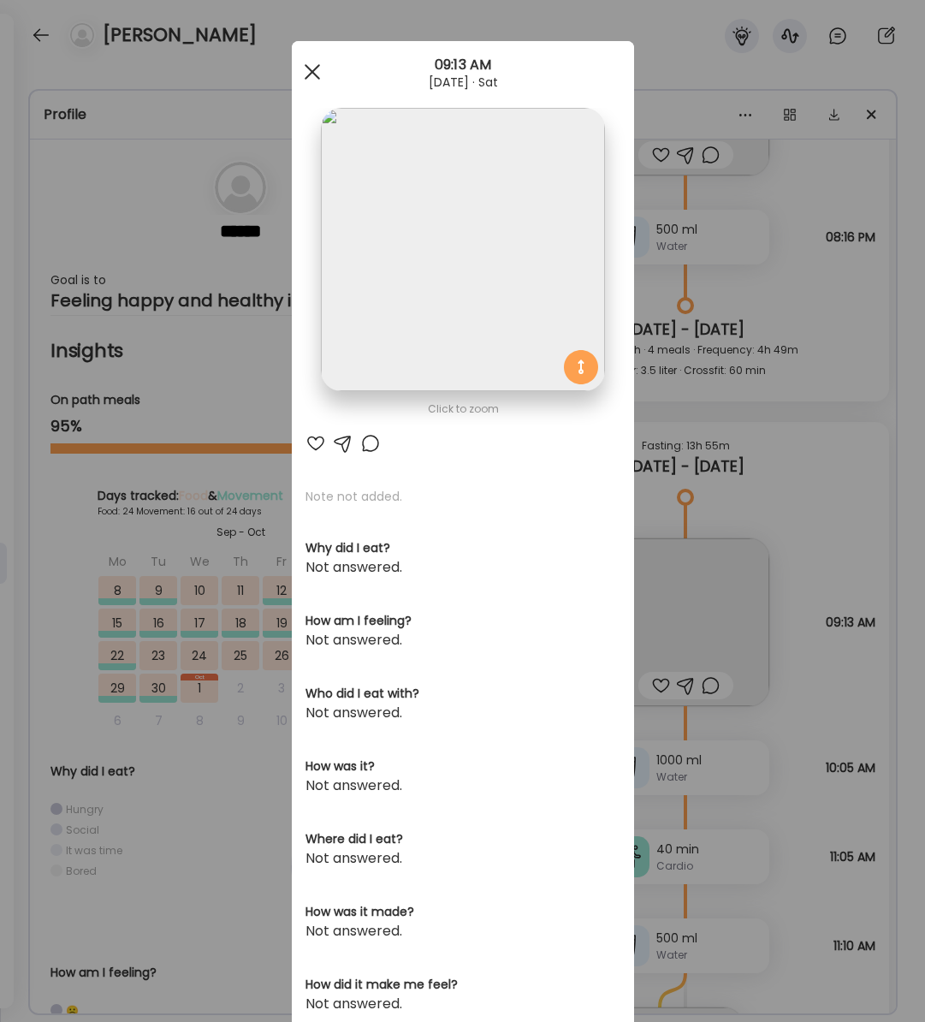
click at [305, 71] on div at bounding box center [312, 72] width 34 height 34
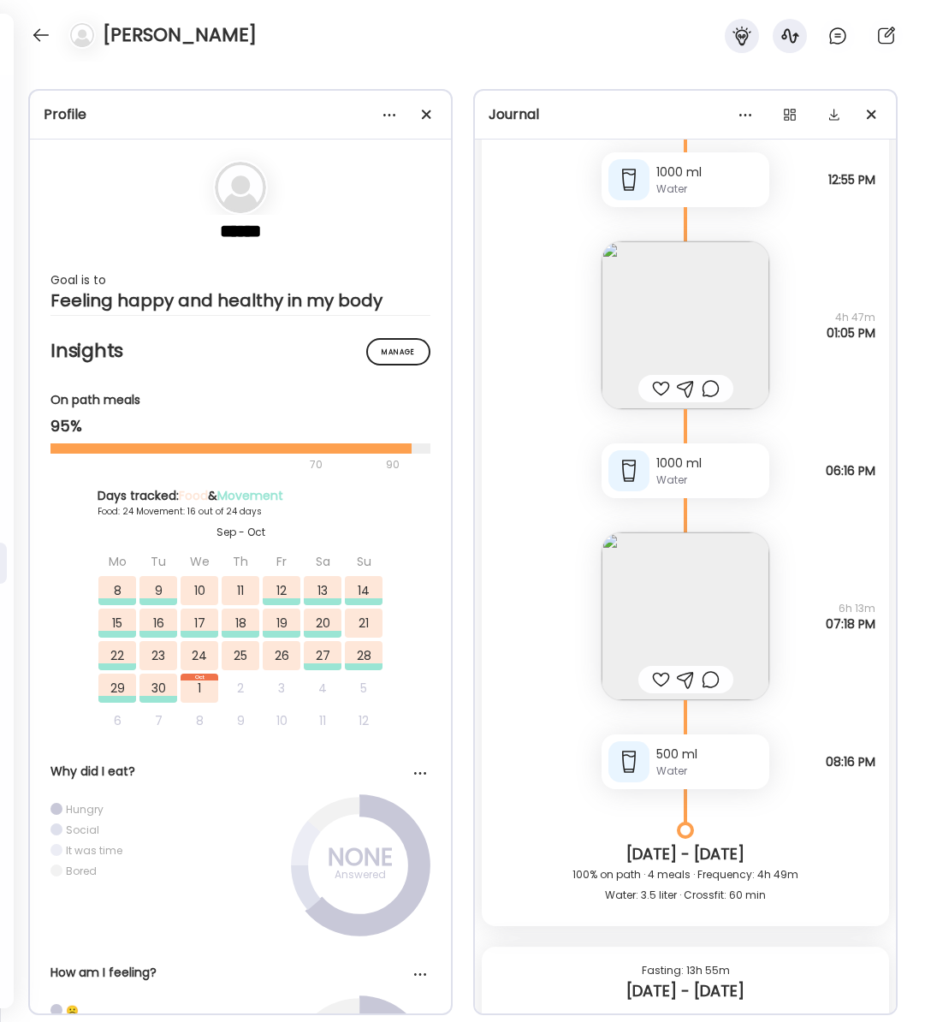
scroll to position [26847, 0]
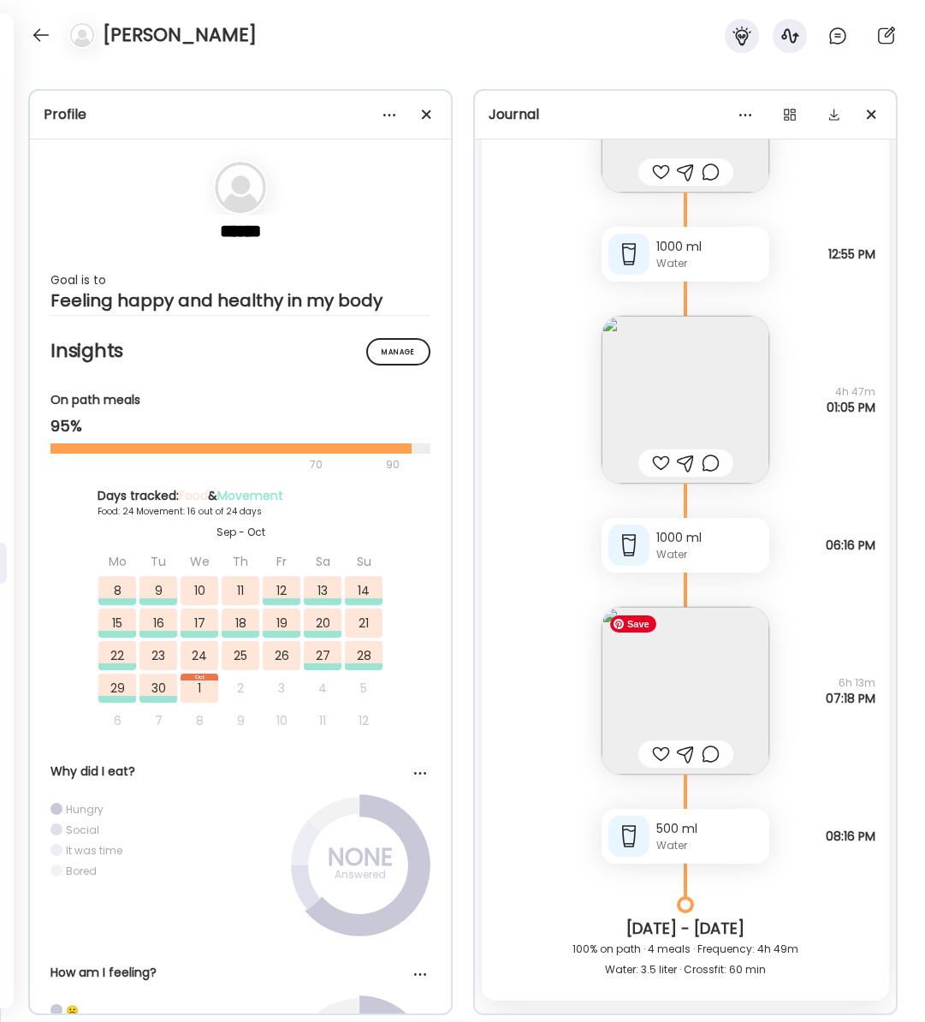
click at [716, 675] on img at bounding box center [686, 691] width 168 height 168
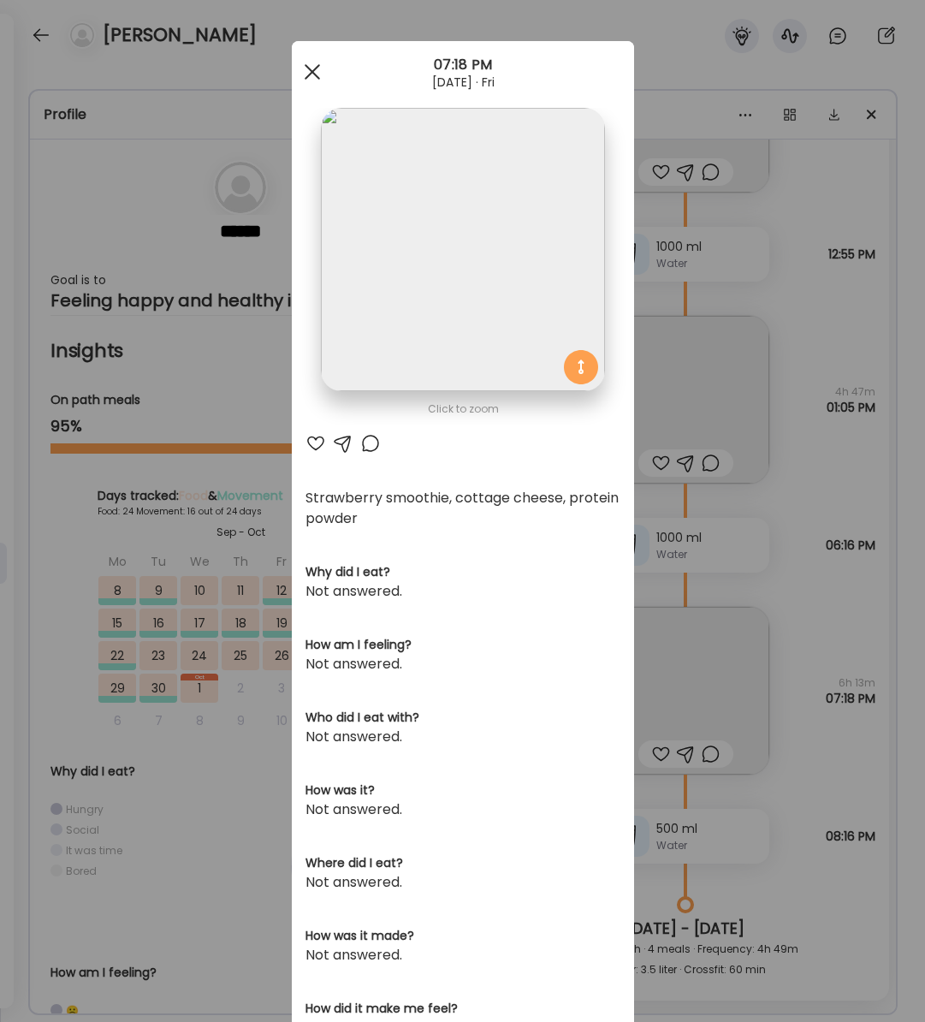
click at [308, 67] on span at bounding box center [311, 71] width 15 height 15
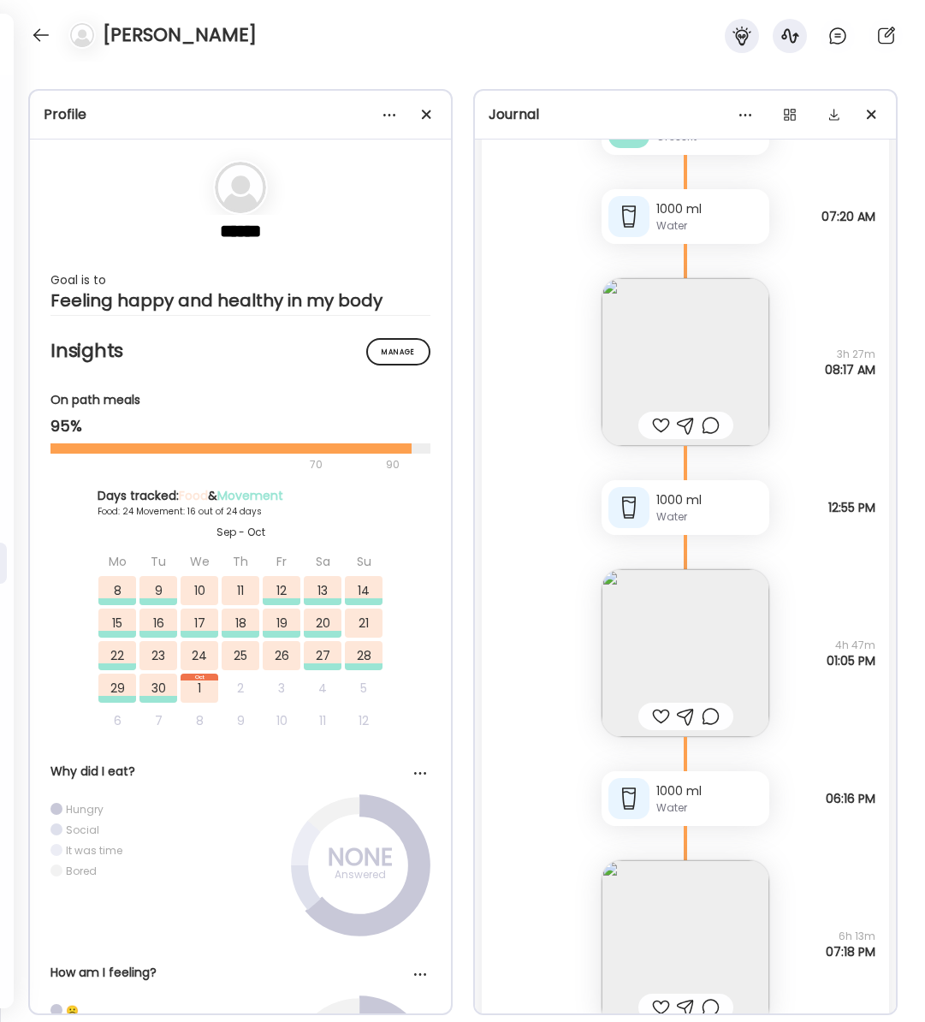
scroll to position [26587, 0]
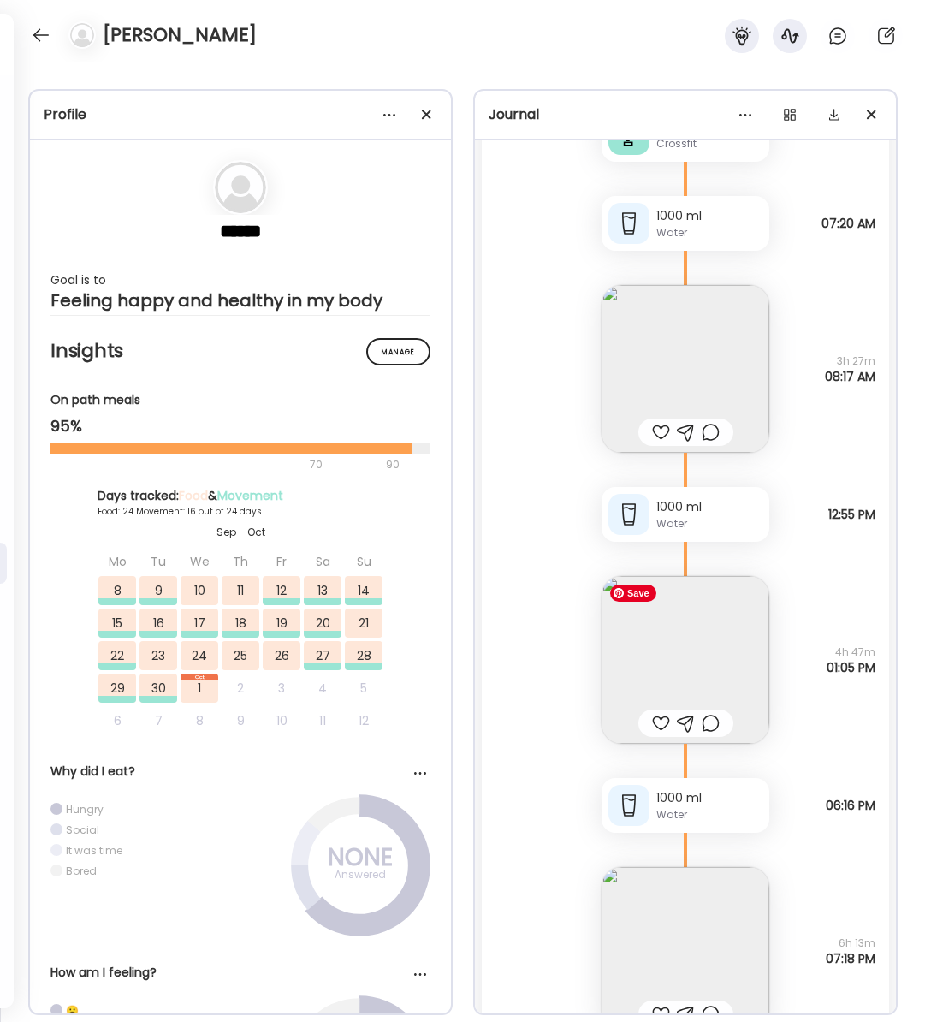
click at [700, 661] on img at bounding box center [686, 660] width 168 height 168
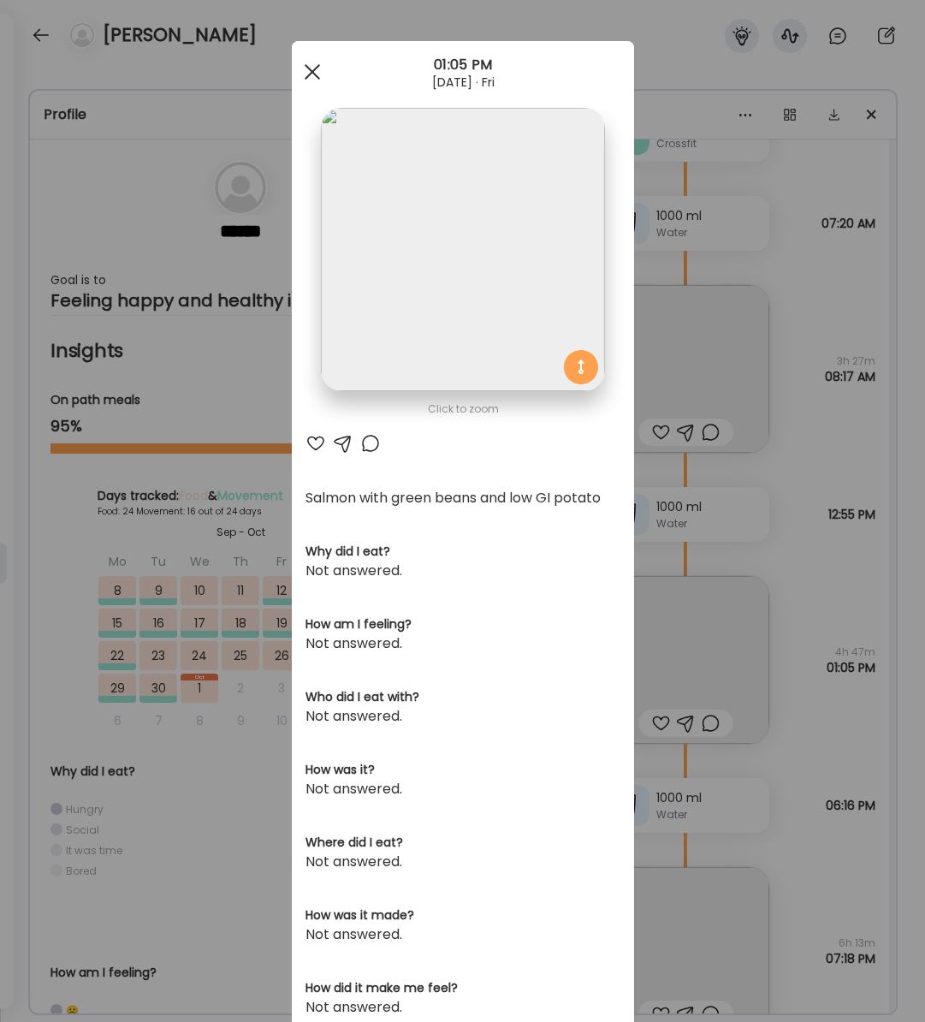
click at [308, 67] on span at bounding box center [311, 71] width 15 height 15
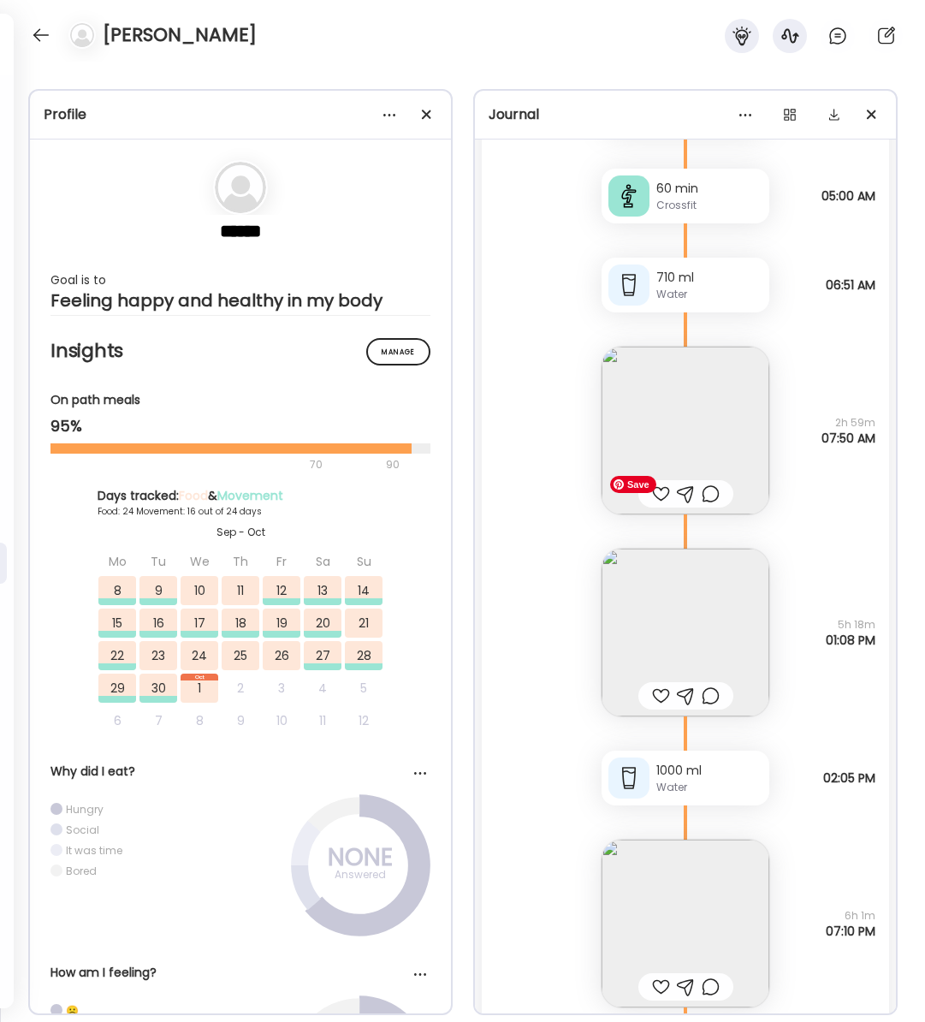
scroll to position [25118, 0]
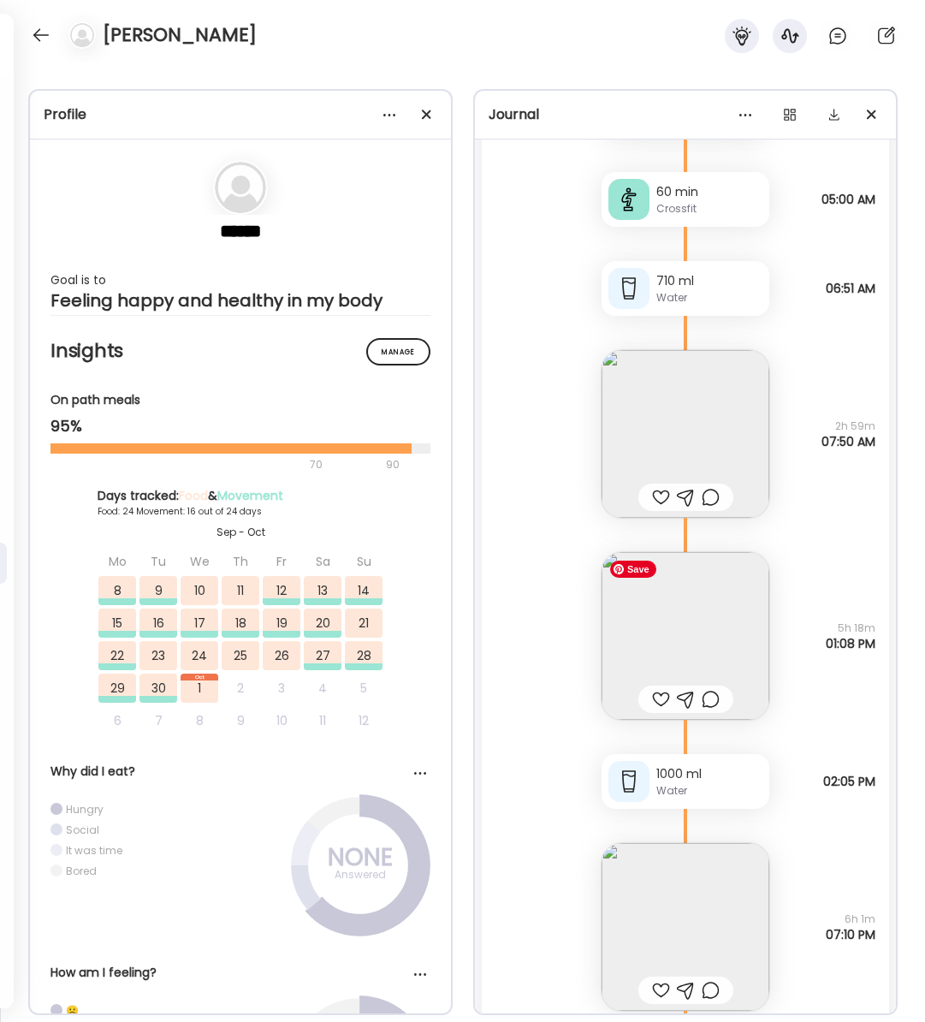
click at [698, 637] on img at bounding box center [686, 636] width 168 height 168
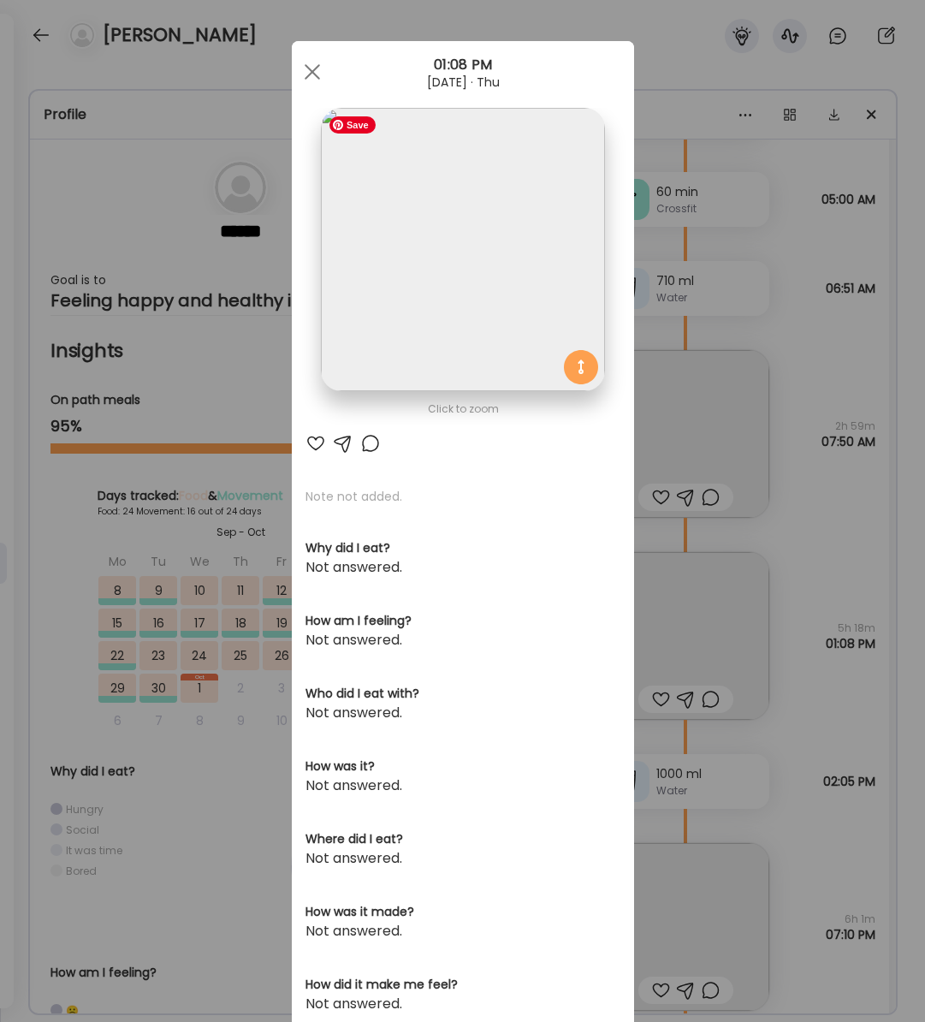
click at [433, 316] on img at bounding box center [462, 249] width 283 height 283
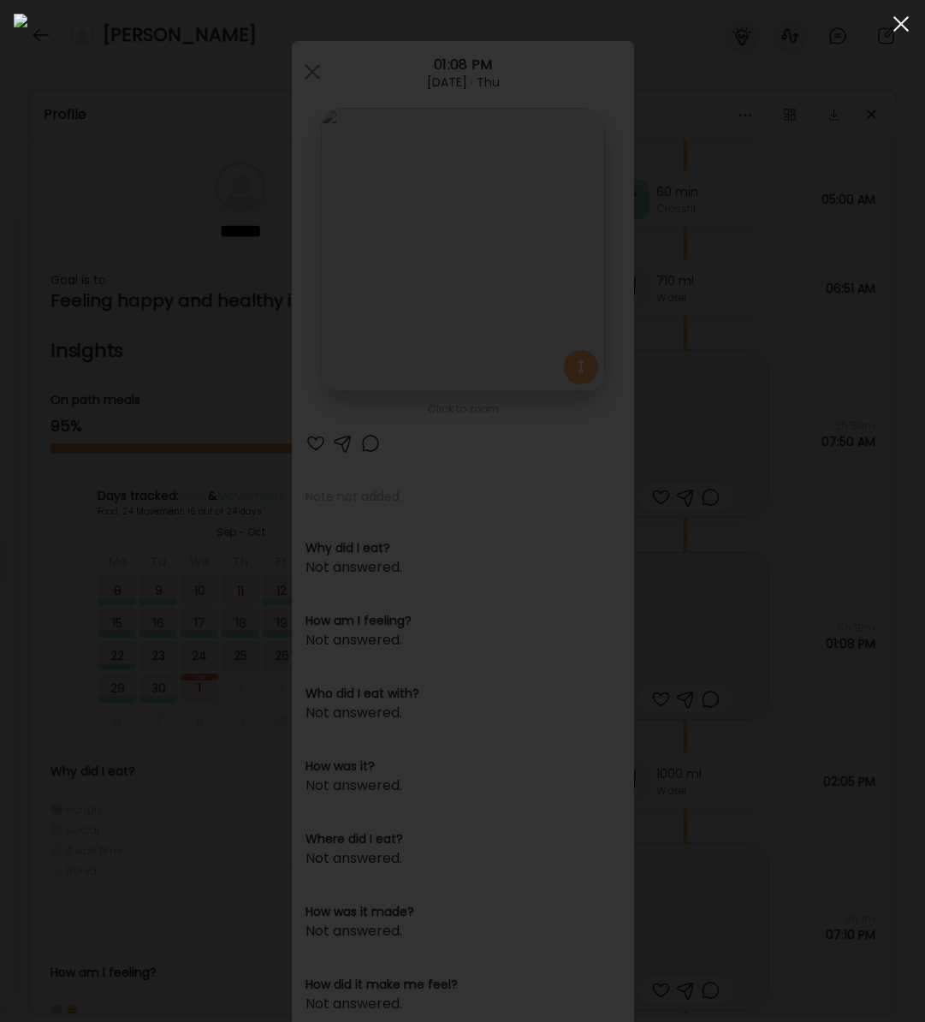
click at [905, 25] on div at bounding box center [901, 24] width 34 height 34
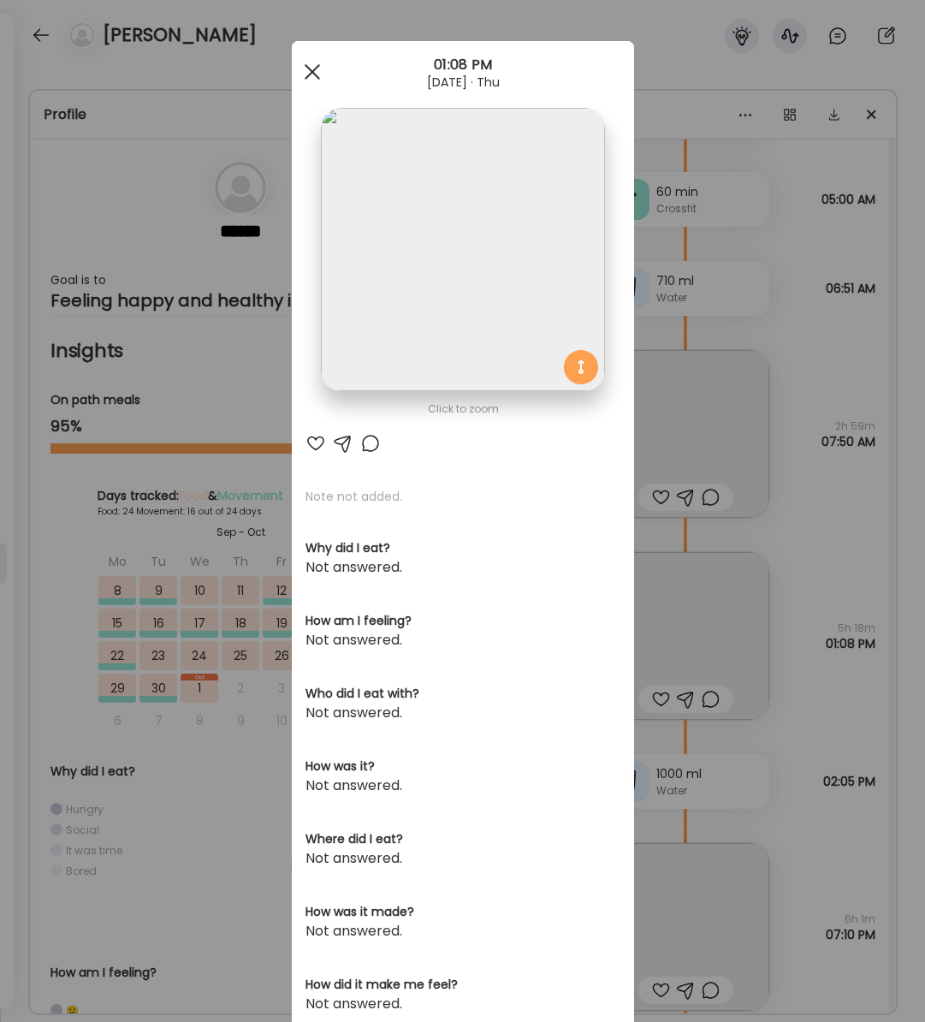
click at [312, 68] on div at bounding box center [312, 72] width 34 height 34
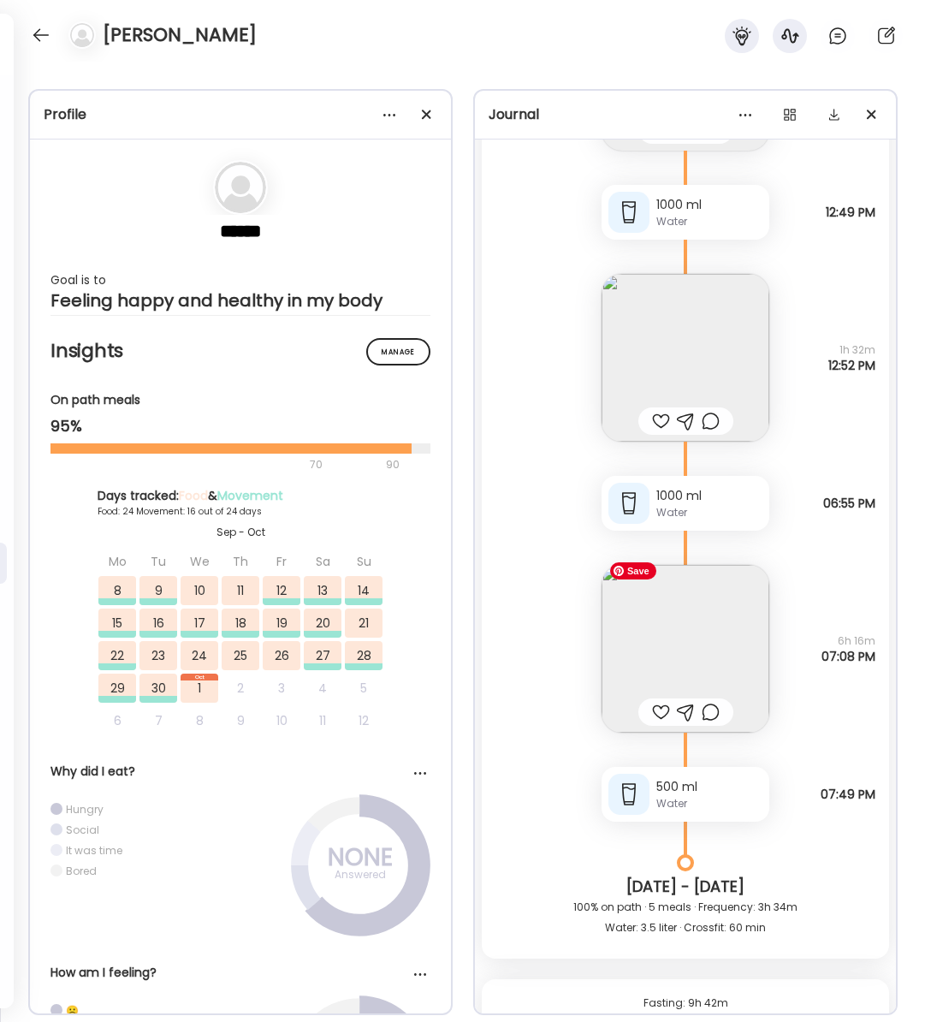
scroll to position [23991, 0]
click at [699, 633] on img at bounding box center [686, 650] width 168 height 168
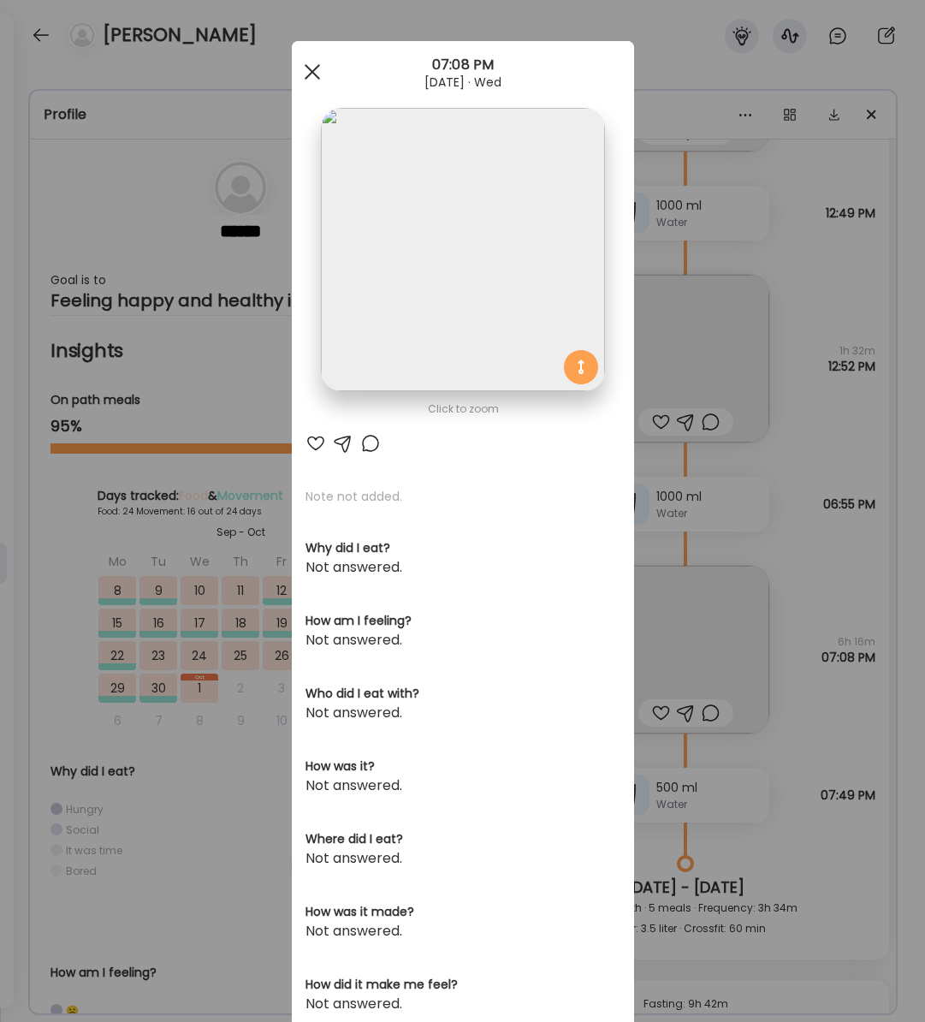
click at [308, 65] on div at bounding box center [312, 72] width 34 height 34
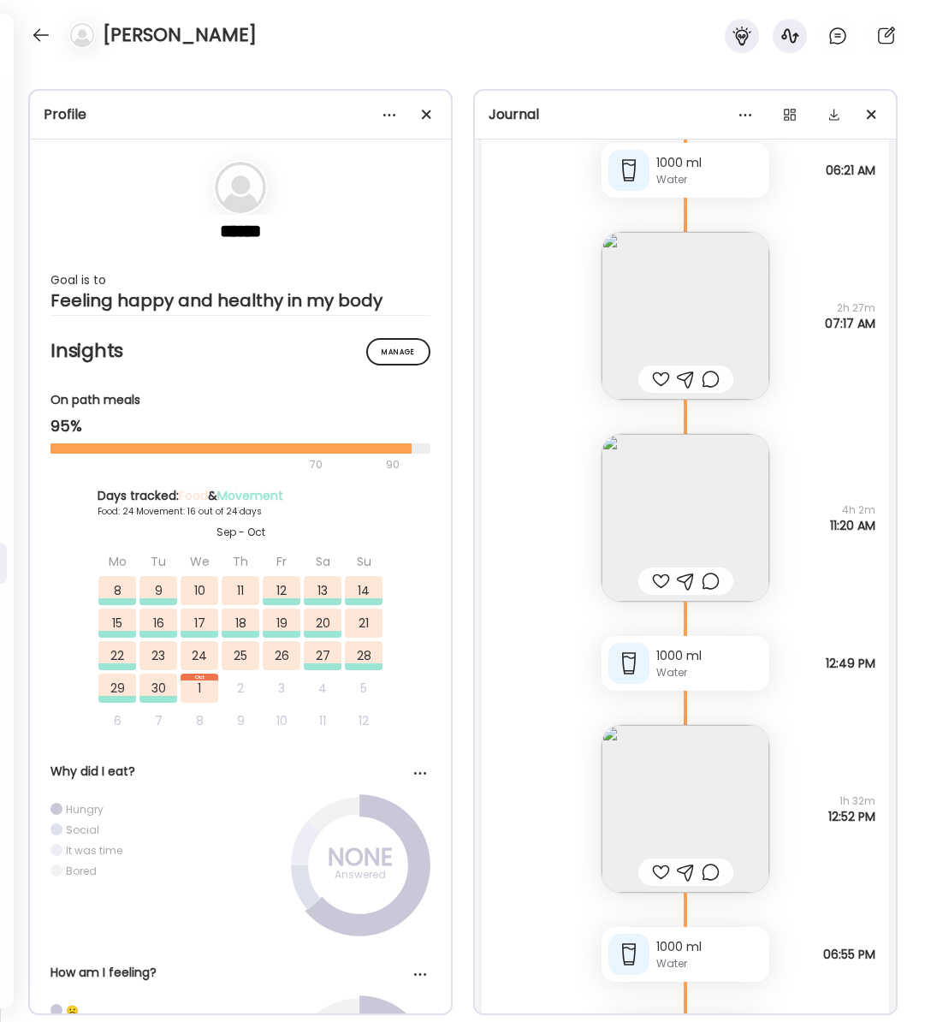
scroll to position [23605, 0]
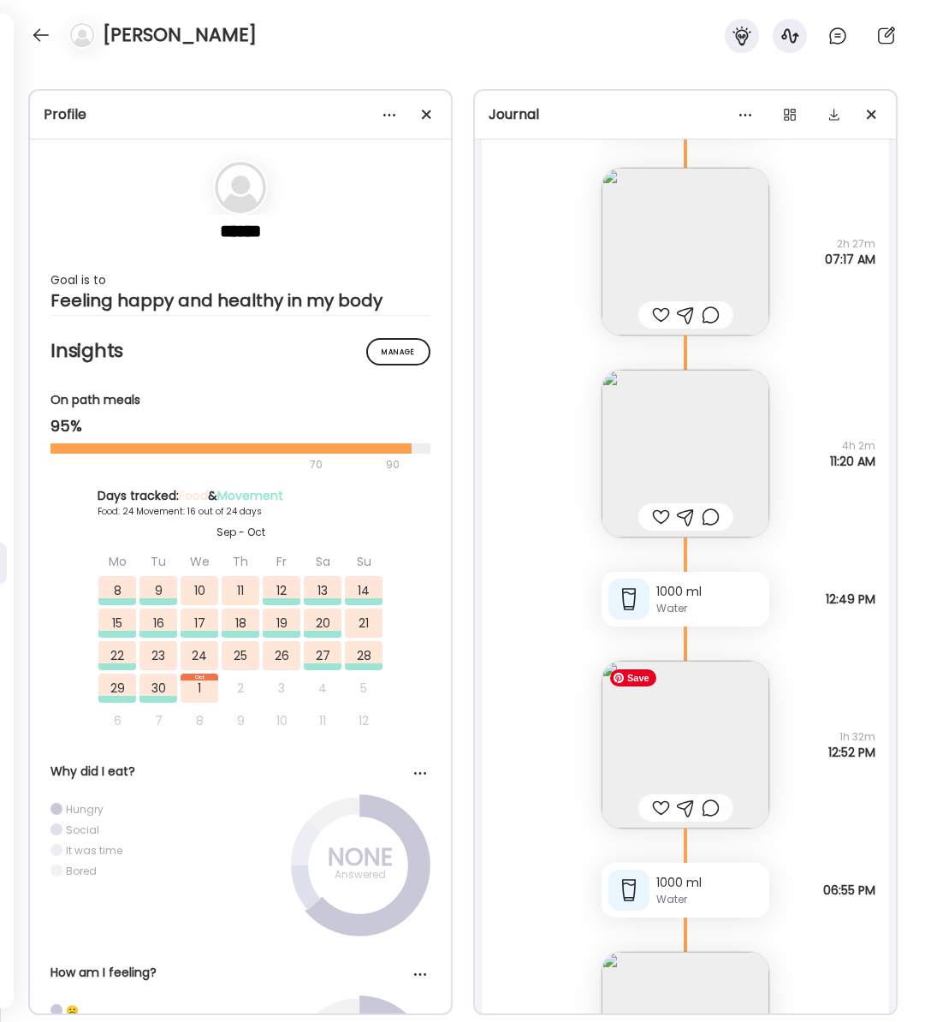
click at [701, 722] on img at bounding box center [686, 745] width 168 height 168
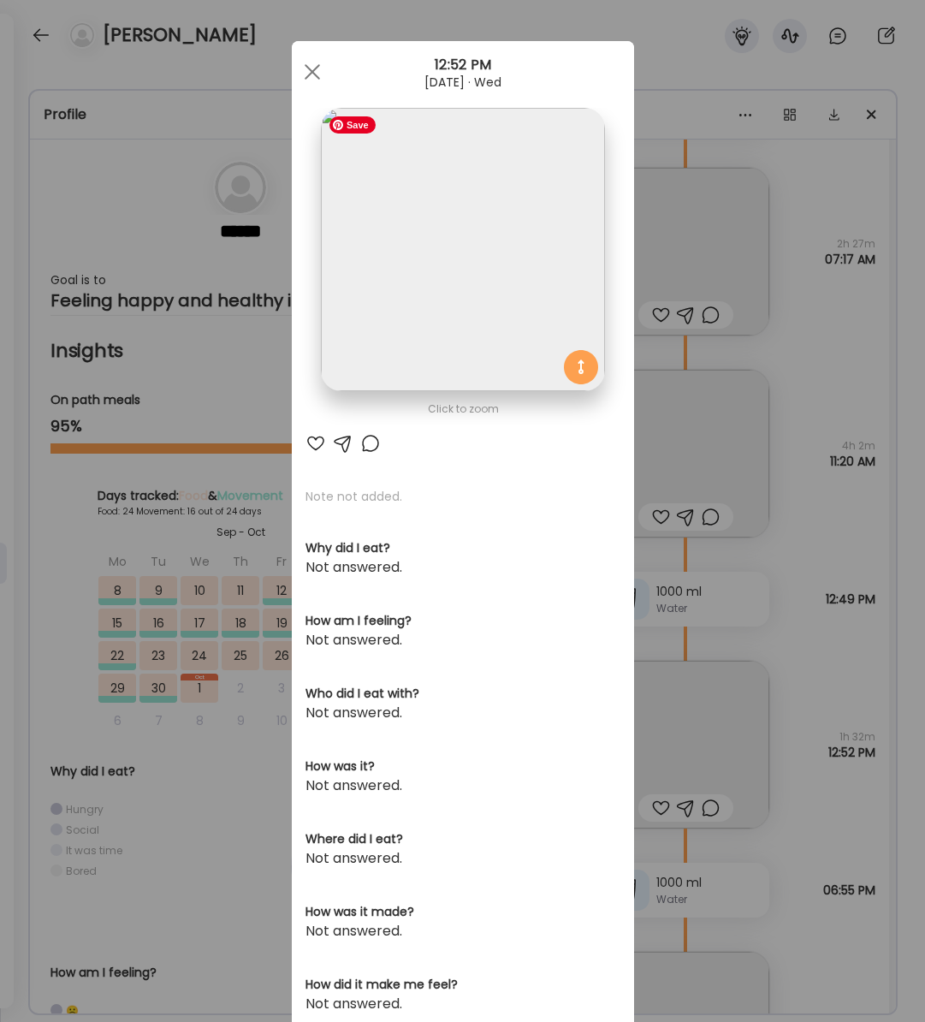
click at [432, 368] on img at bounding box center [462, 249] width 283 height 283
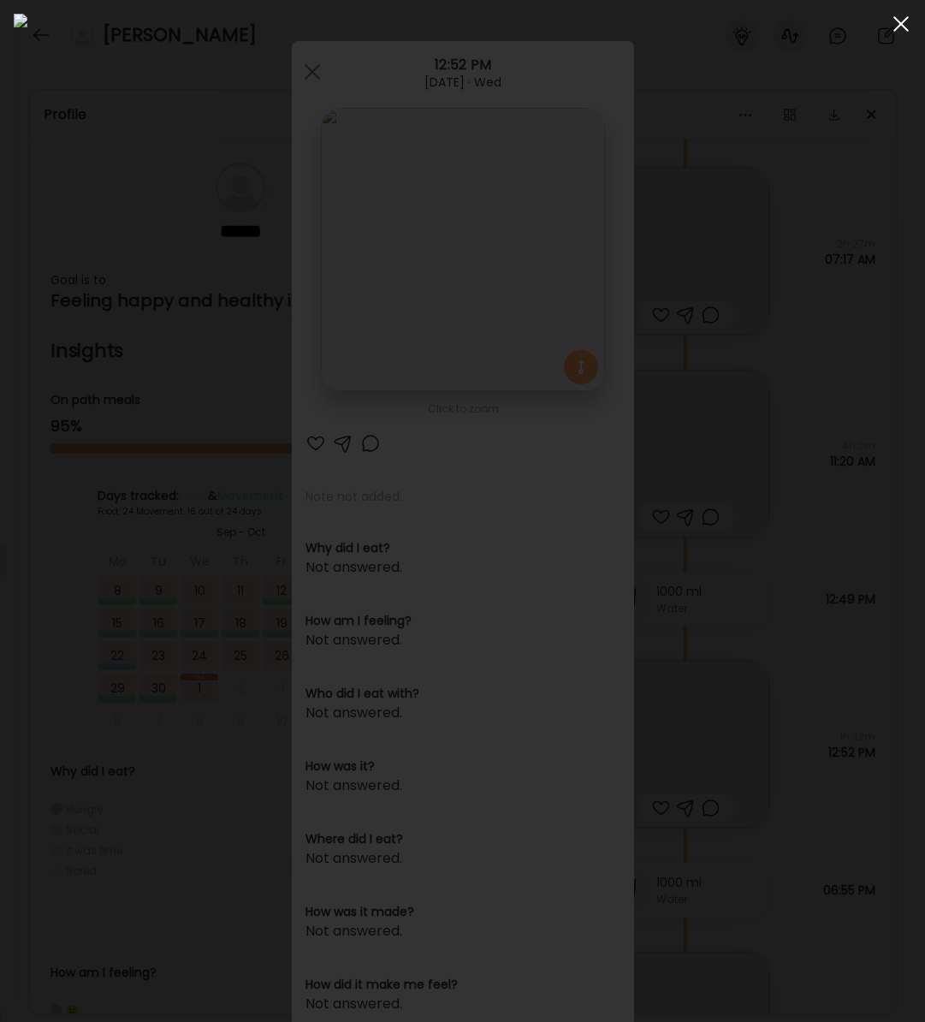
click at [912, 24] on div at bounding box center [901, 24] width 34 height 34
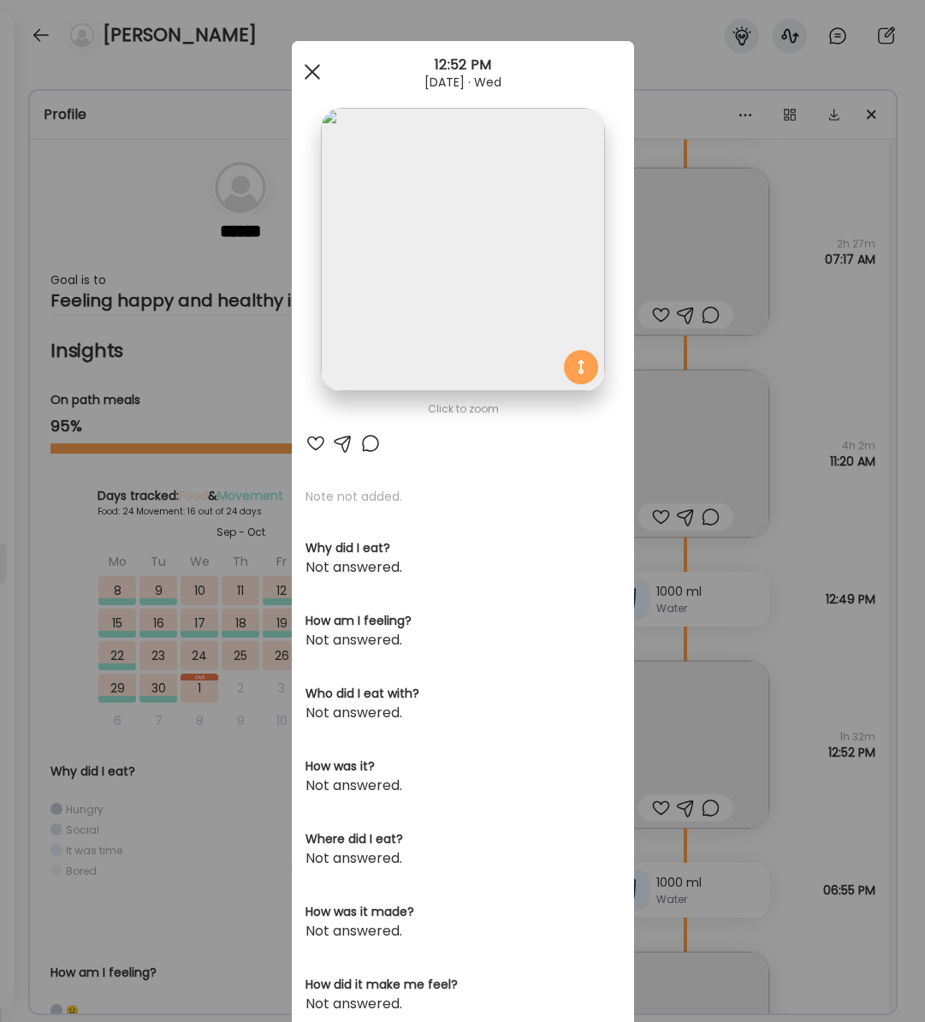
click at [299, 79] on div at bounding box center [312, 72] width 34 height 34
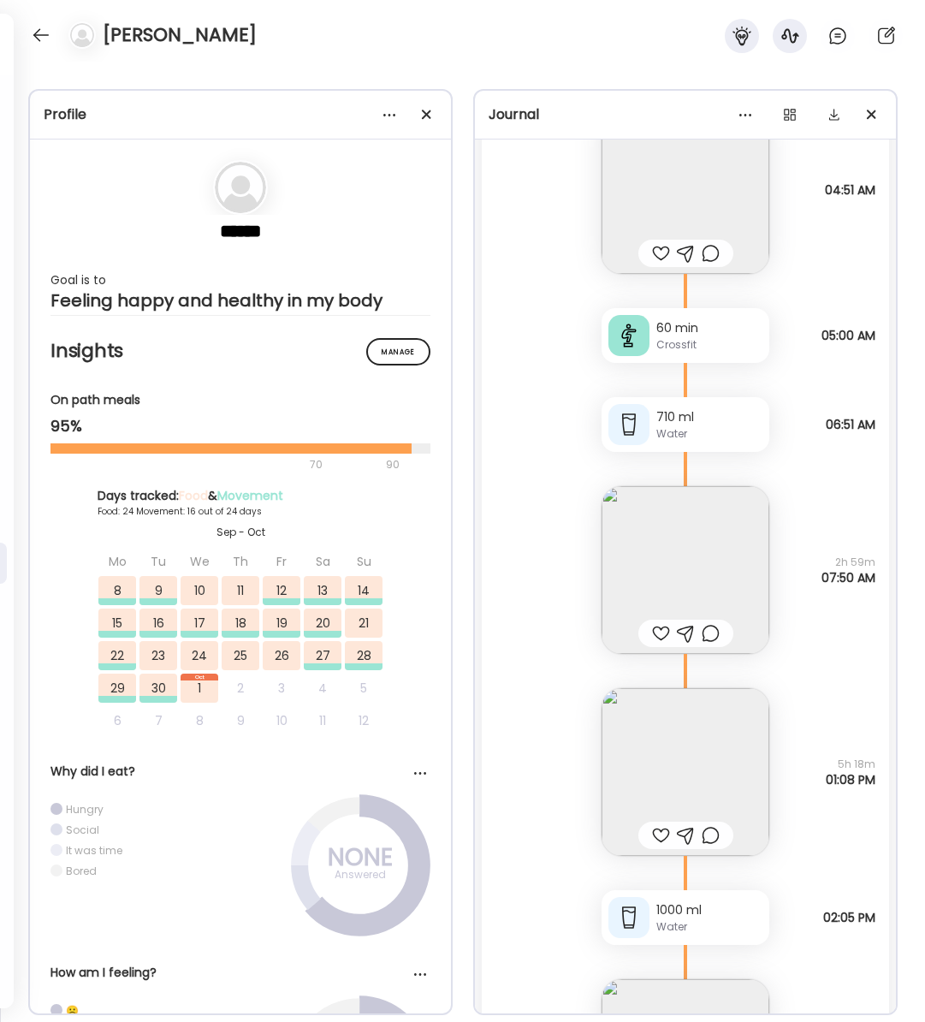
scroll to position [24979, 0]
click at [35, 29] on div at bounding box center [40, 34] width 27 height 27
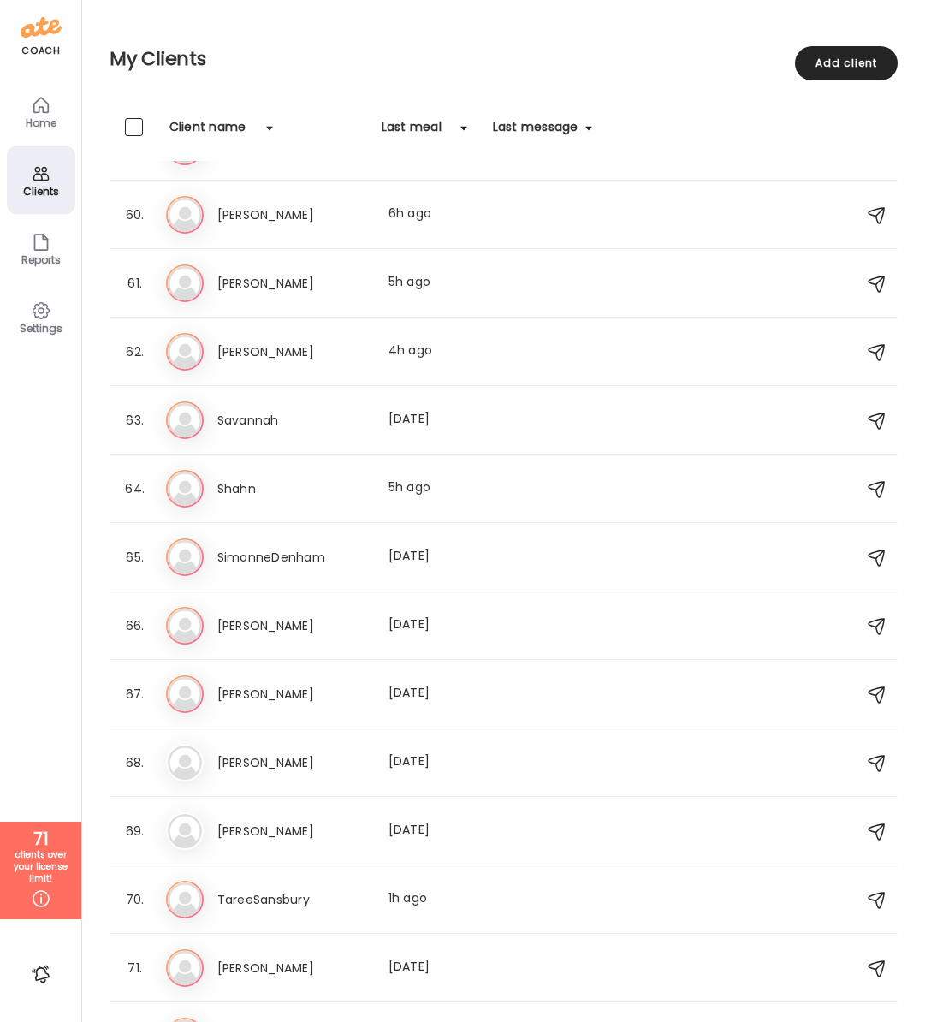
scroll to position [4008, 0]
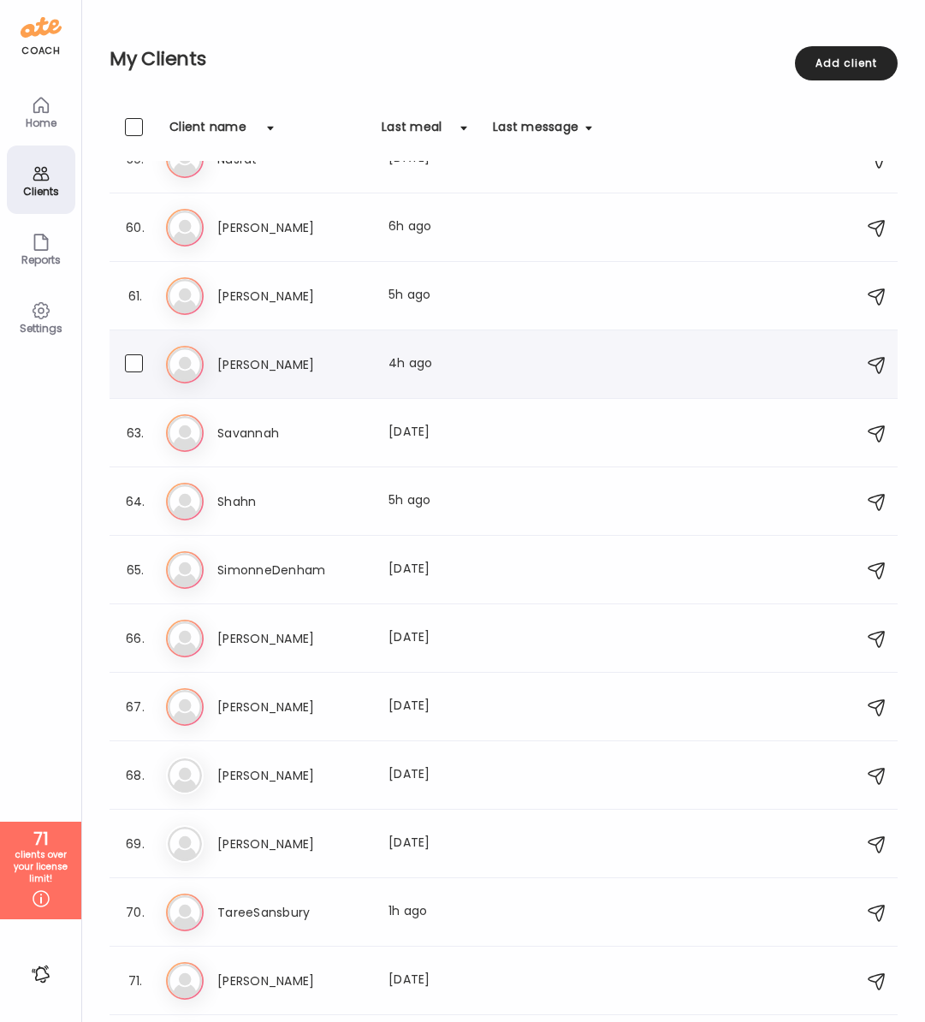
click at [279, 362] on h3 "[PERSON_NAME]" at bounding box center [292, 364] width 151 height 21
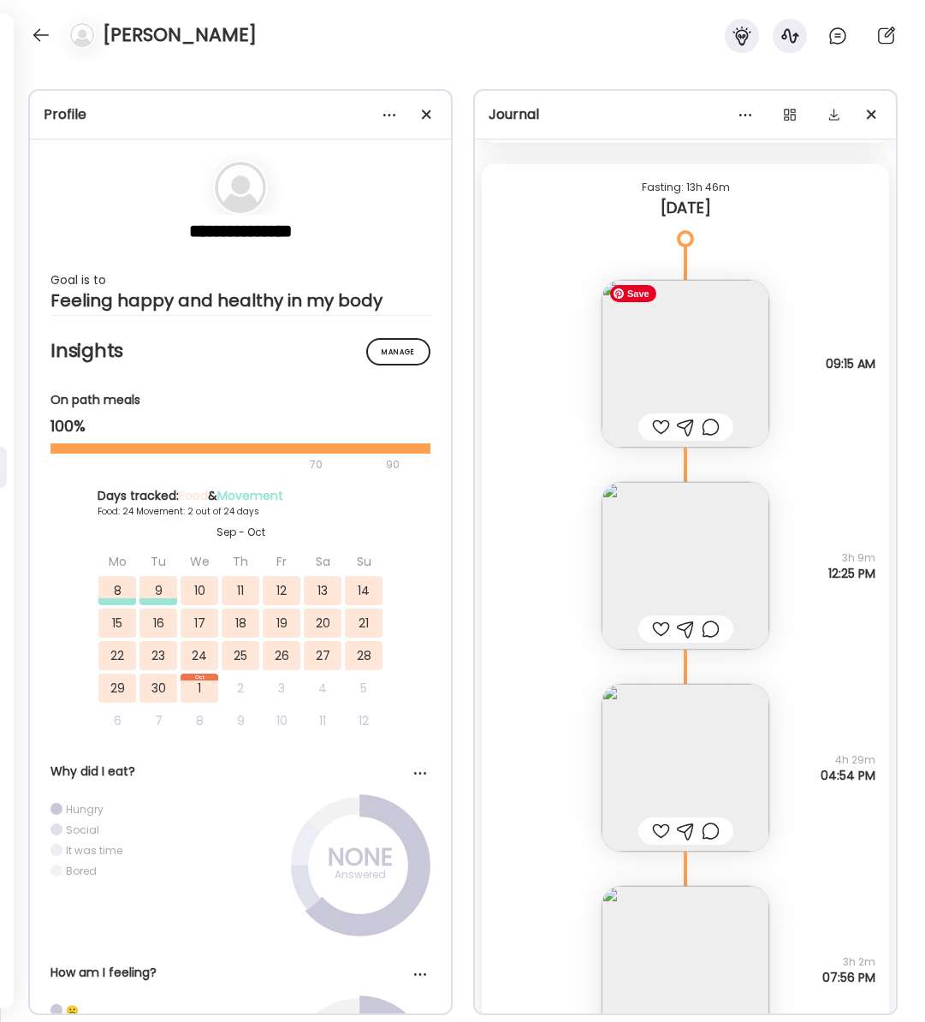
scroll to position [26524, 0]
click at [705, 339] on img at bounding box center [686, 366] width 168 height 168
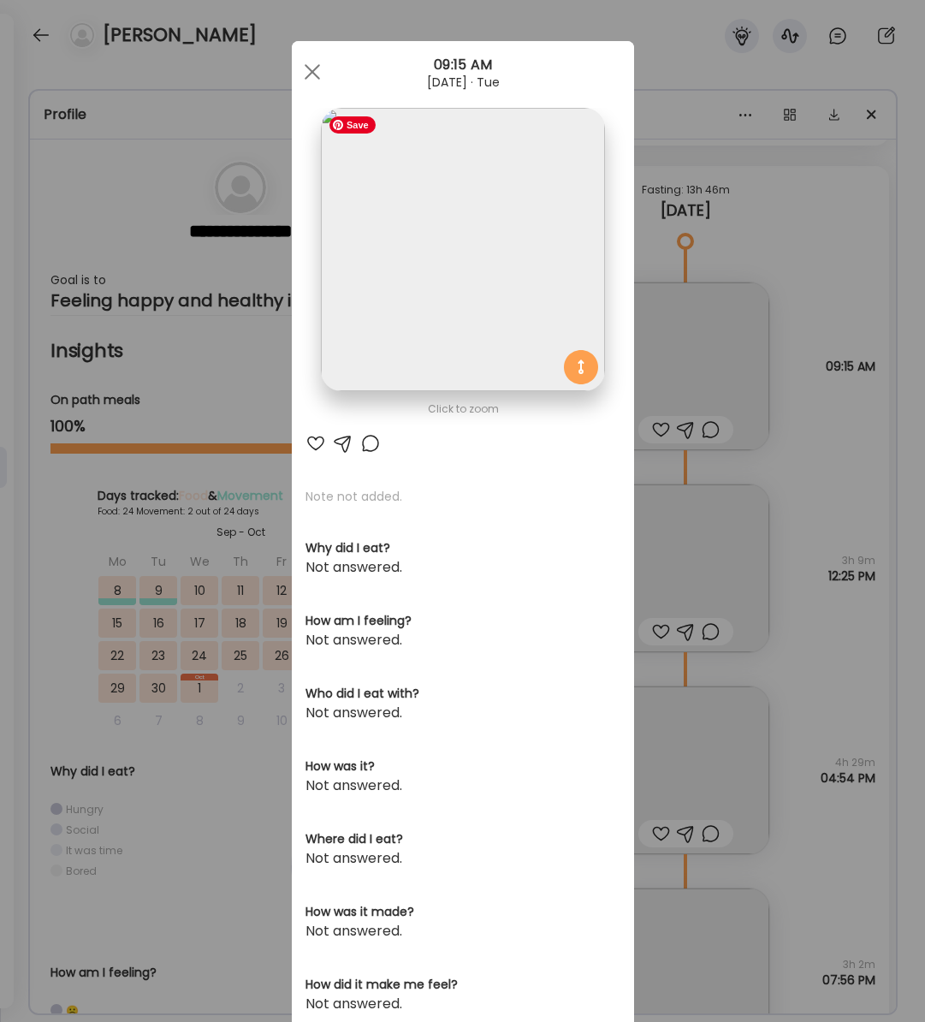
click at [509, 233] on img at bounding box center [462, 249] width 283 height 283
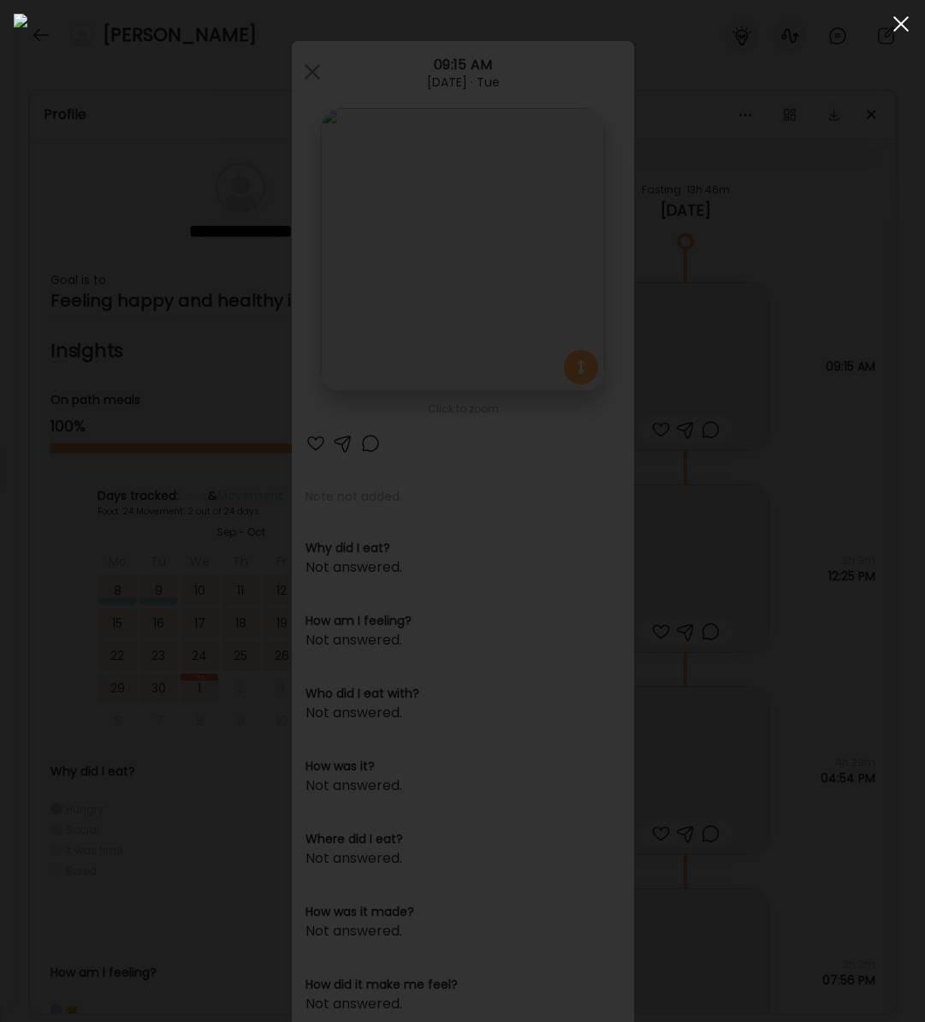
click at [897, 35] on div at bounding box center [901, 24] width 34 height 34
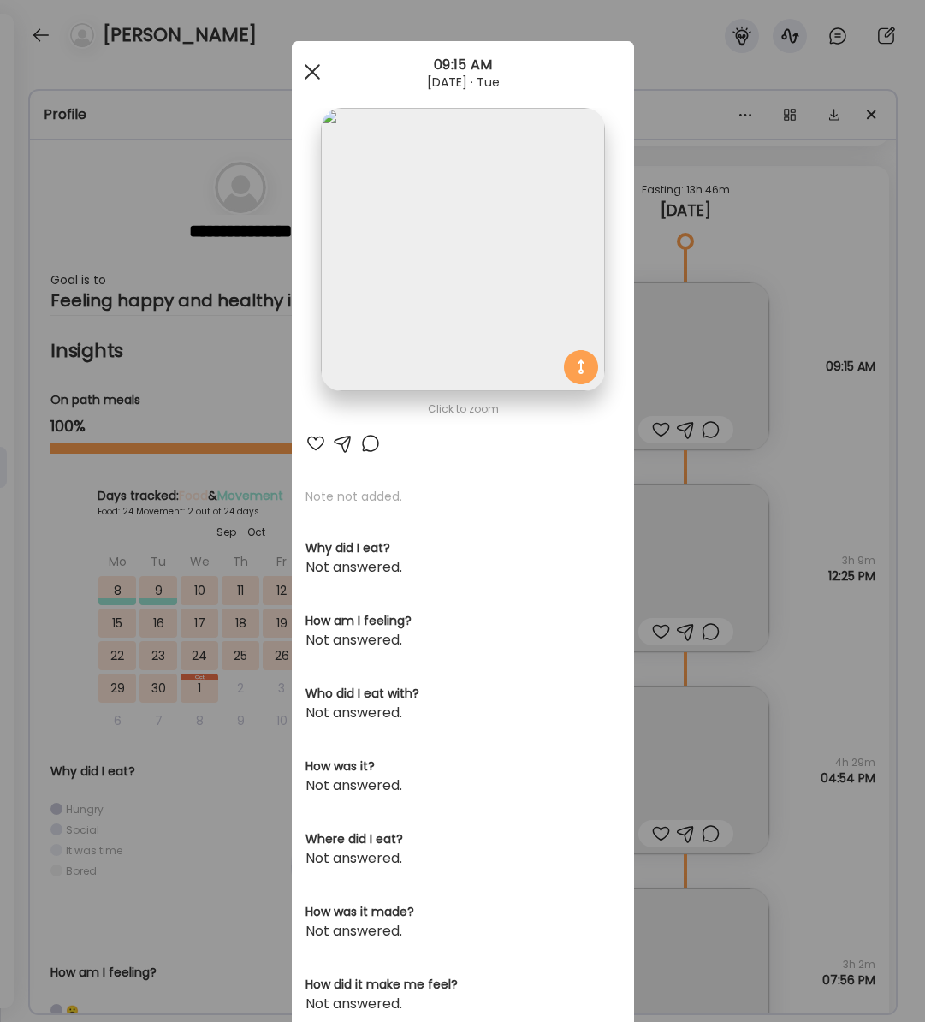
click at [316, 62] on div at bounding box center [312, 72] width 34 height 34
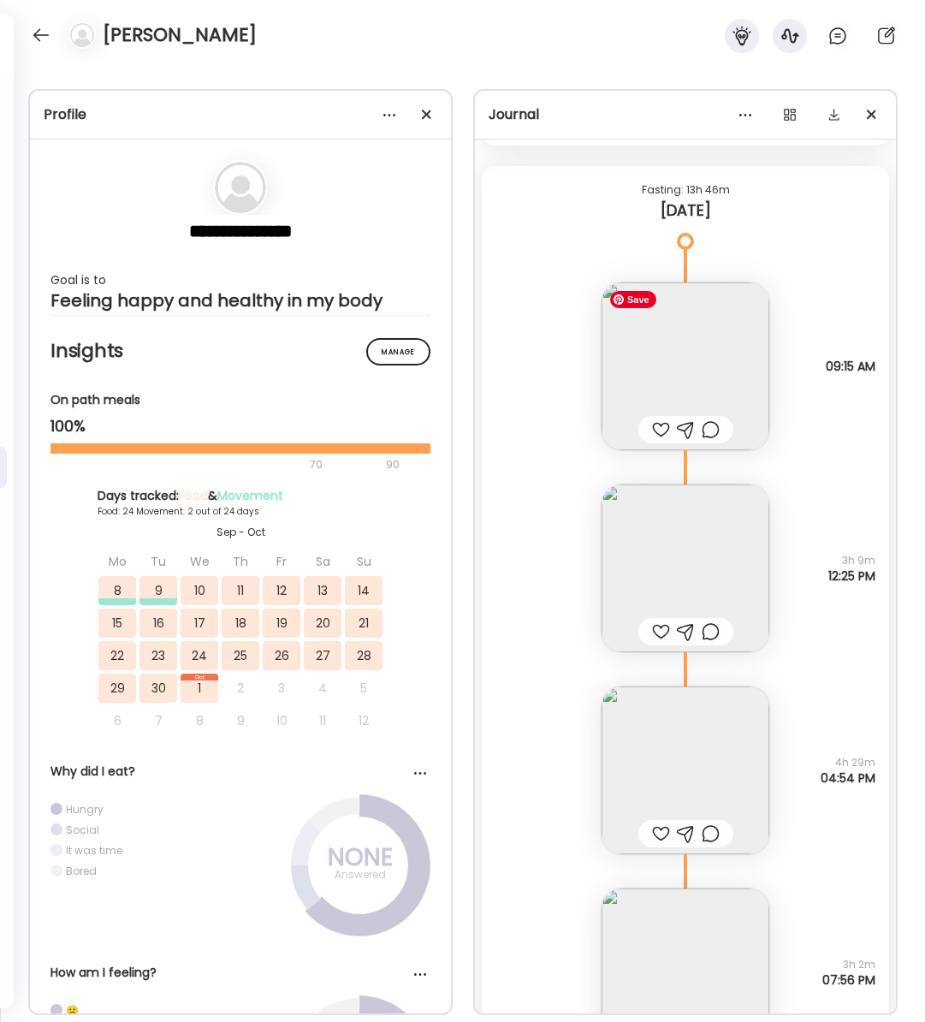
click at [728, 303] on img at bounding box center [686, 366] width 168 height 168
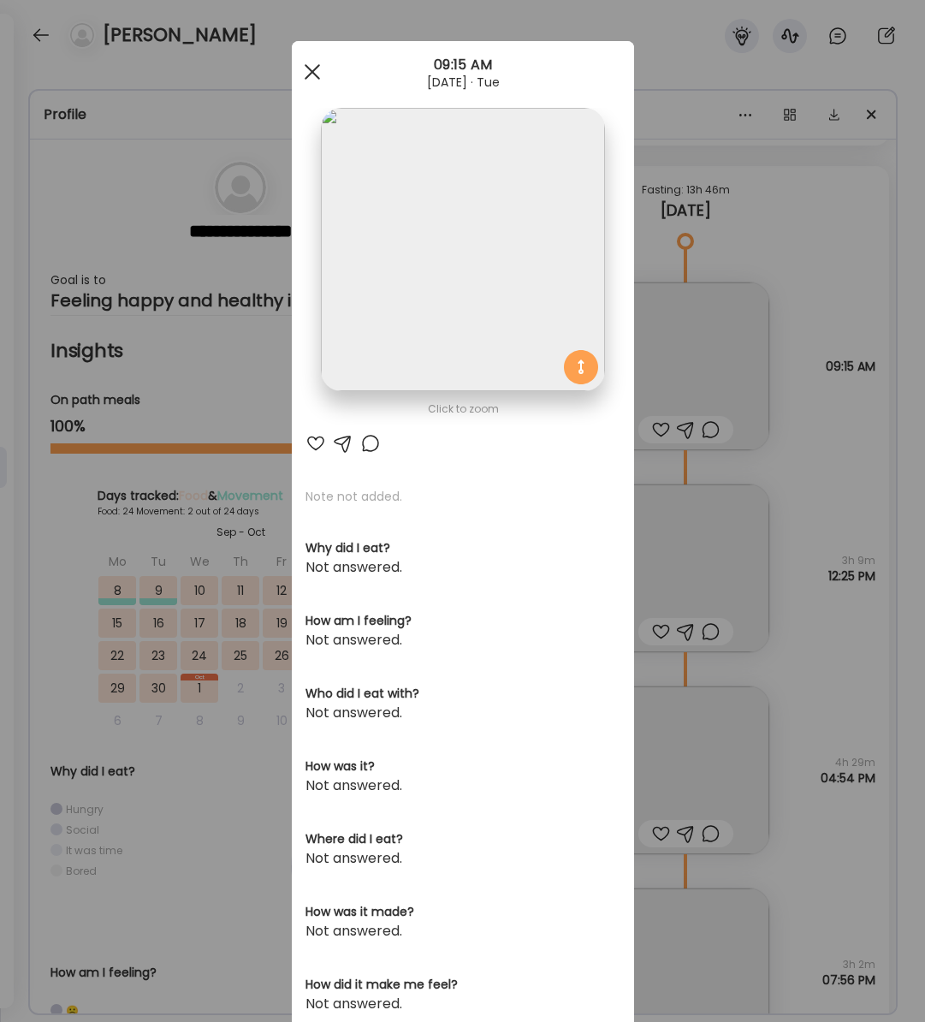
click at [314, 70] on span at bounding box center [311, 71] width 15 height 15
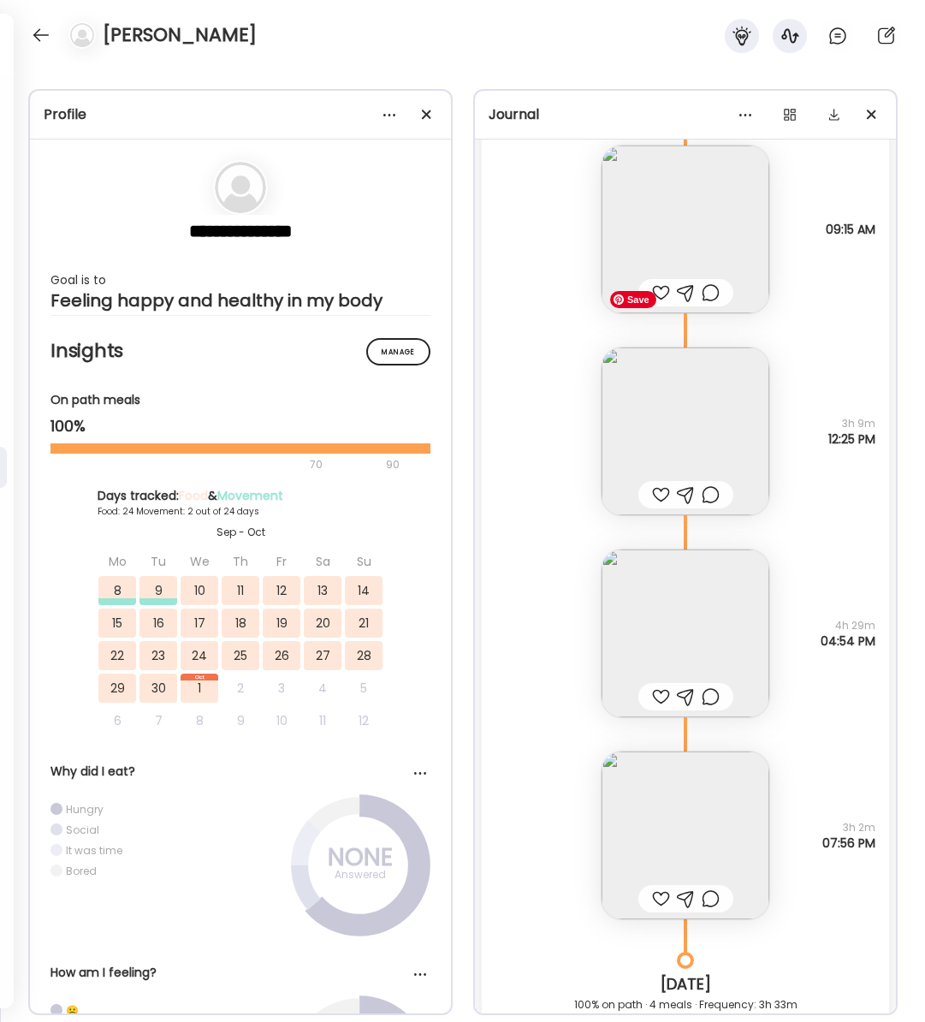
scroll to position [26661, 0]
click at [674, 424] on img at bounding box center [686, 432] width 168 height 168
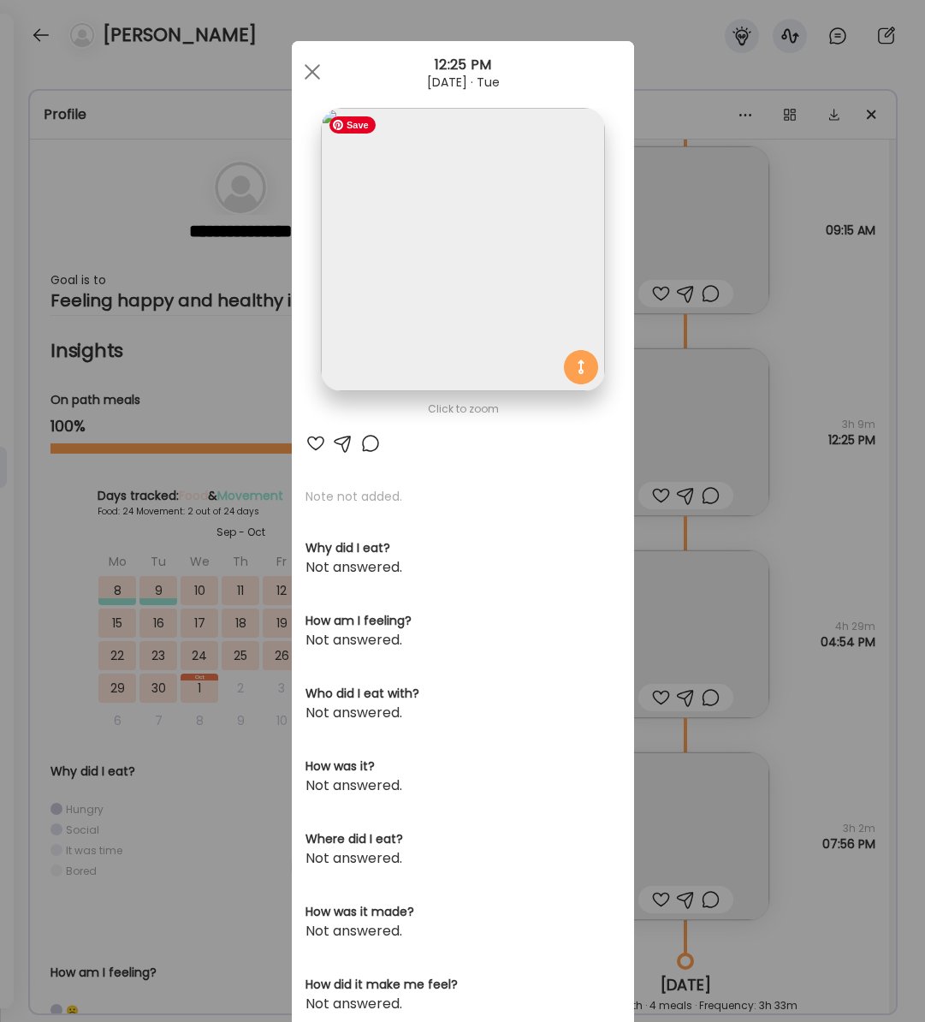
drag, startPoint x: 306, startPoint y: 72, endPoint x: 467, endPoint y: 275, distance: 259.0
click at [467, 276] on div "Ate Coach Dashboard 12:25 PM [DATE] · Tue Click to zoom AteMate AI Note not add…" at bounding box center [463, 545] width 342 height 1008
click at [476, 274] on img at bounding box center [462, 249] width 283 height 283
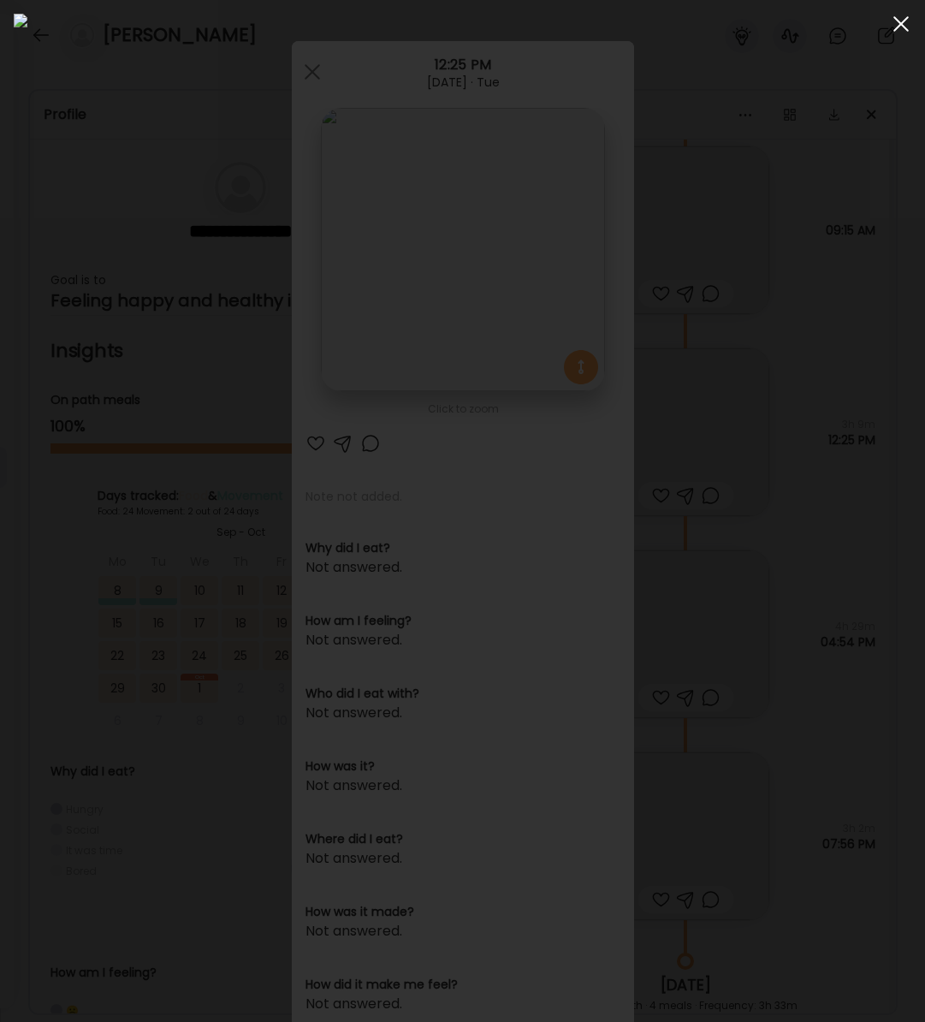
click at [904, 25] on div at bounding box center [901, 24] width 34 height 34
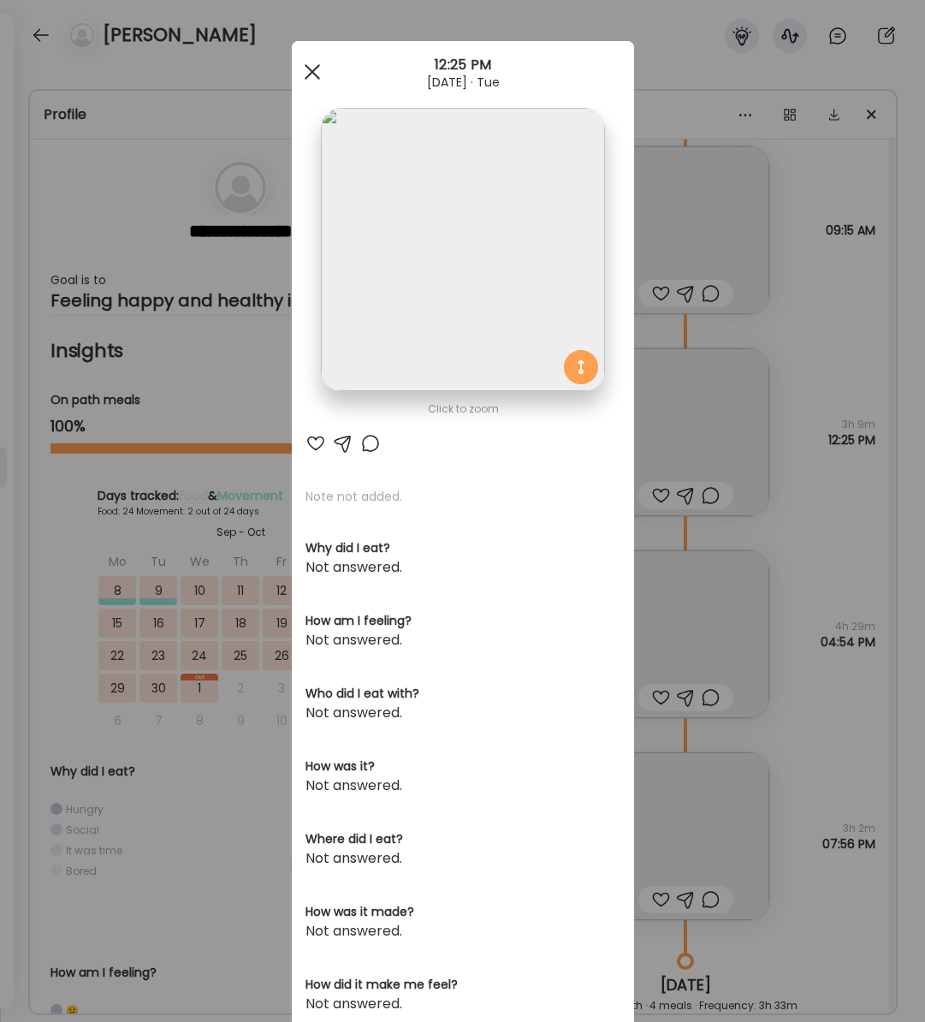
click at [309, 74] on span at bounding box center [311, 71] width 15 height 15
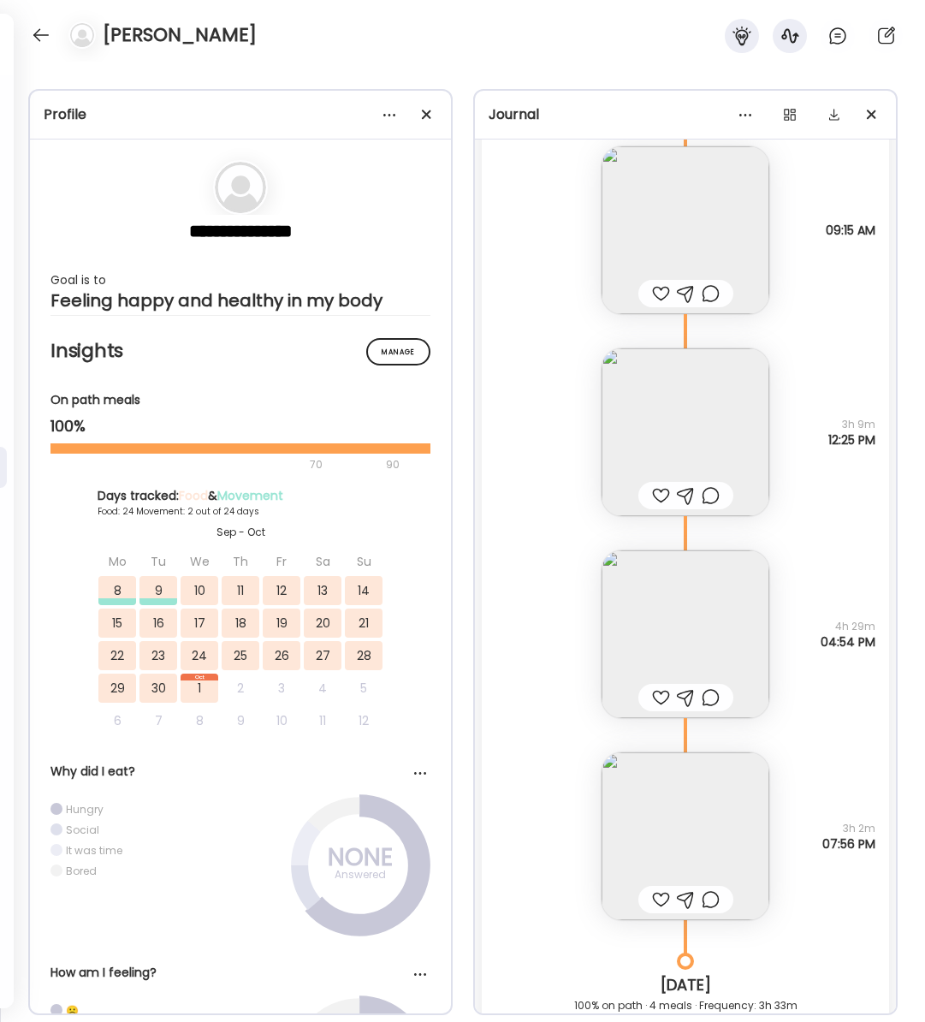
scroll to position [26702, 0]
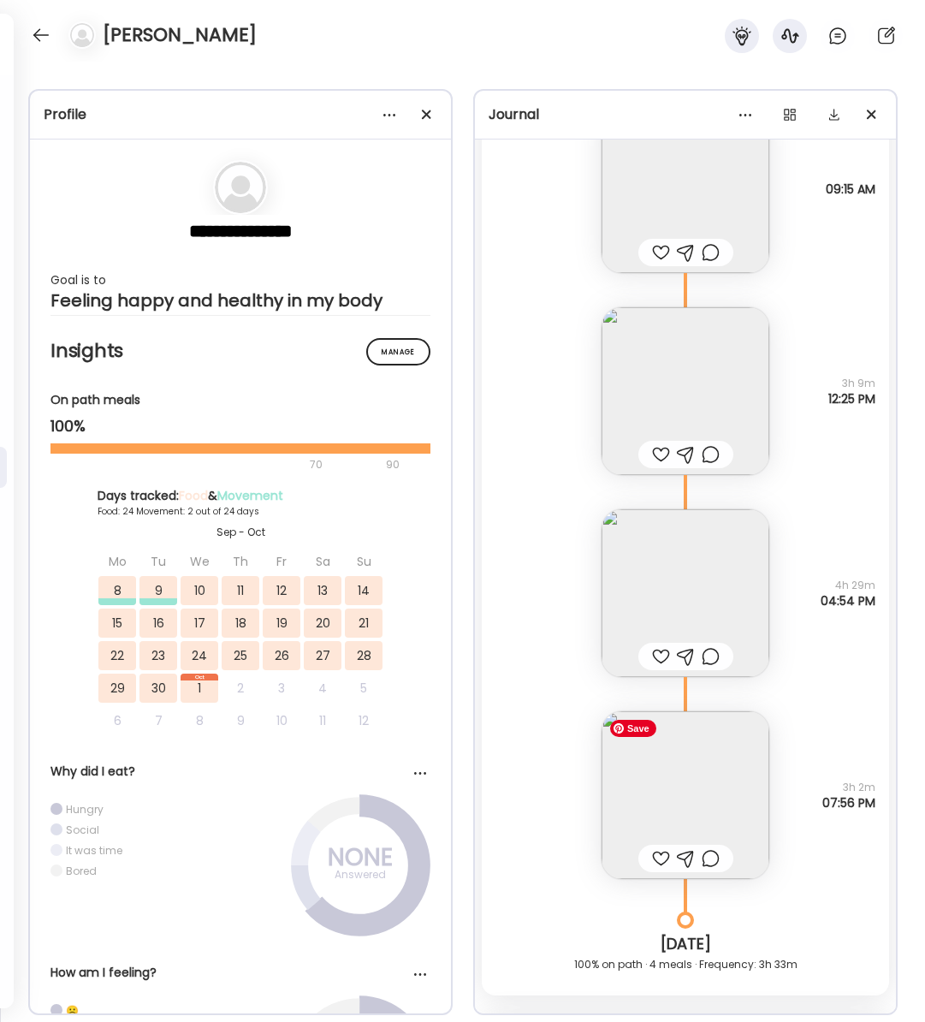
click at [665, 782] on img at bounding box center [686, 795] width 168 height 168
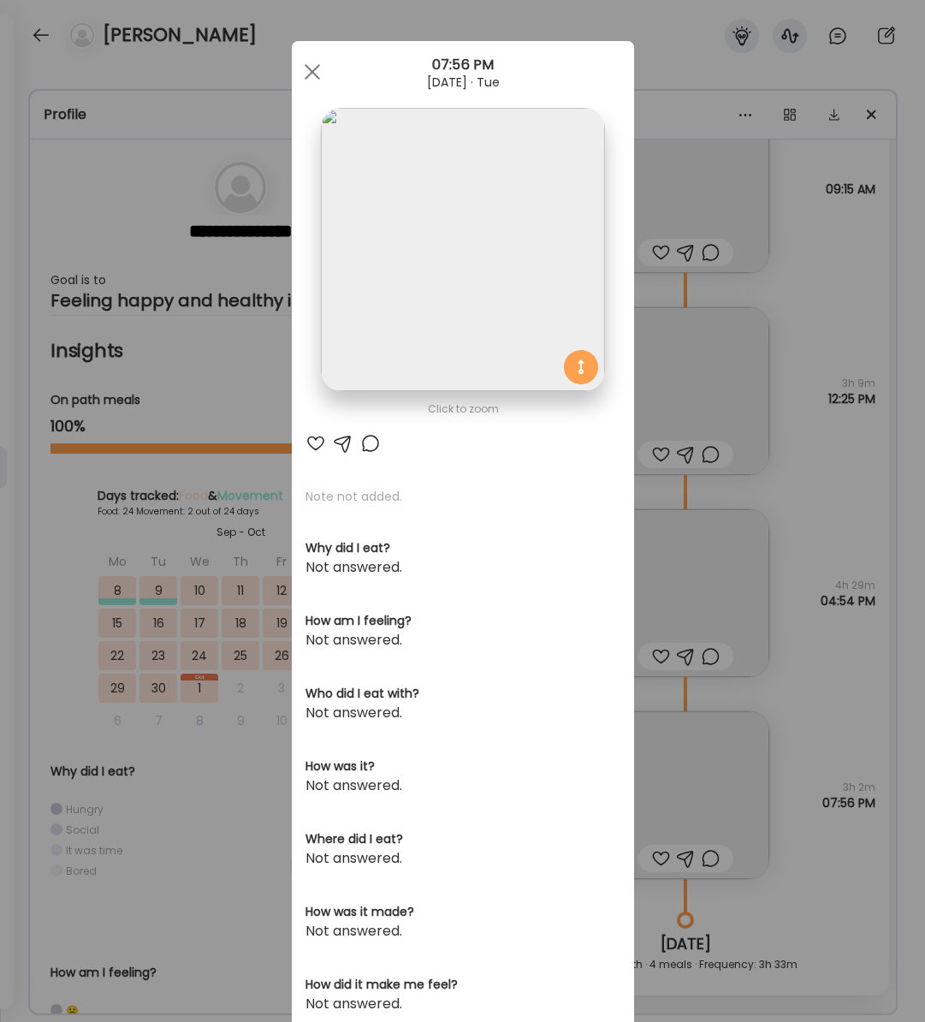
click at [312, 64] on div at bounding box center [312, 72] width 34 height 34
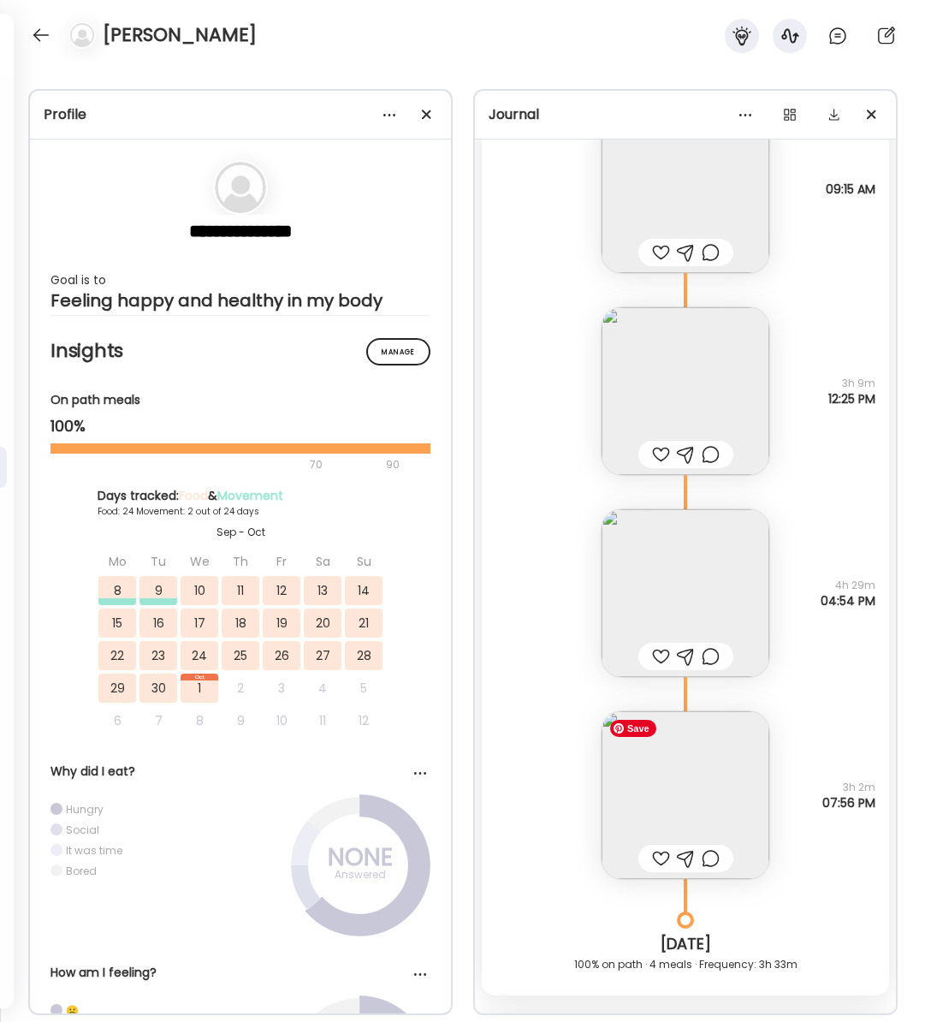
click at [691, 778] on img at bounding box center [686, 795] width 168 height 168
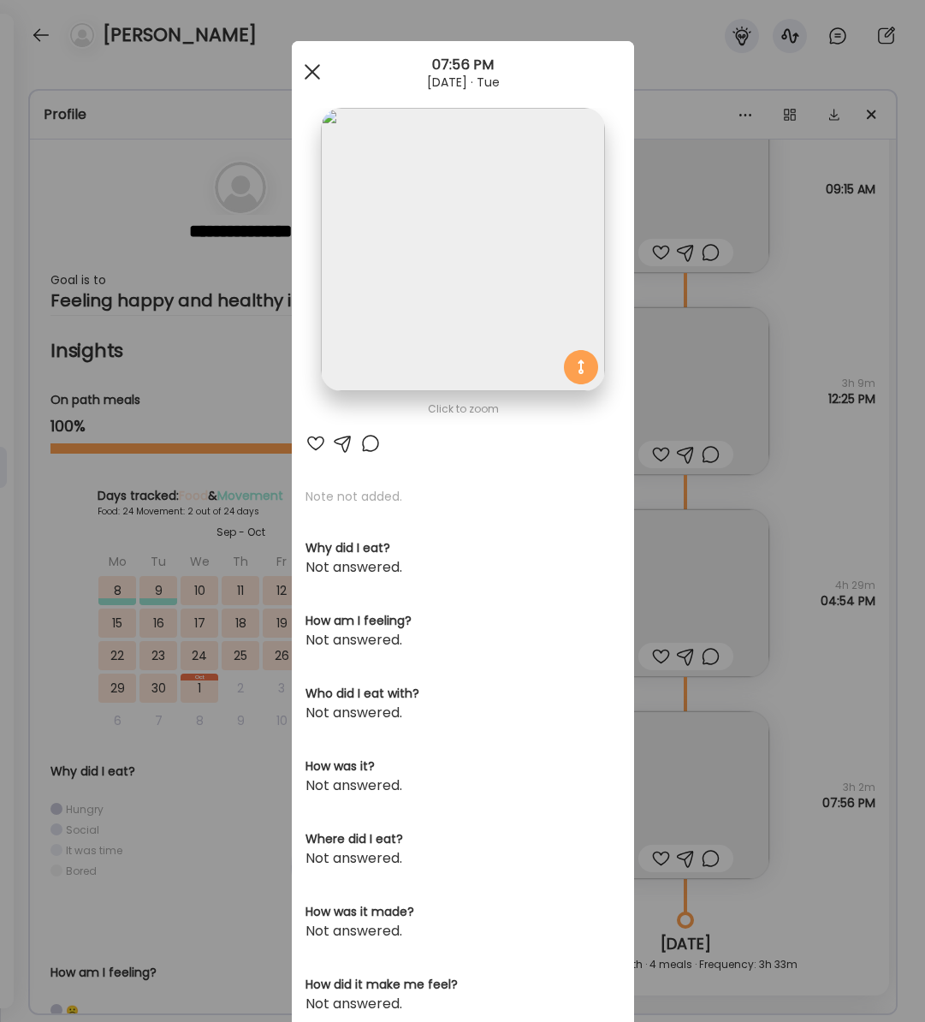
click at [303, 73] on div at bounding box center [312, 72] width 34 height 34
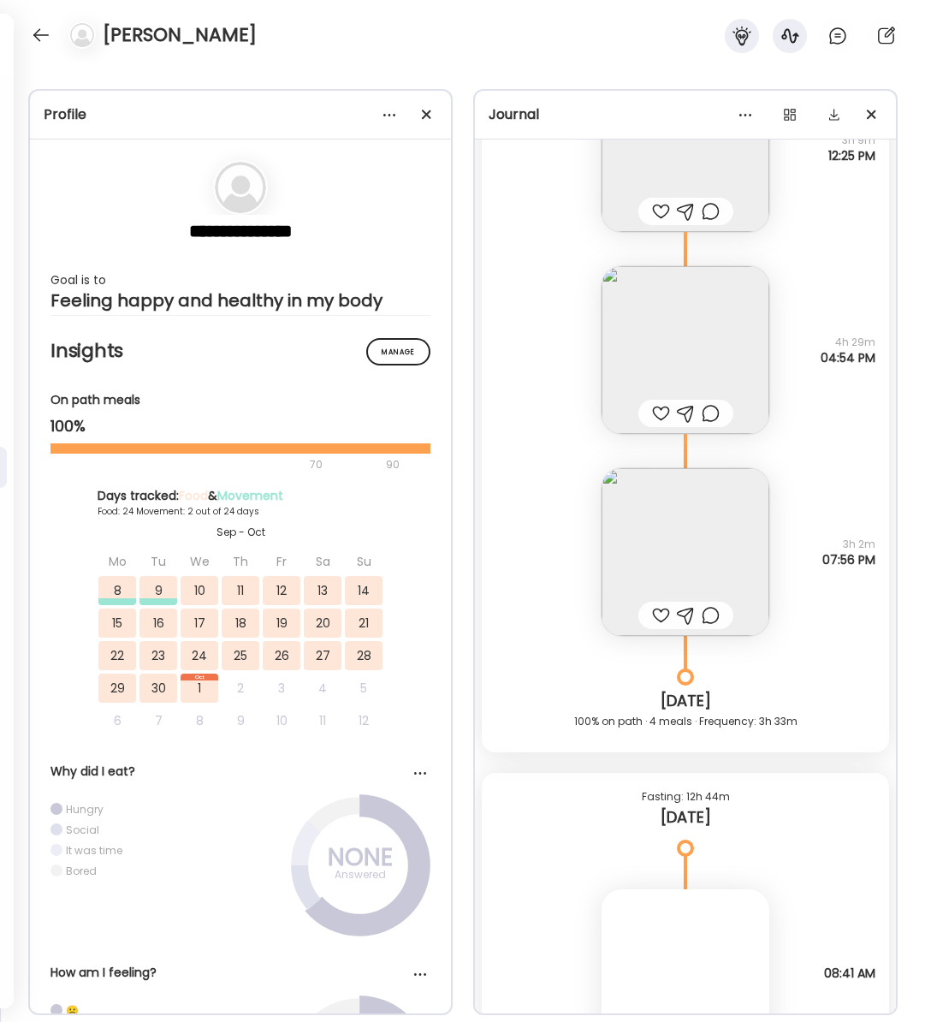
scroll to position [27132, 0]
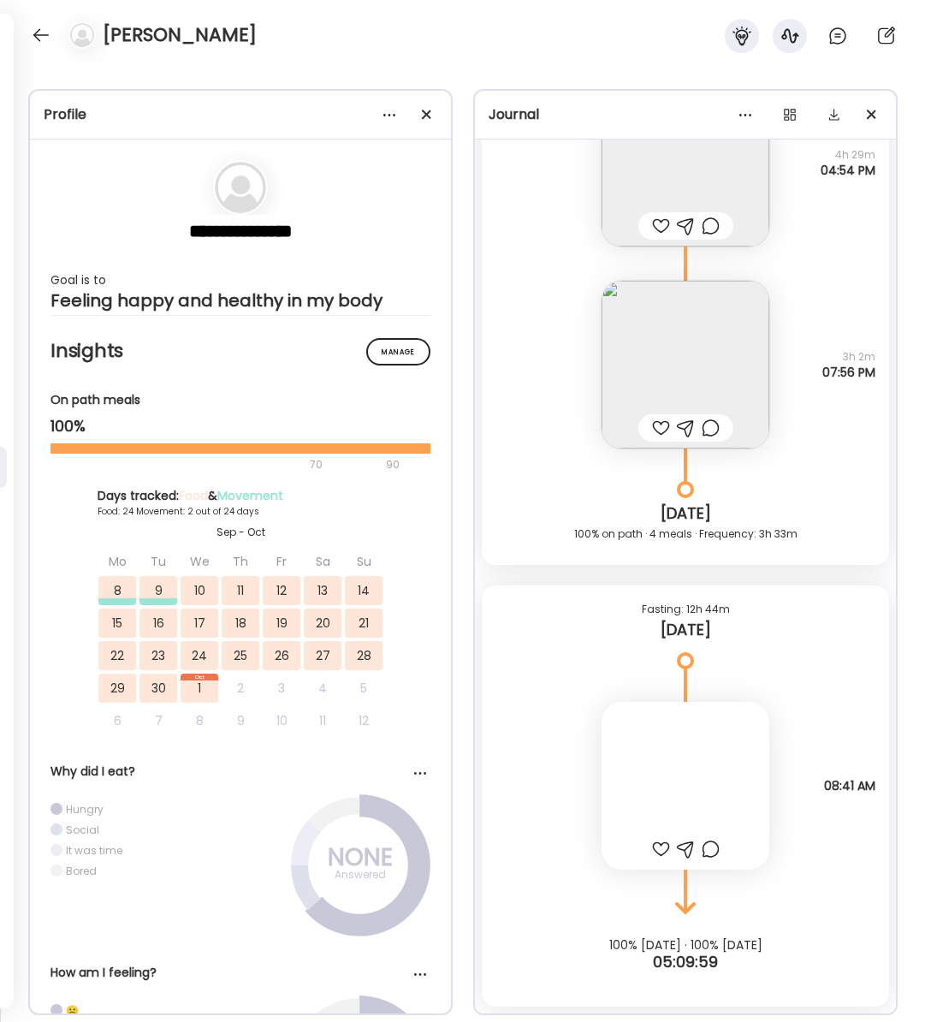
click at [680, 756] on div at bounding box center [686, 786] width 168 height 168
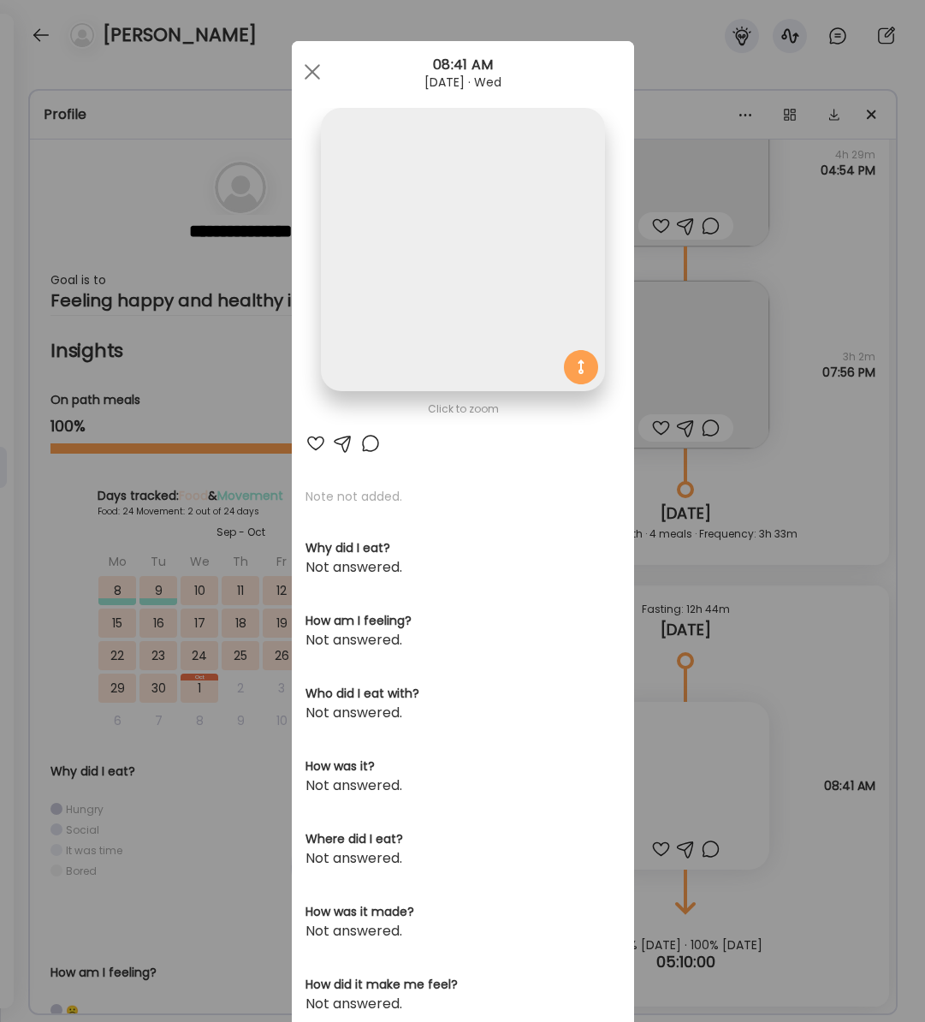
click at [485, 238] on img at bounding box center [462, 249] width 283 height 283
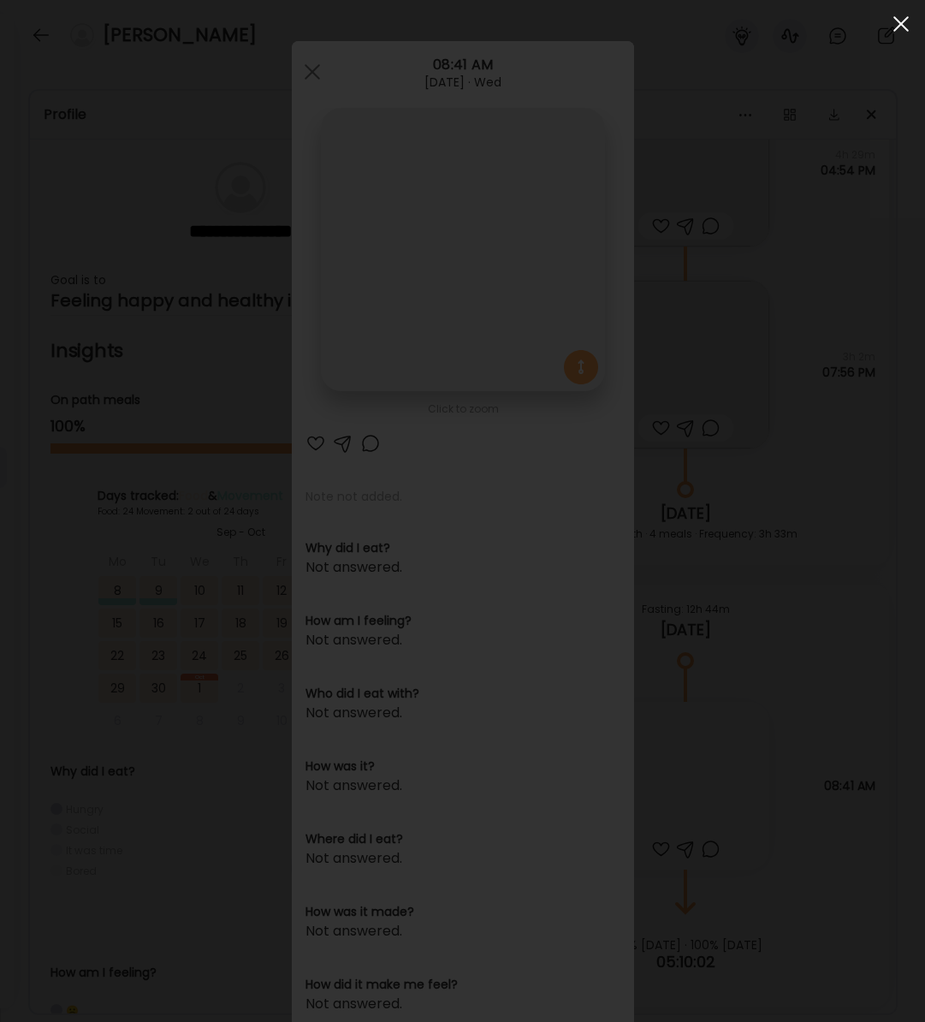
click at [897, 15] on div at bounding box center [901, 24] width 34 height 34
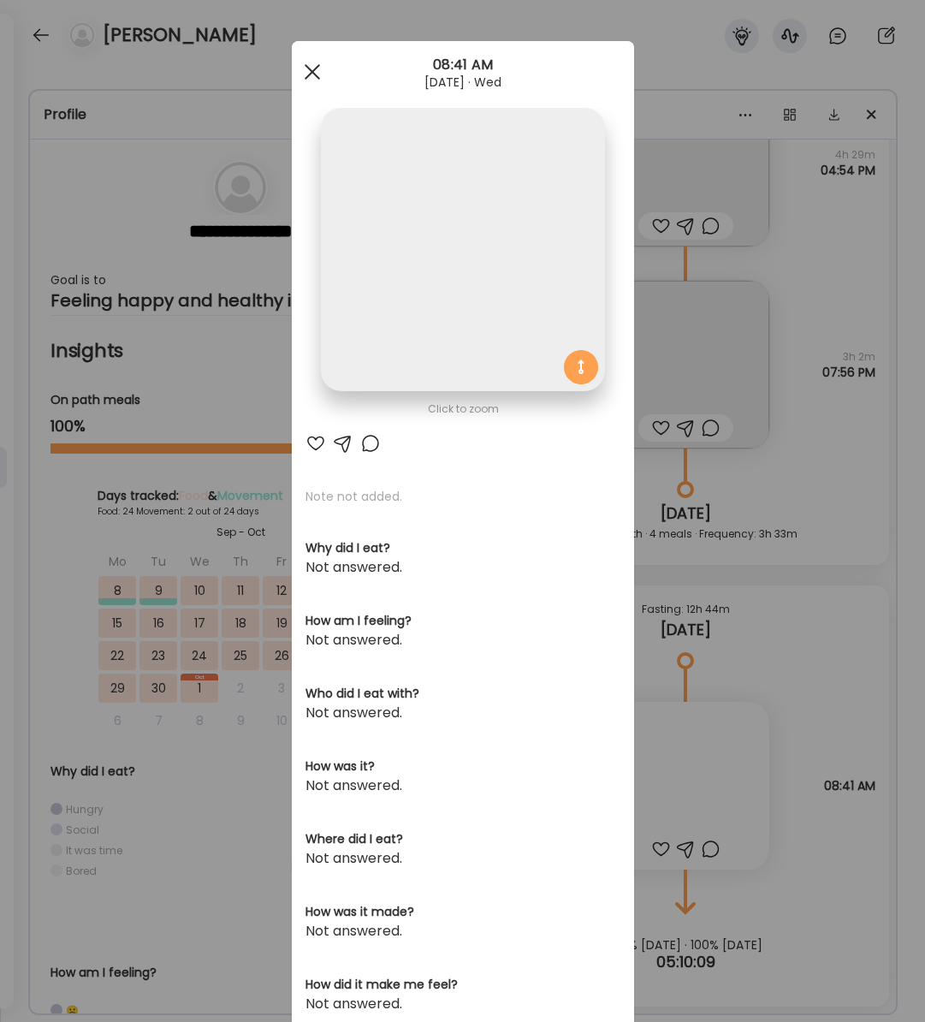
click at [309, 68] on span at bounding box center [311, 71] width 15 height 15
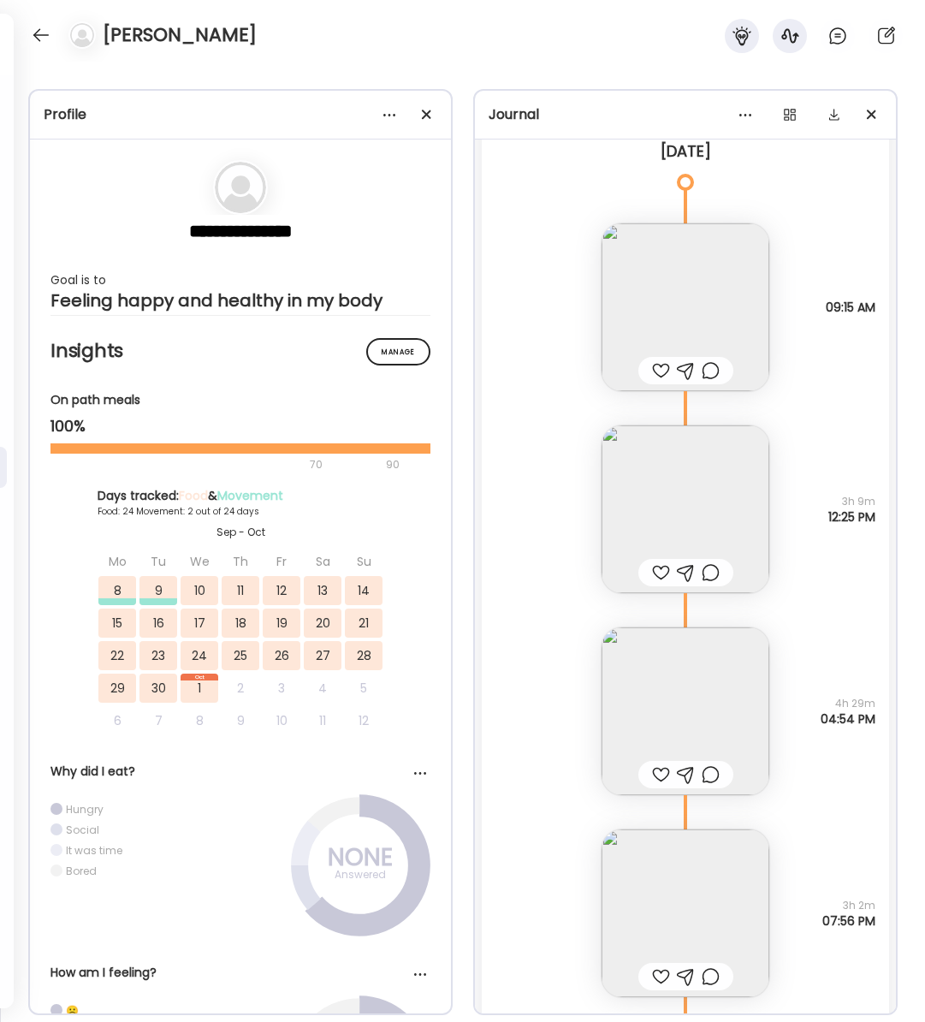
scroll to position [26583, 0]
click at [685, 932] on img at bounding box center [686, 914] width 168 height 168
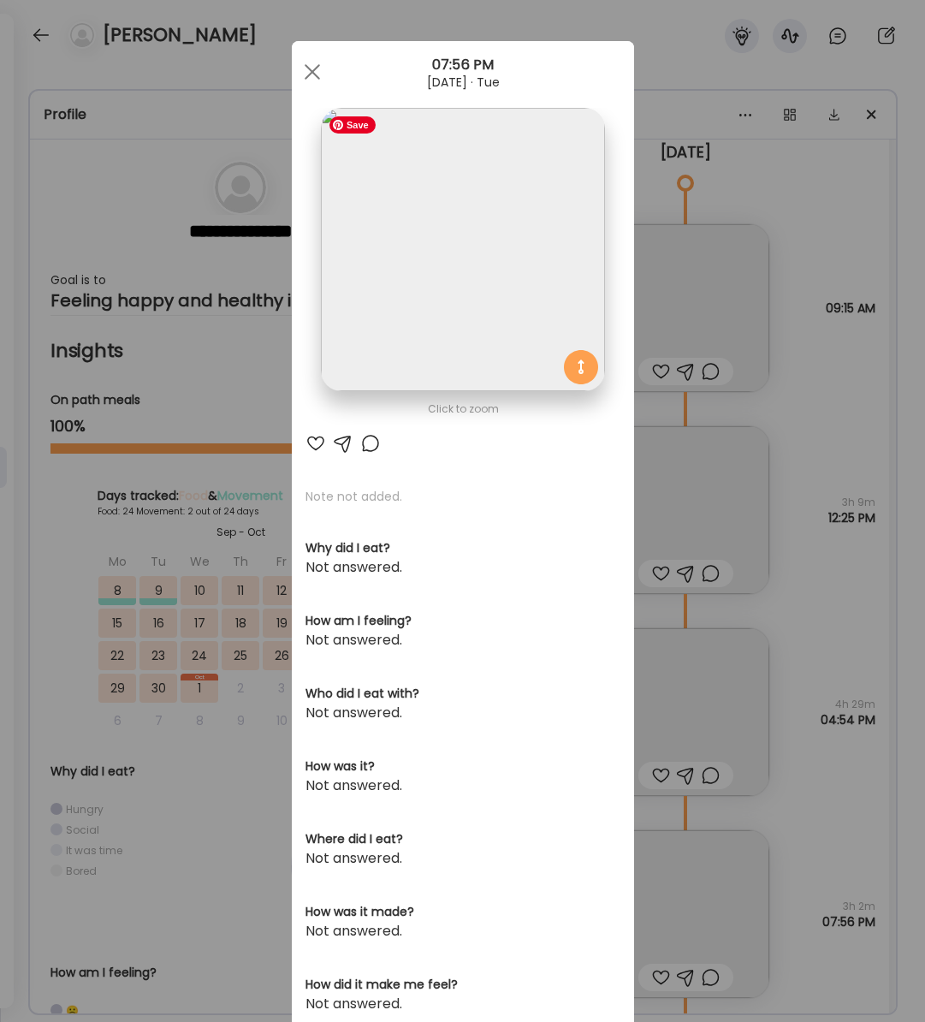
click at [490, 267] on img at bounding box center [462, 249] width 283 height 283
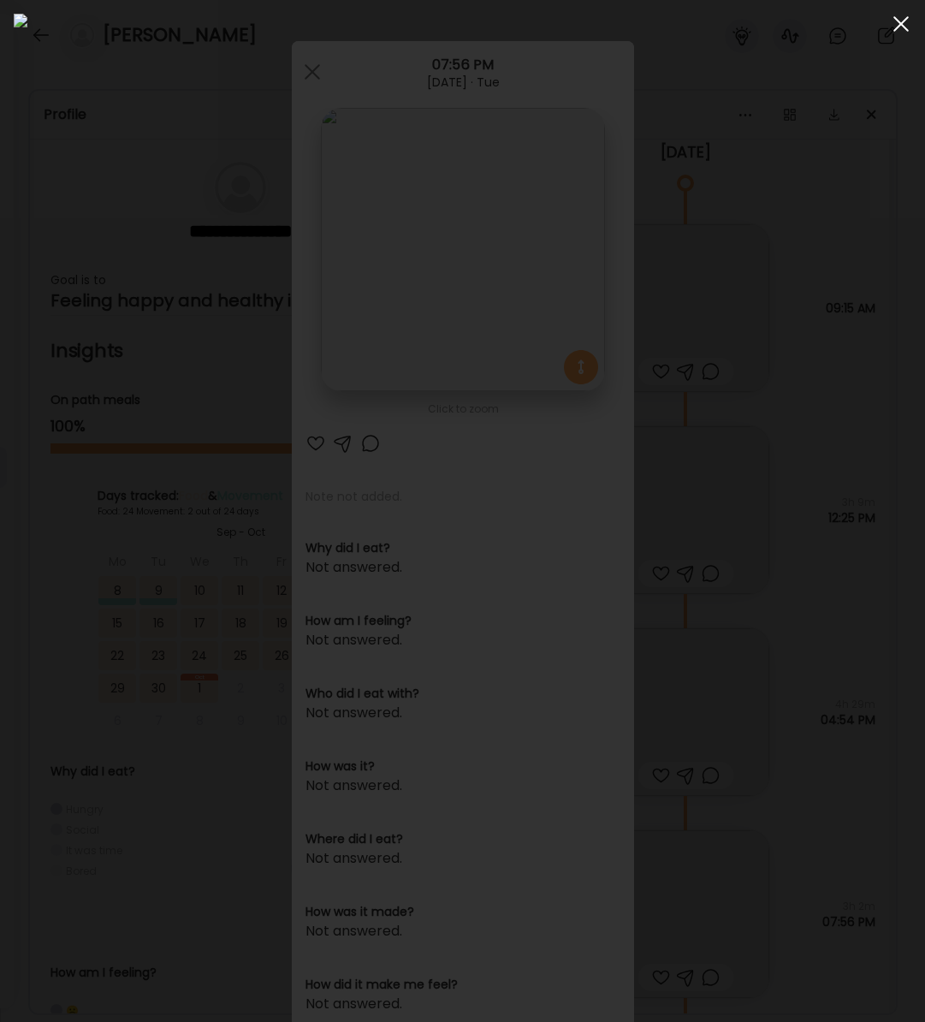
click at [900, 25] on span at bounding box center [901, 23] width 15 height 15
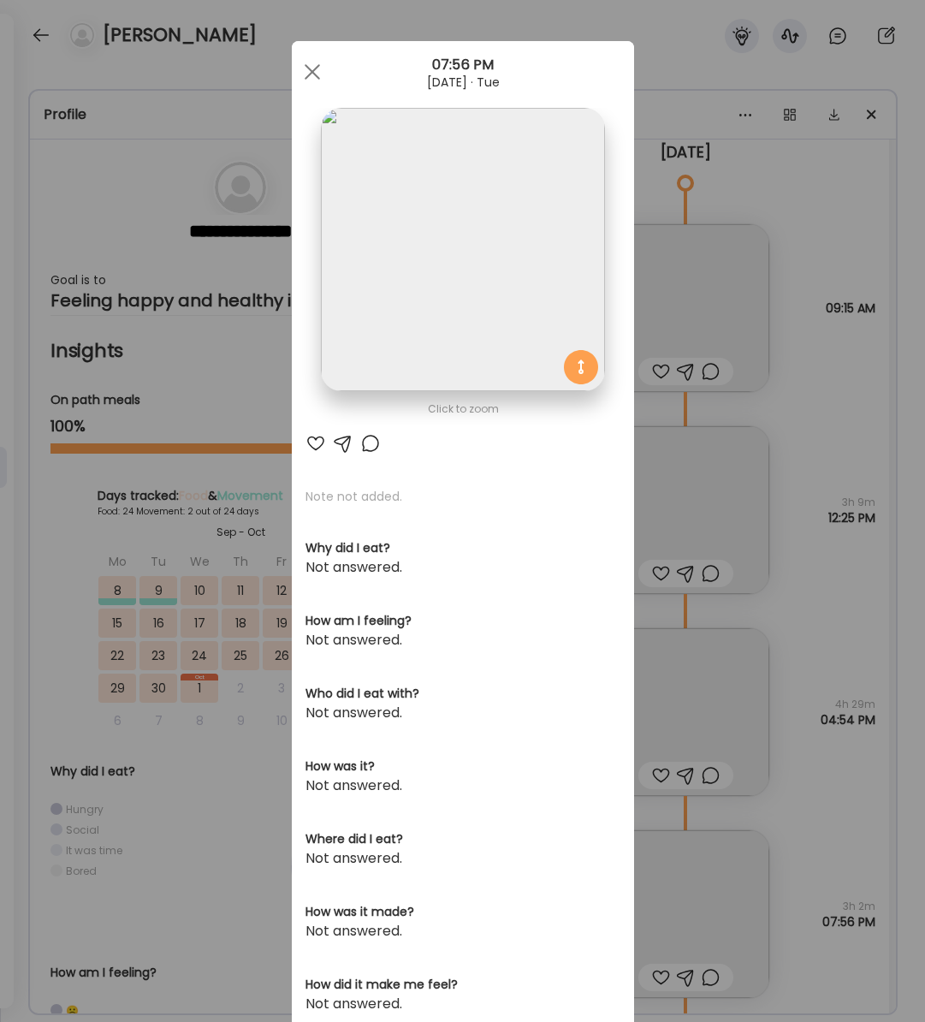
click at [309, 74] on span at bounding box center [311, 71] width 15 height 15
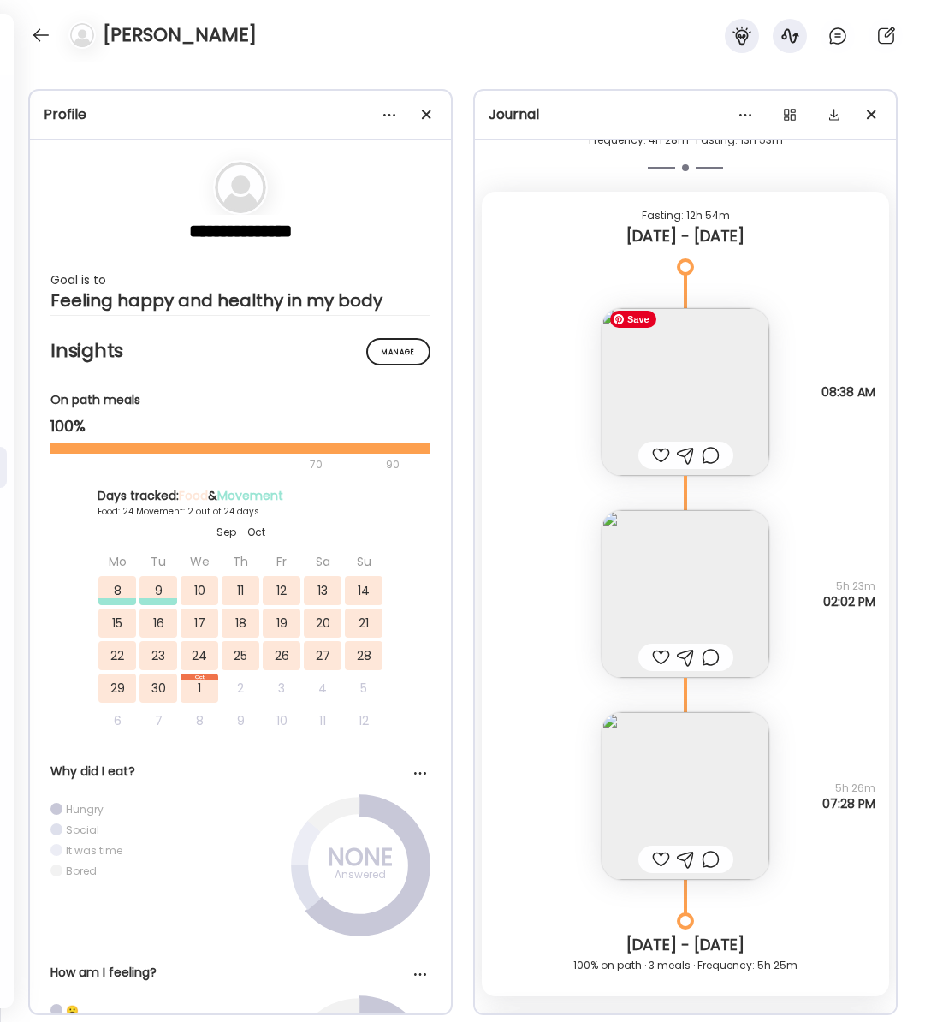
scroll to position [25545, 0]
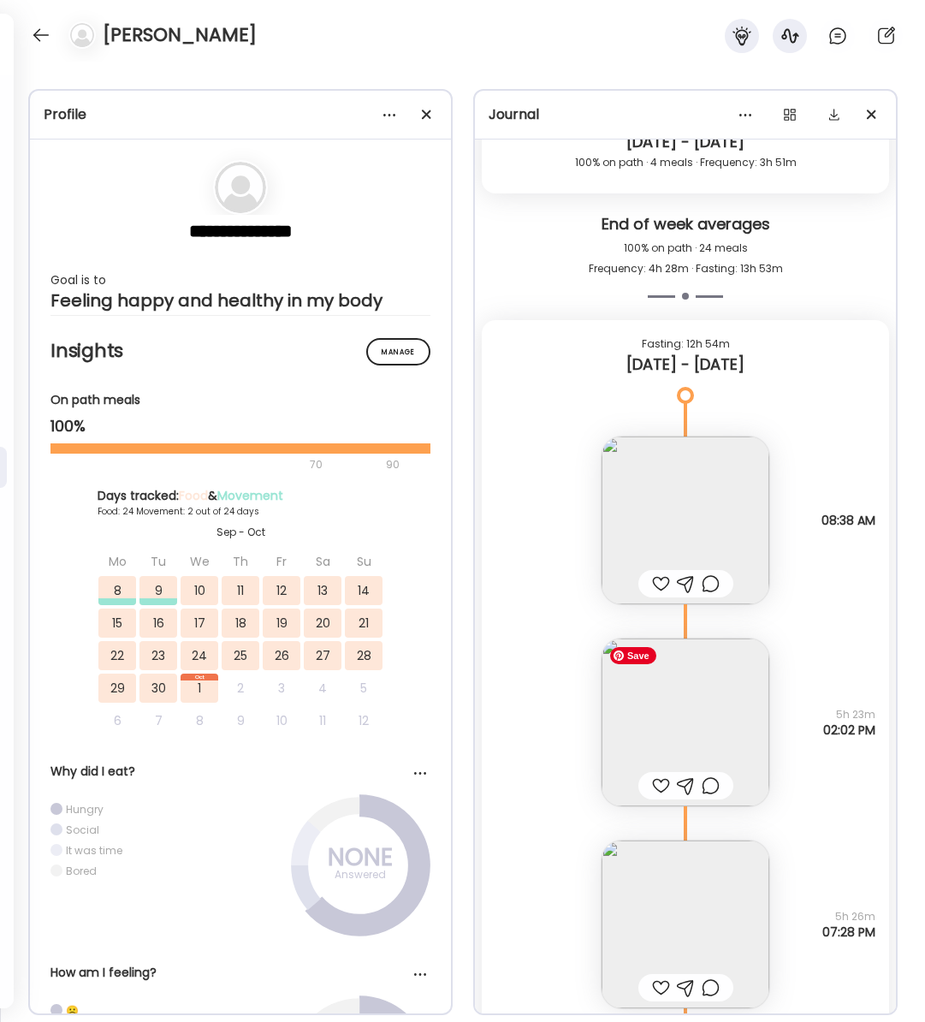
click at [698, 723] on img at bounding box center [686, 723] width 168 height 168
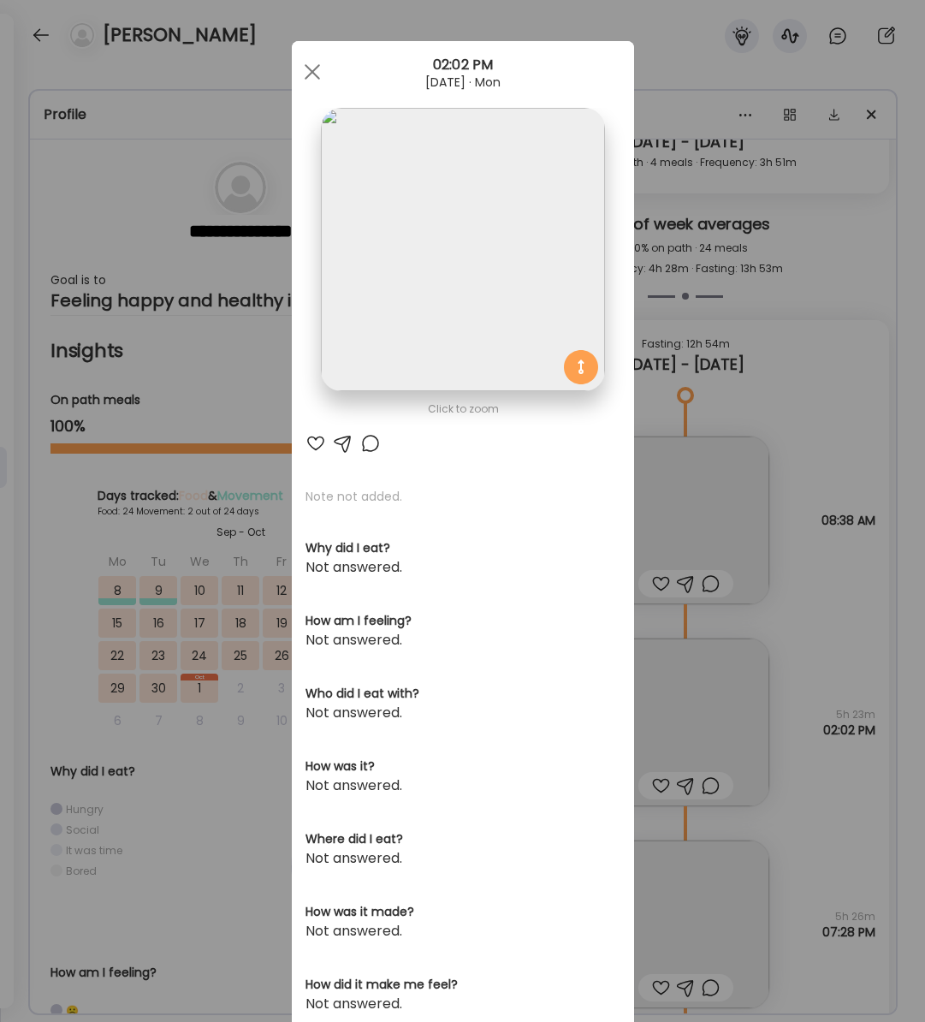
click at [309, 74] on span at bounding box center [311, 71] width 15 height 15
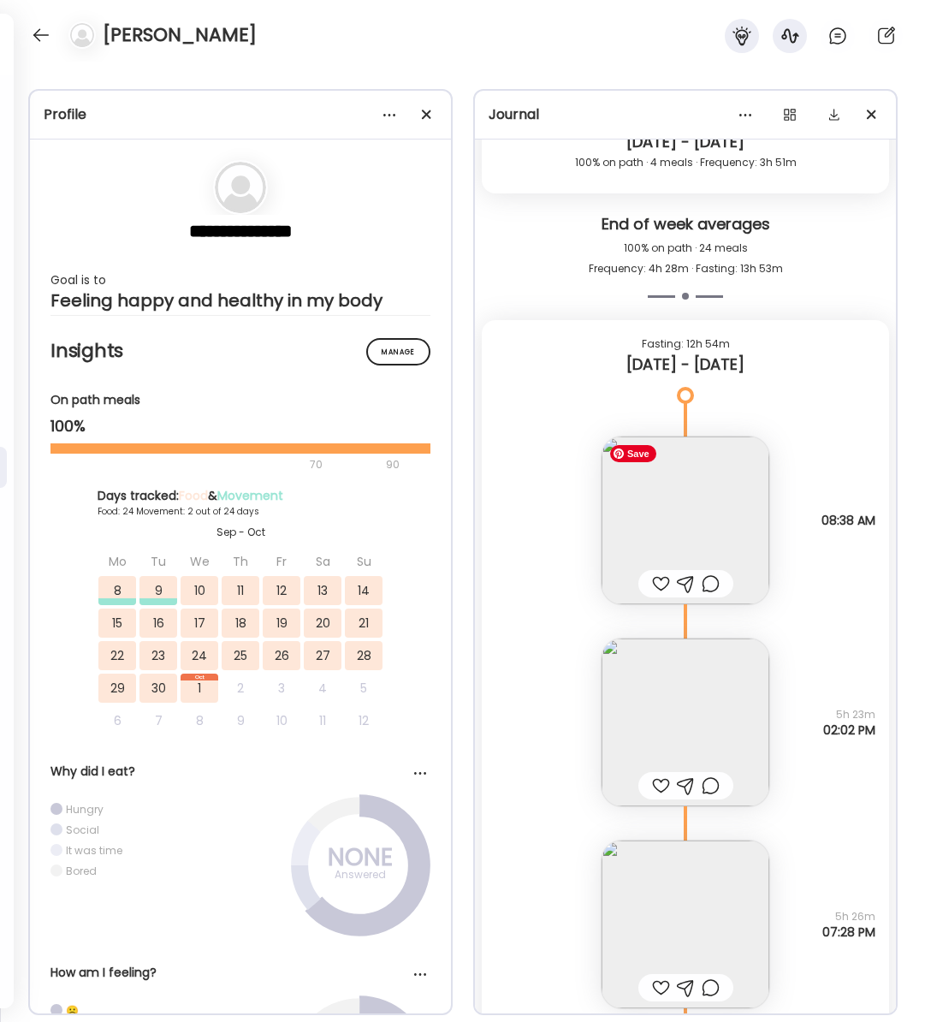
click at [670, 531] on img at bounding box center [686, 521] width 168 height 168
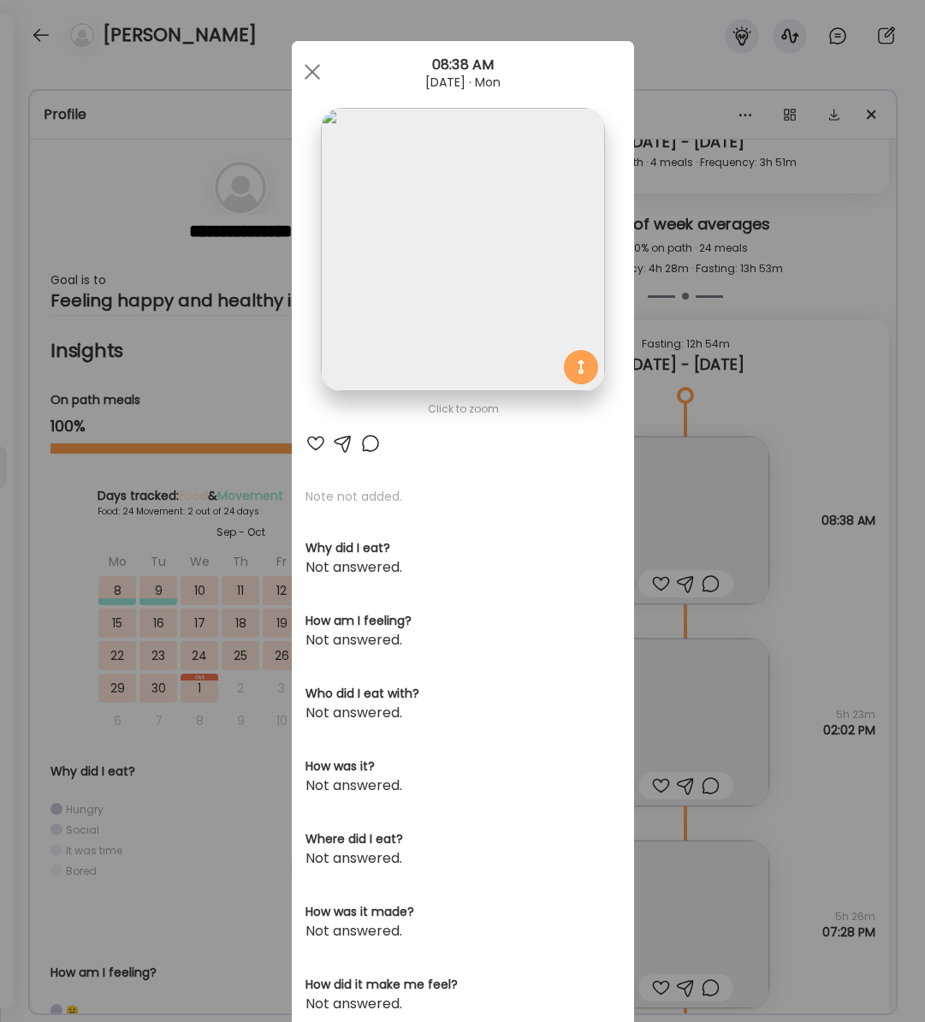
click at [417, 294] on img at bounding box center [462, 249] width 283 height 283
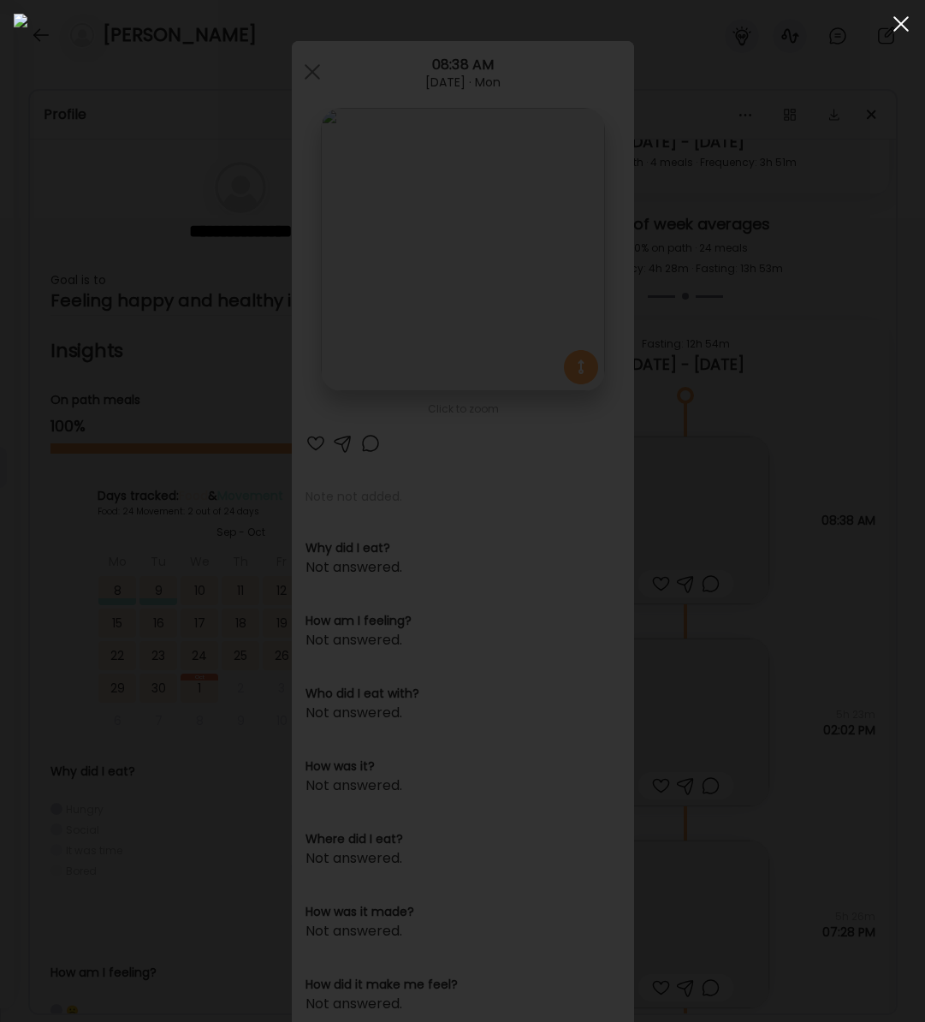
click at [899, 21] on span at bounding box center [901, 23] width 15 height 15
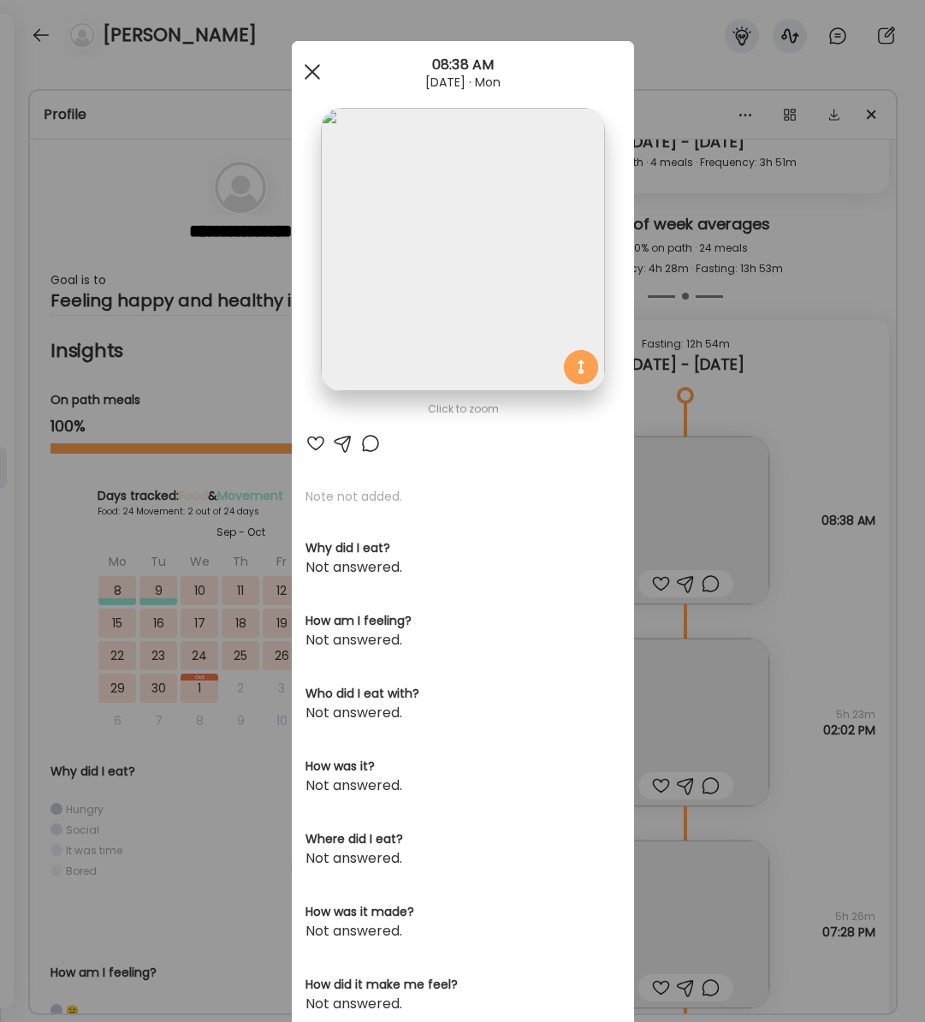
click at [303, 74] on div at bounding box center [312, 72] width 34 height 34
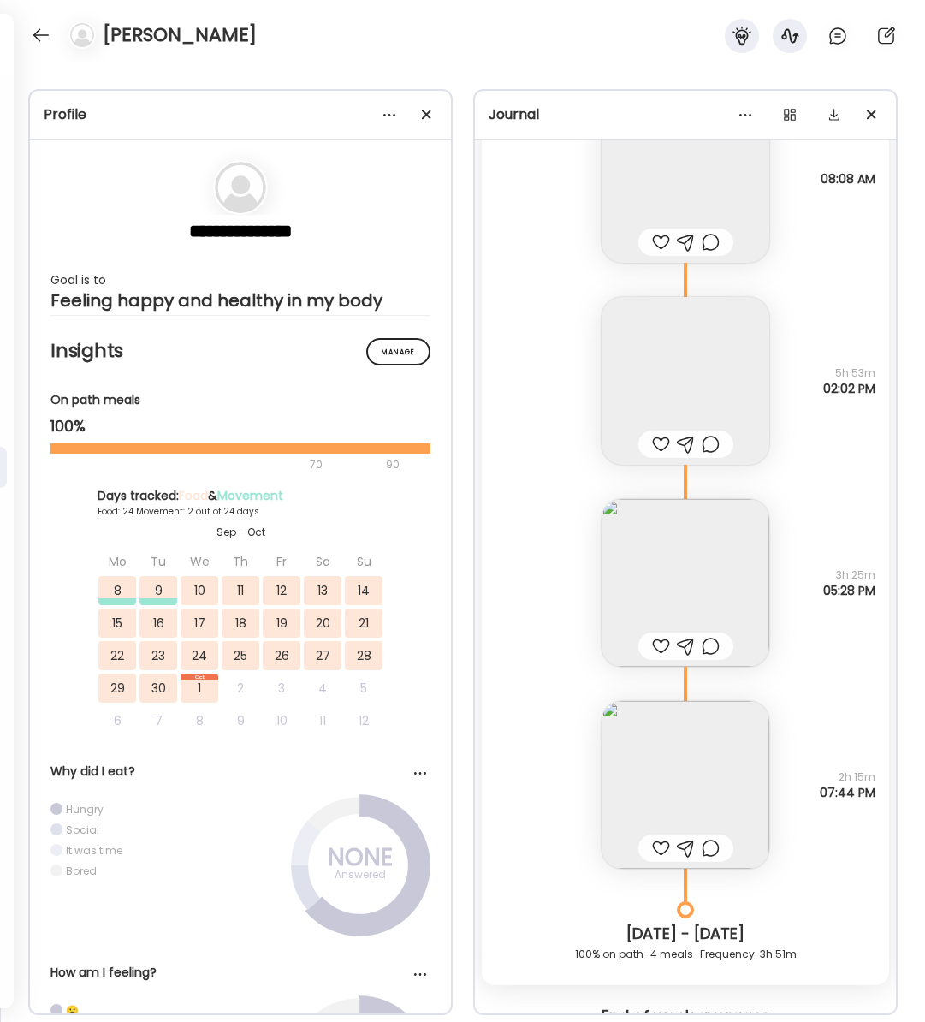
scroll to position [24752, 0]
click at [724, 817] on img at bounding box center [686, 786] width 168 height 168
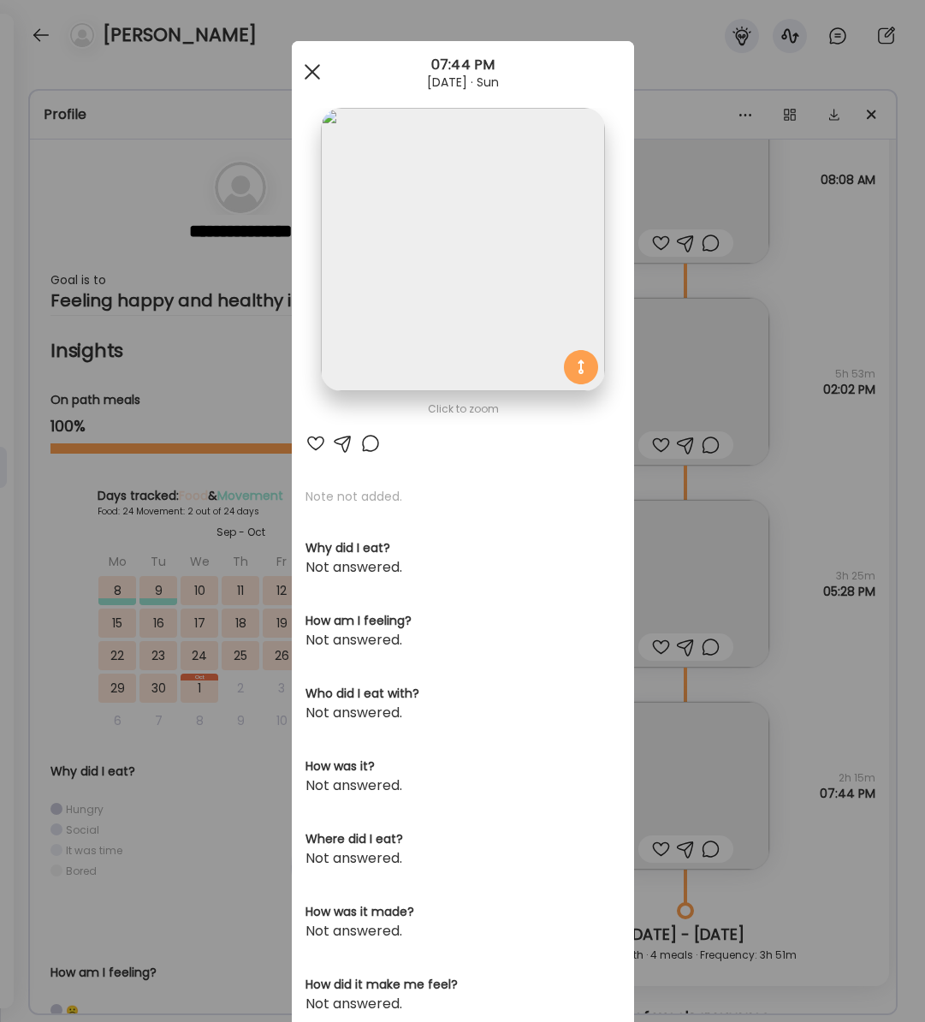
click at [310, 71] on span at bounding box center [311, 71] width 15 height 15
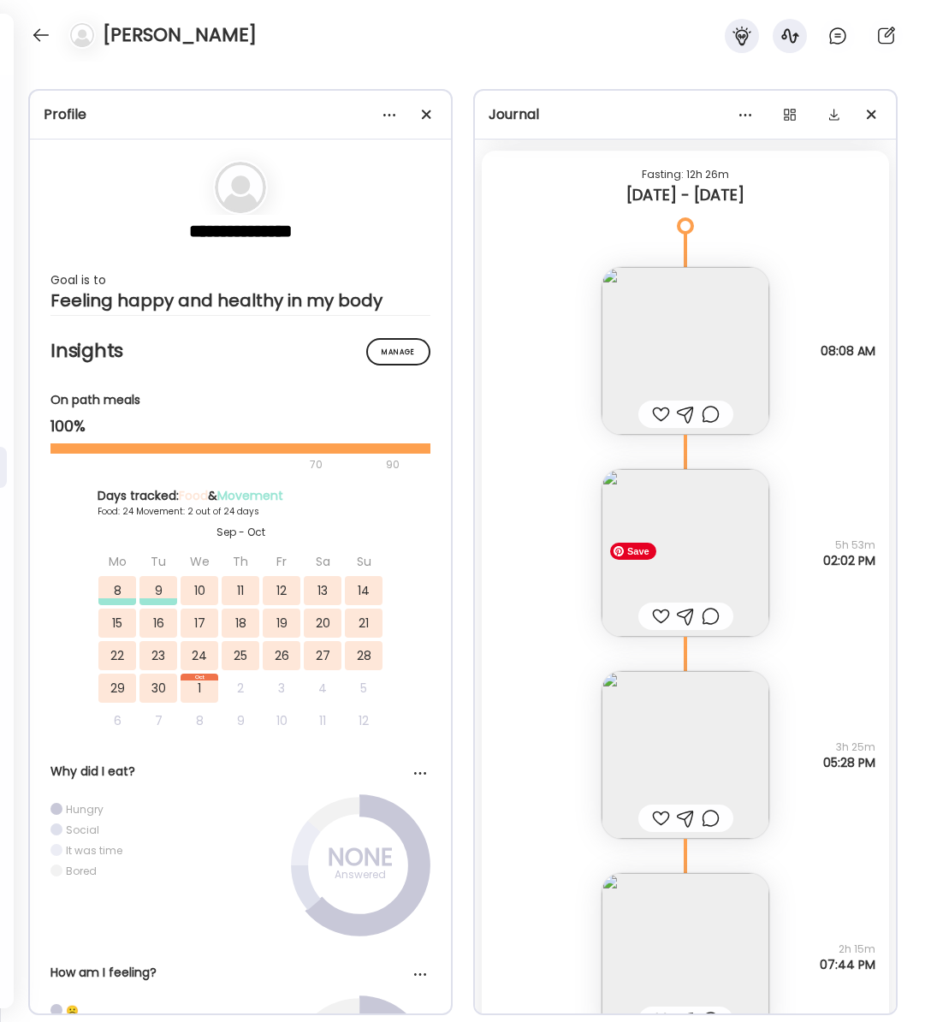
scroll to position [24579, 0]
click at [707, 561] on img at bounding box center [686, 556] width 168 height 168
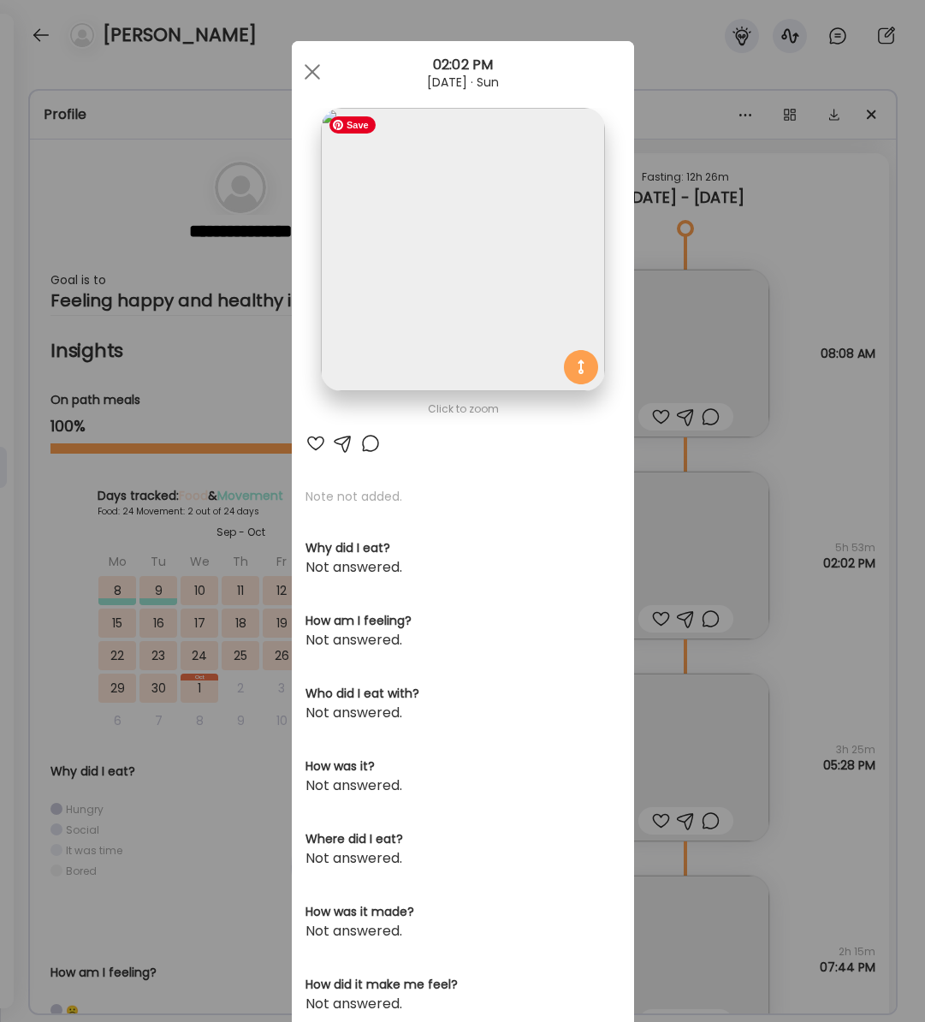
click at [508, 226] on img at bounding box center [462, 249] width 283 height 283
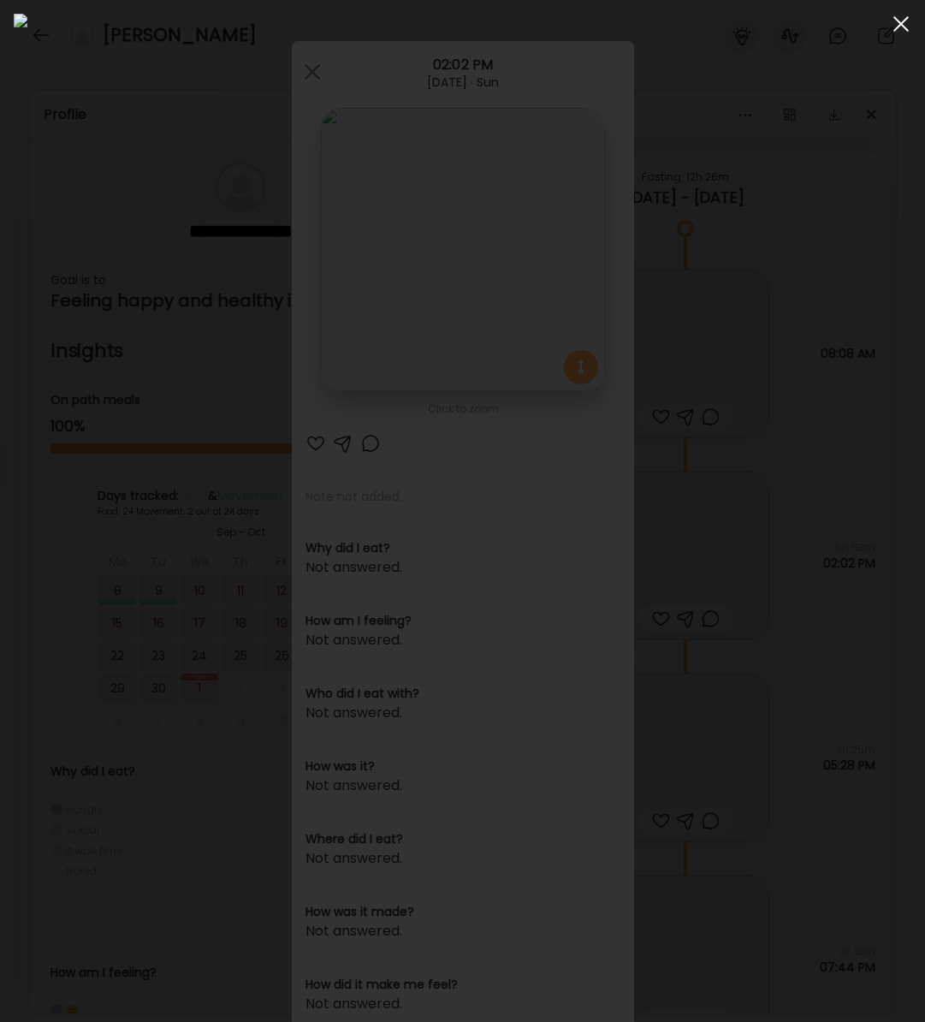
click at [898, 28] on div at bounding box center [901, 24] width 34 height 34
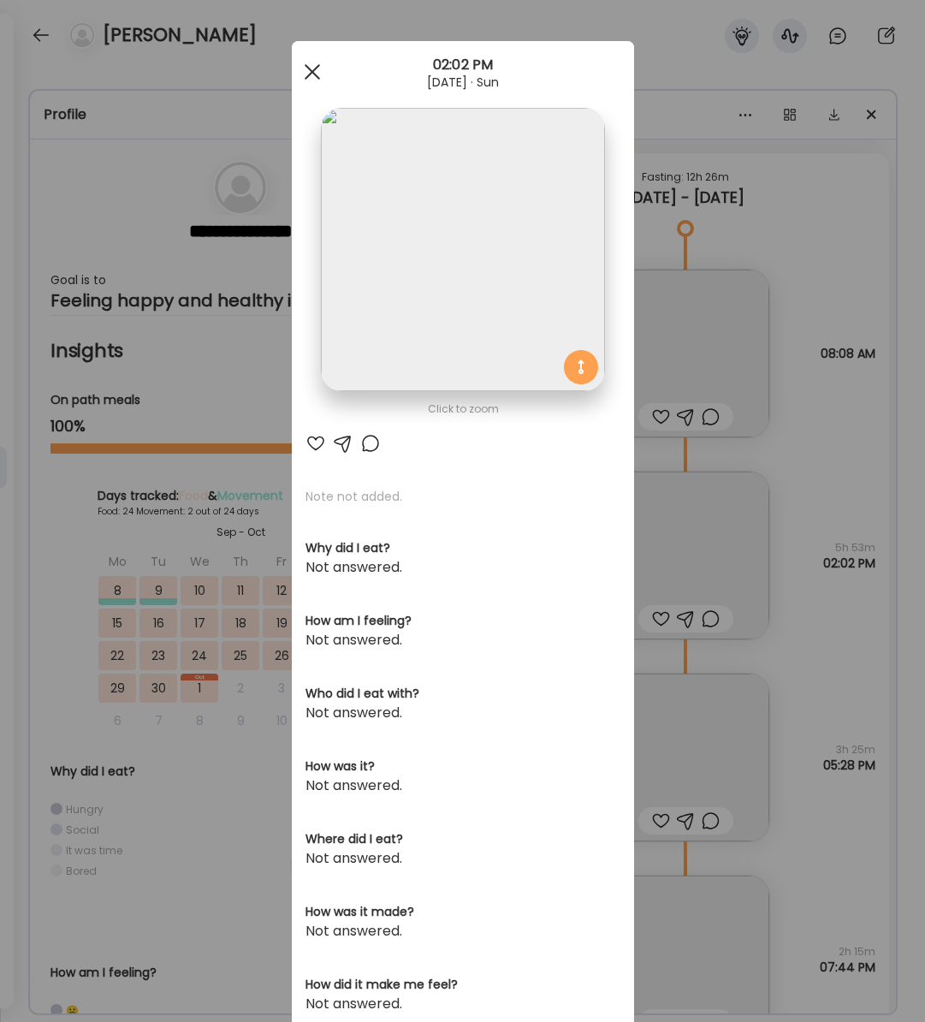
click at [314, 71] on div at bounding box center [312, 72] width 34 height 34
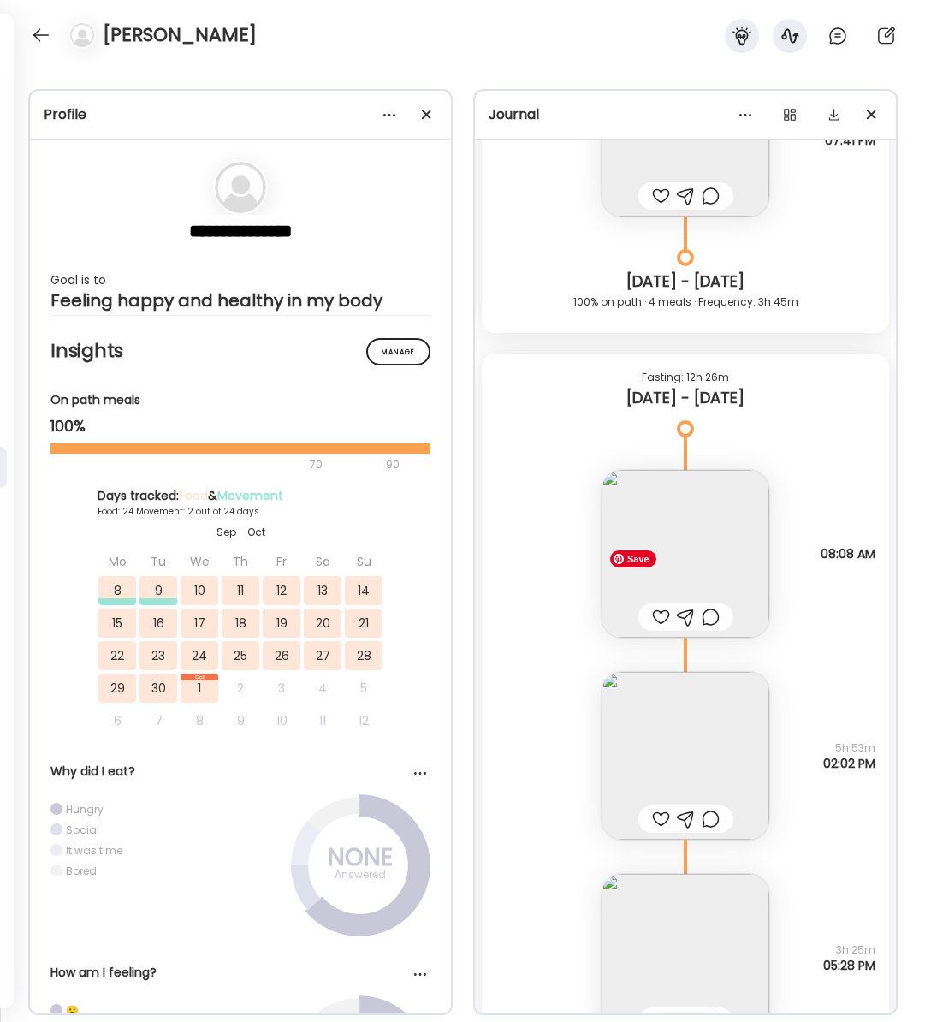
scroll to position [24374, 0]
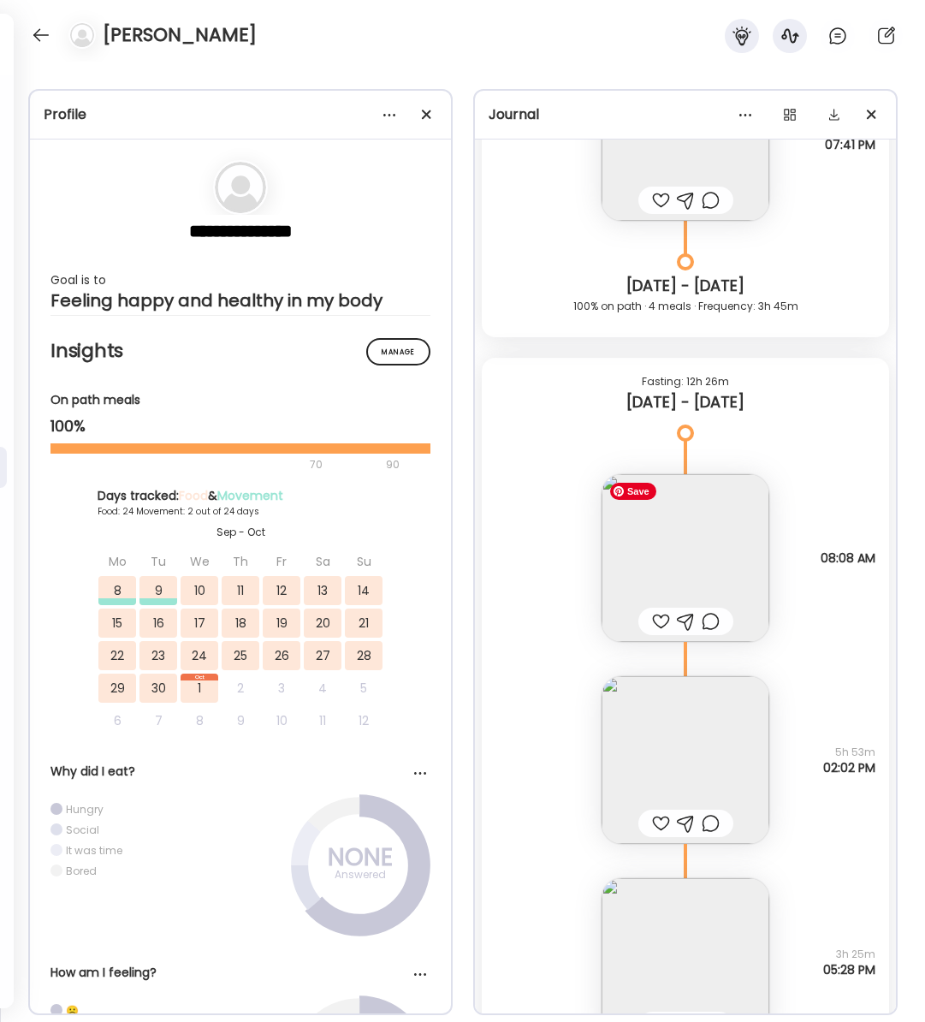
click at [718, 550] on img at bounding box center [686, 558] width 168 height 168
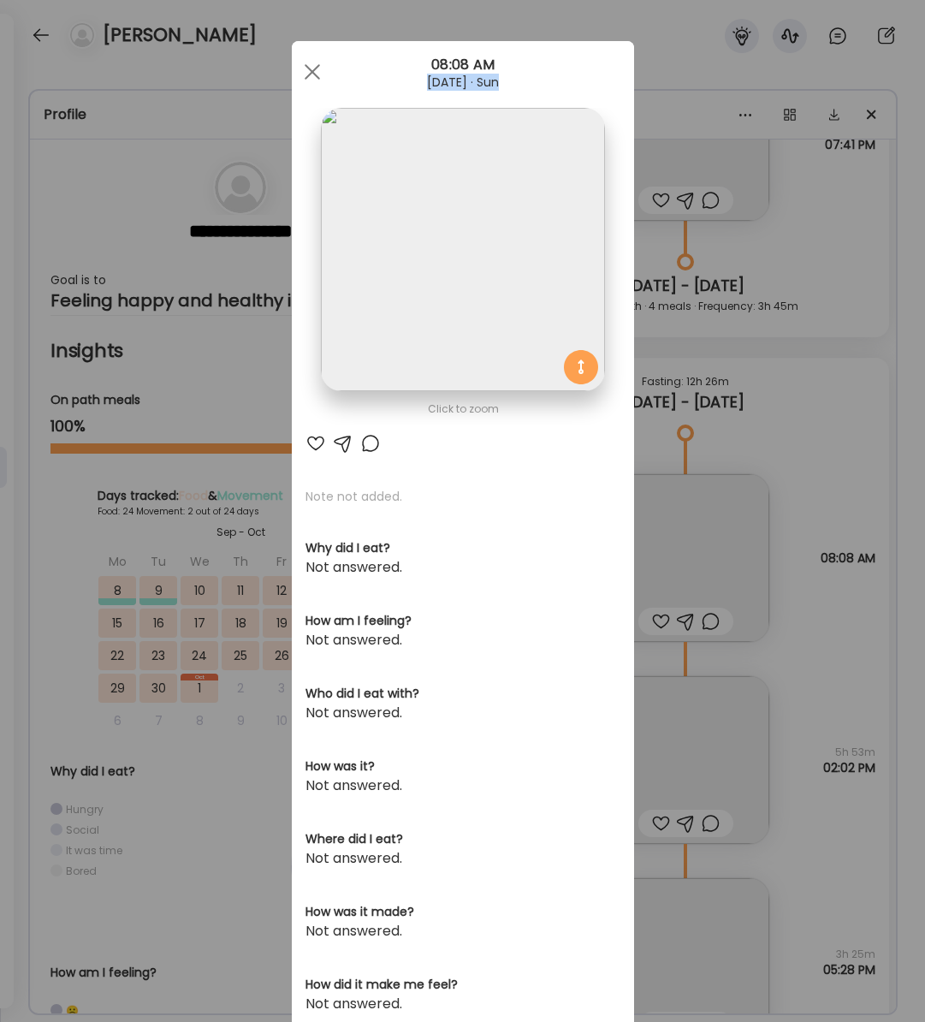
drag, startPoint x: 312, startPoint y: 78, endPoint x: 360, endPoint y: 84, distance: 49.2
click at [360, 84] on div "Ate Coach Dashboard 08:08 AM [DATE] · Sun" at bounding box center [463, 72] width 342 height 62
click at [313, 70] on span at bounding box center [311, 71] width 15 height 15
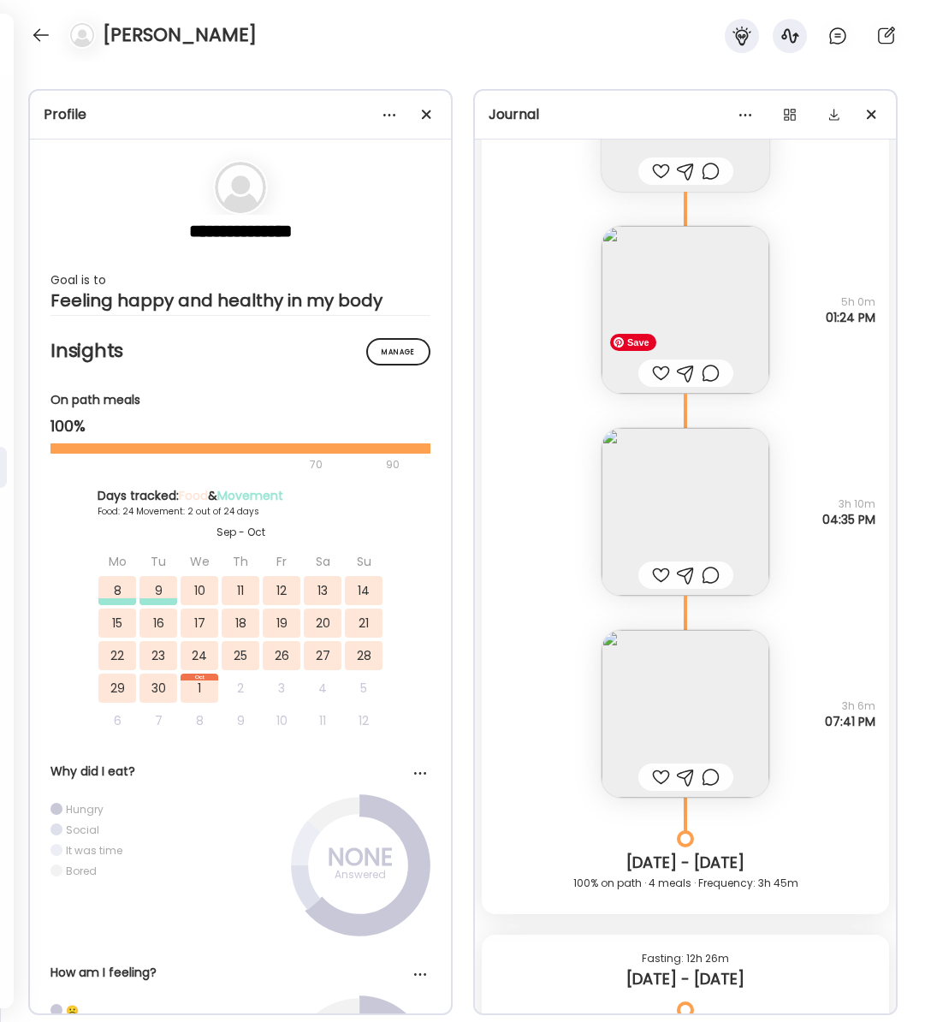
scroll to position [23795, 0]
click at [669, 694] on img at bounding box center [686, 717] width 168 height 168
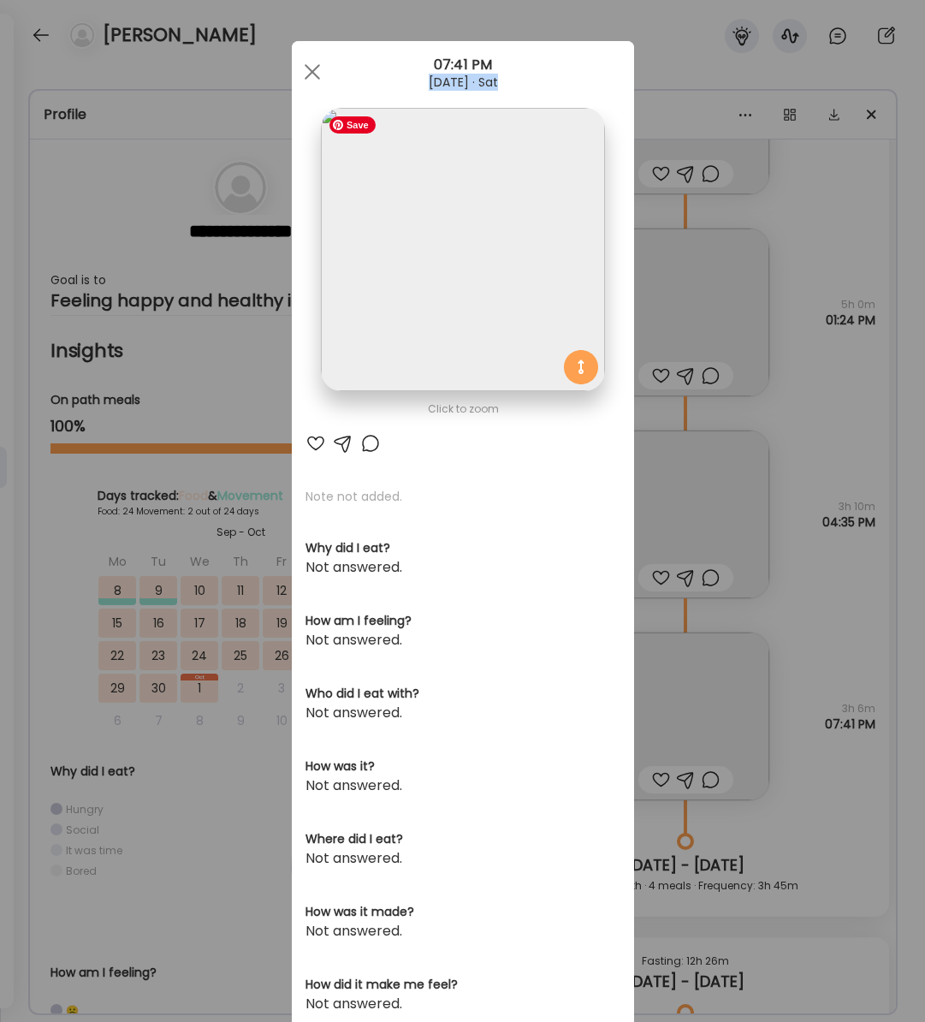
click at [483, 248] on img at bounding box center [462, 249] width 283 height 283
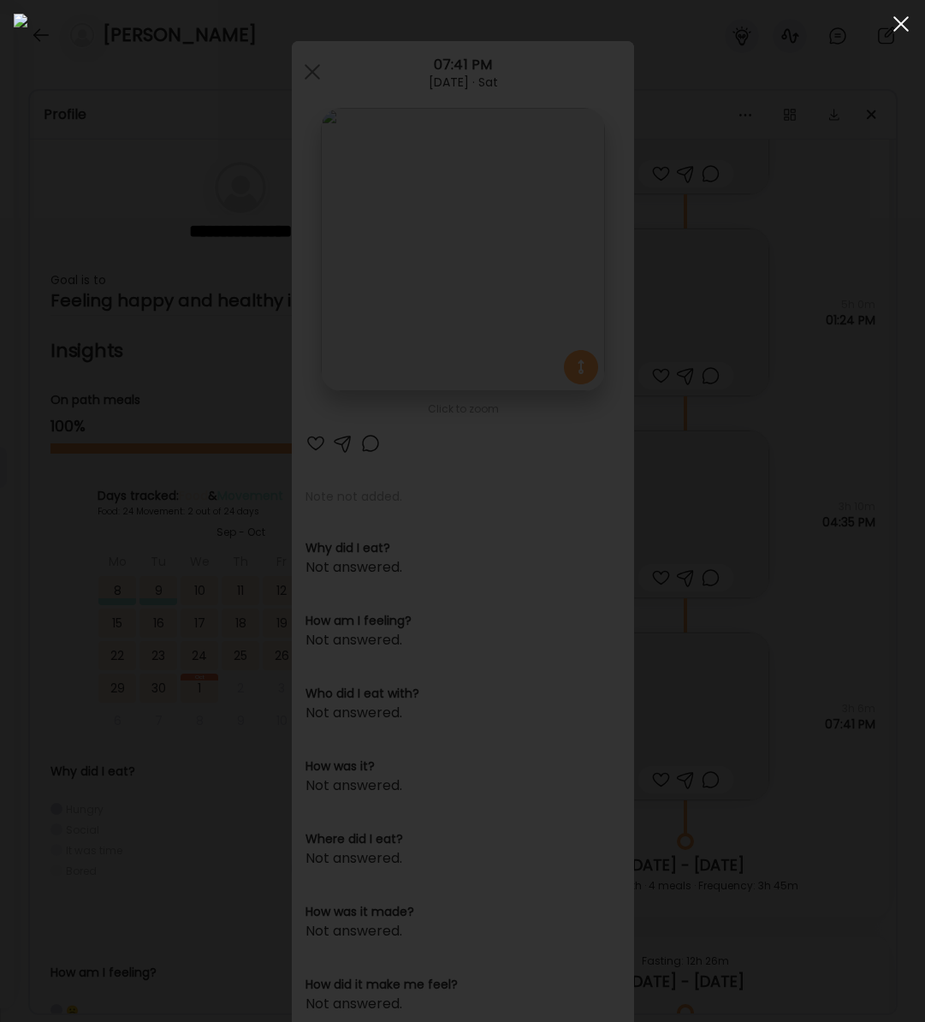
click at [902, 24] on span at bounding box center [901, 23] width 15 height 15
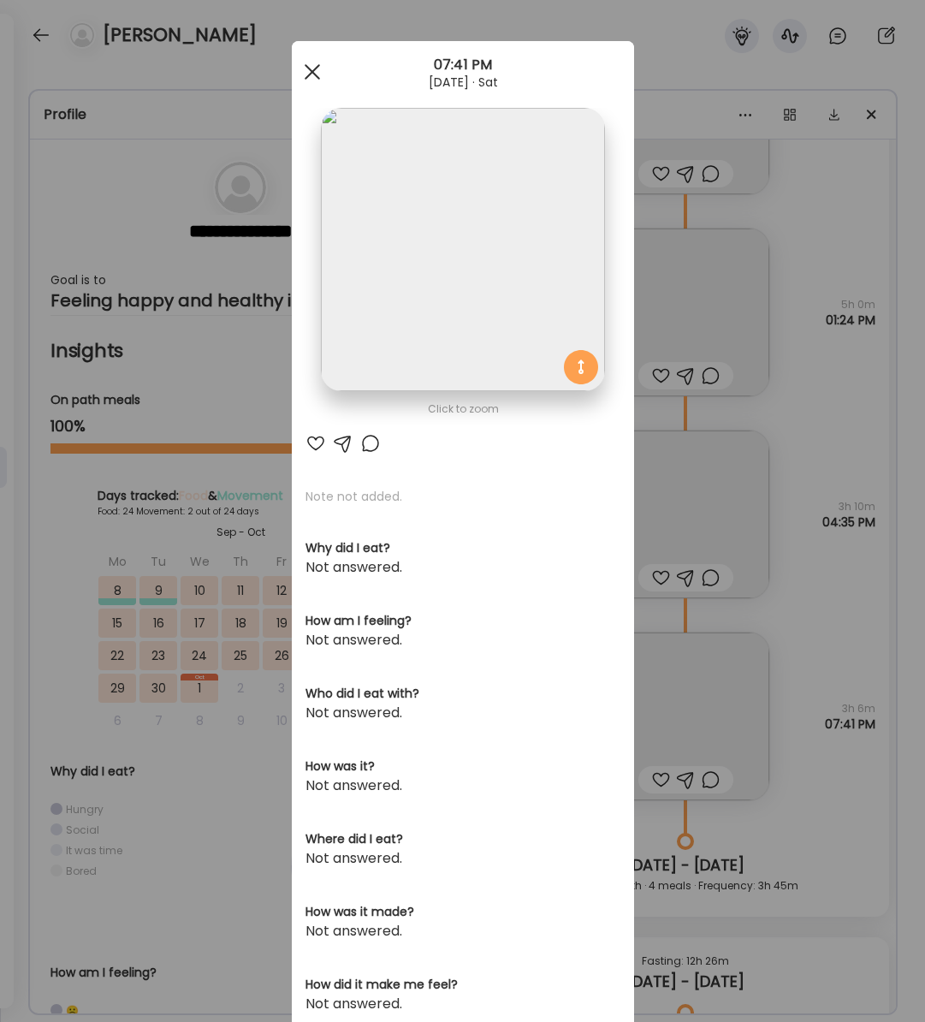
click at [313, 62] on div at bounding box center [312, 72] width 34 height 34
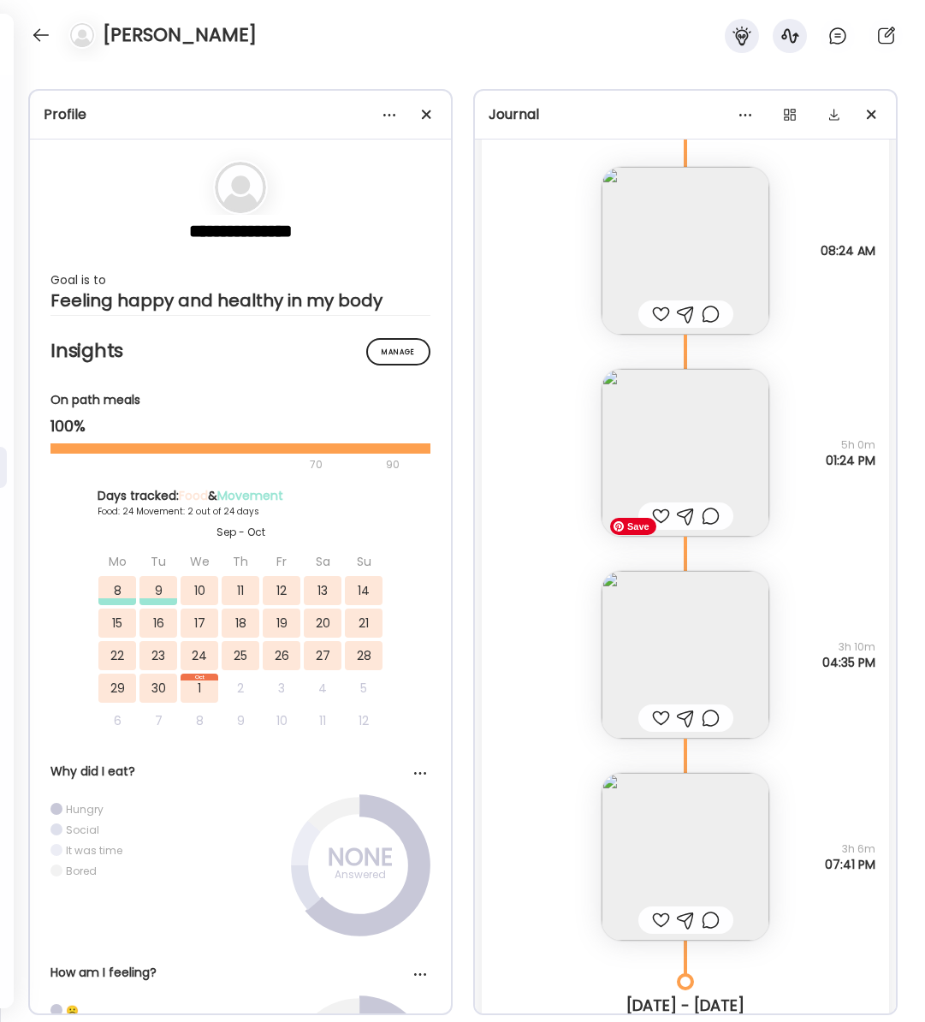
scroll to position [23638, 0]
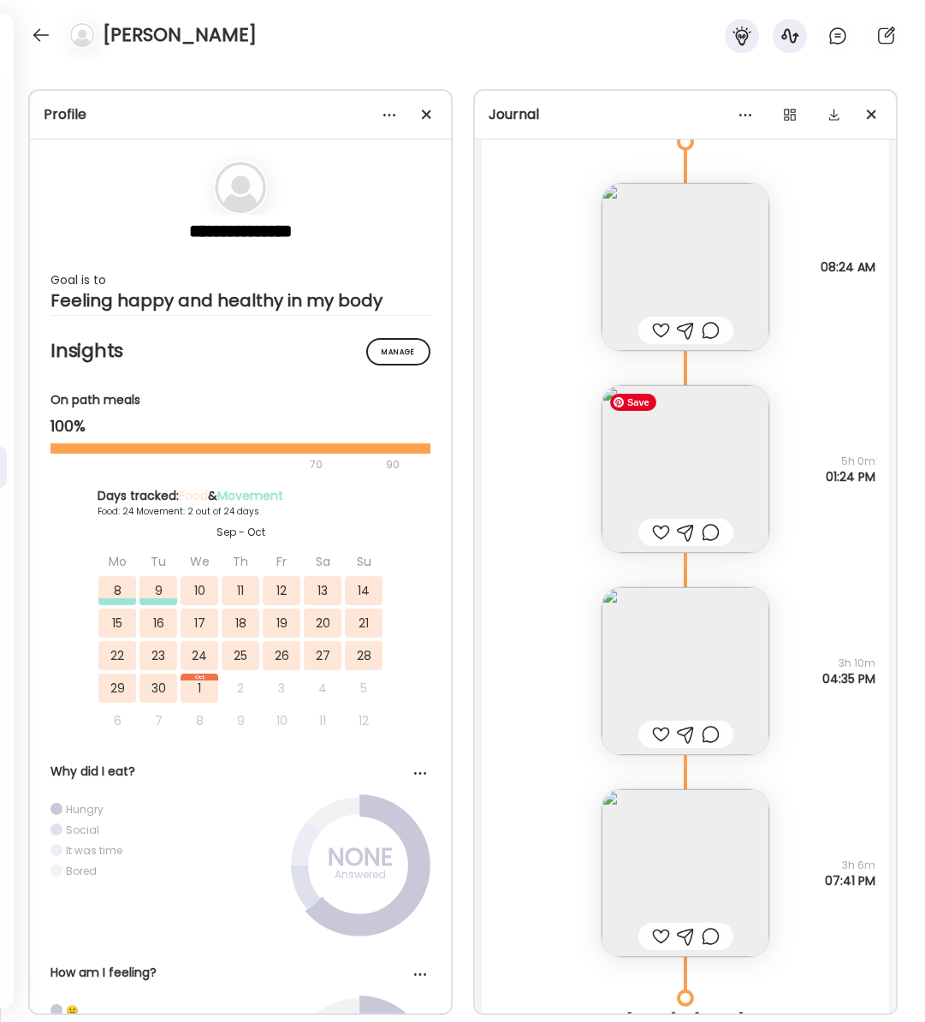
click at [664, 485] on img at bounding box center [686, 469] width 168 height 168
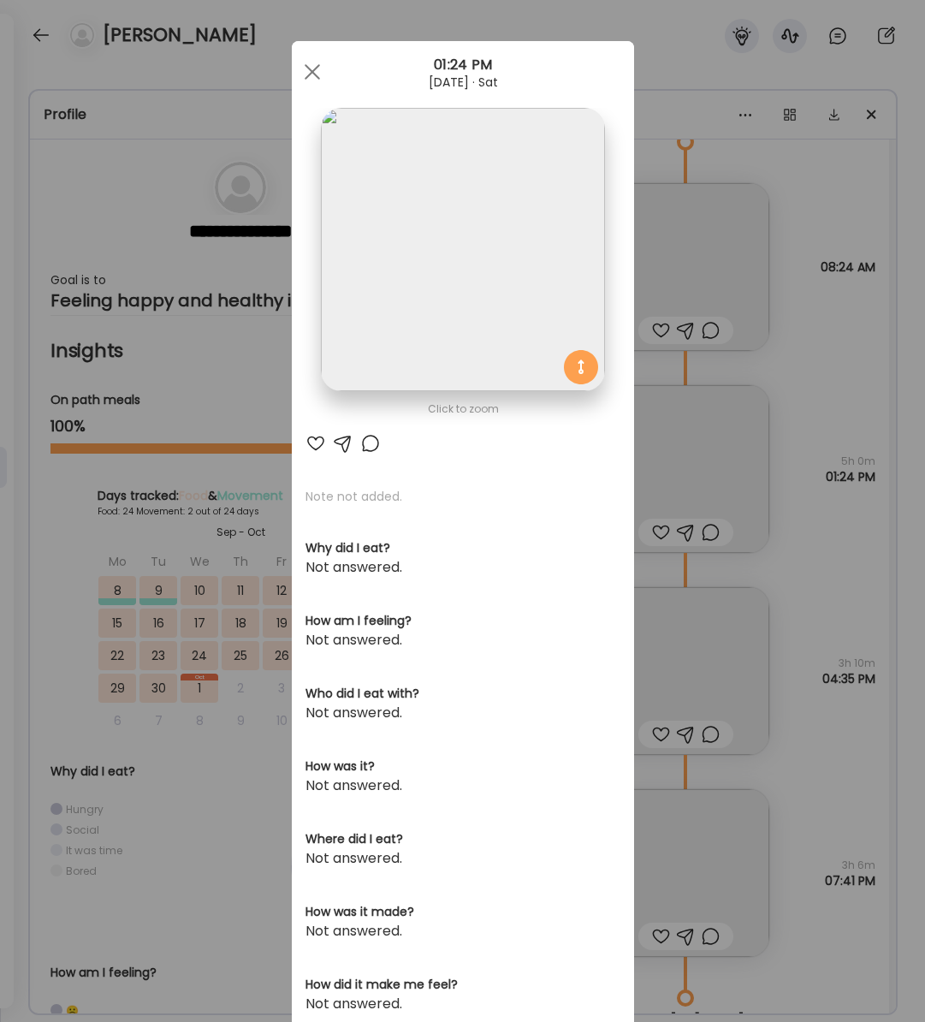
click at [316, 74] on div at bounding box center [312, 72] width 34 height 34
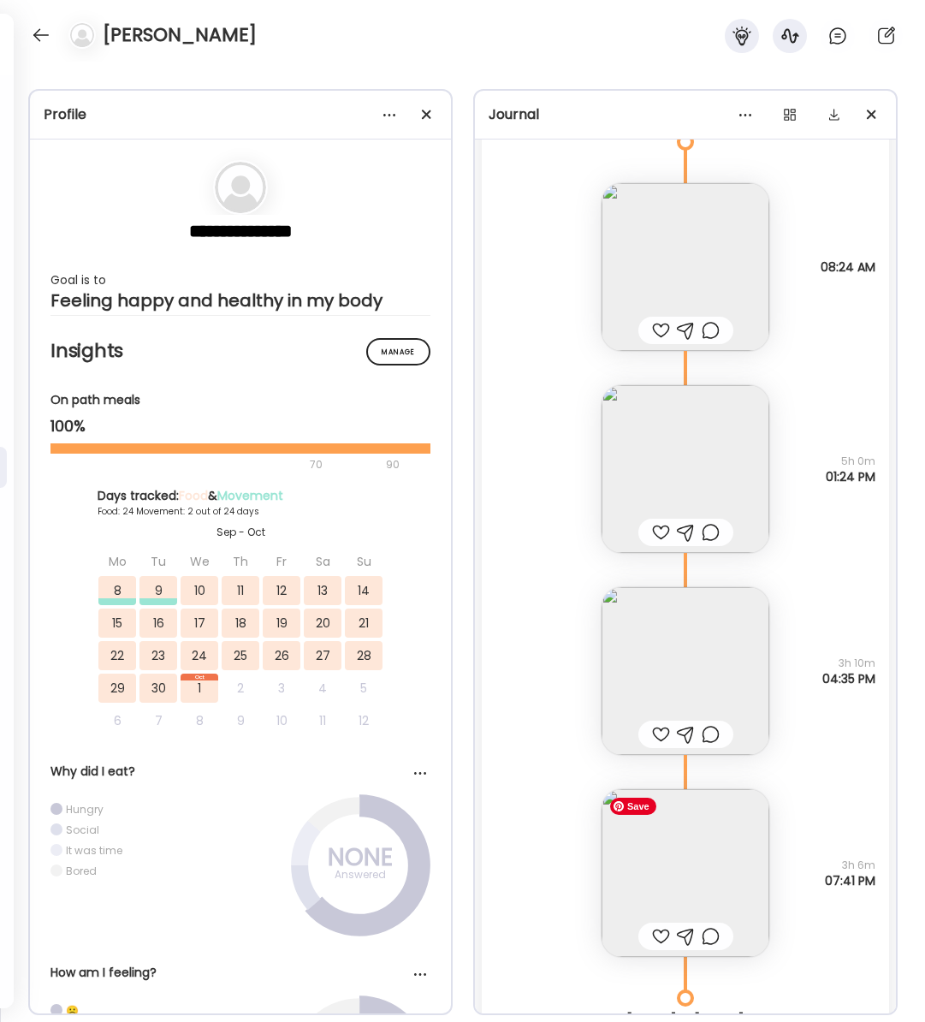
click at [698, 841] on img at bounding box center [686, 873] width 168 height 168
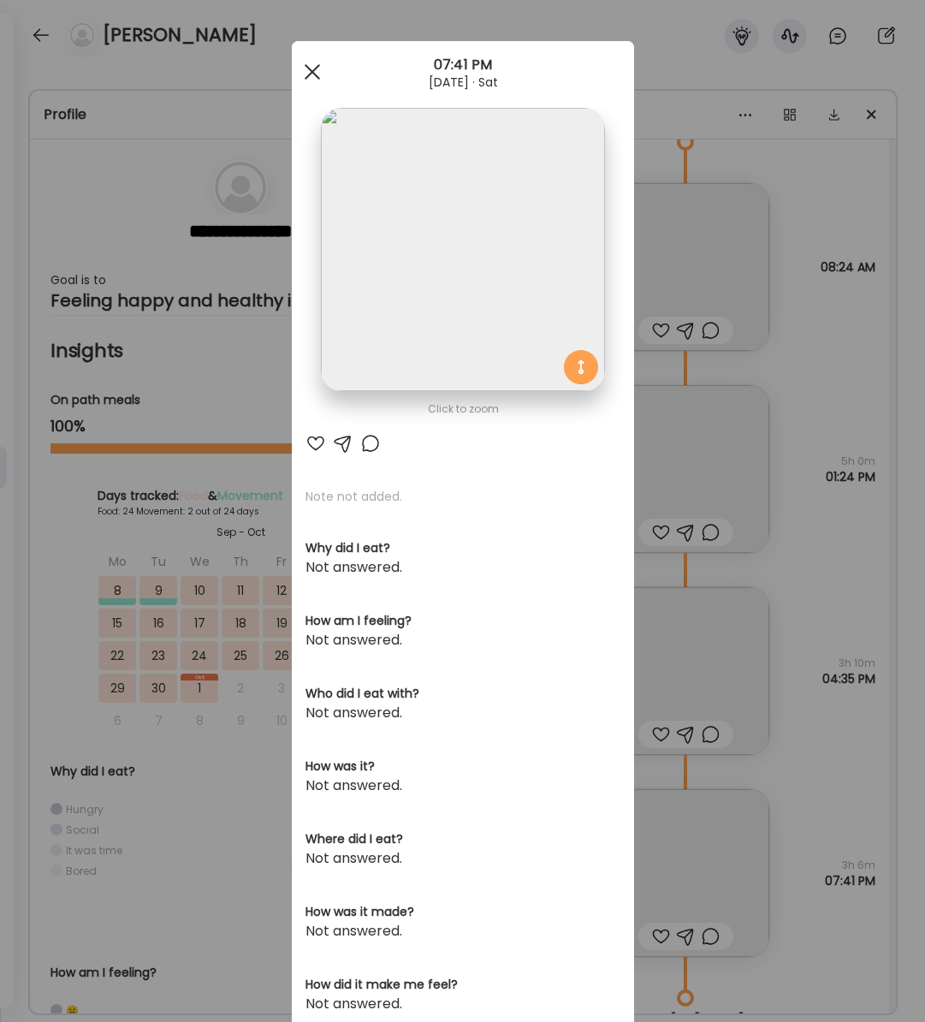
click at [309, 80] on div at bounding box center [312, 72] width 34 height 34
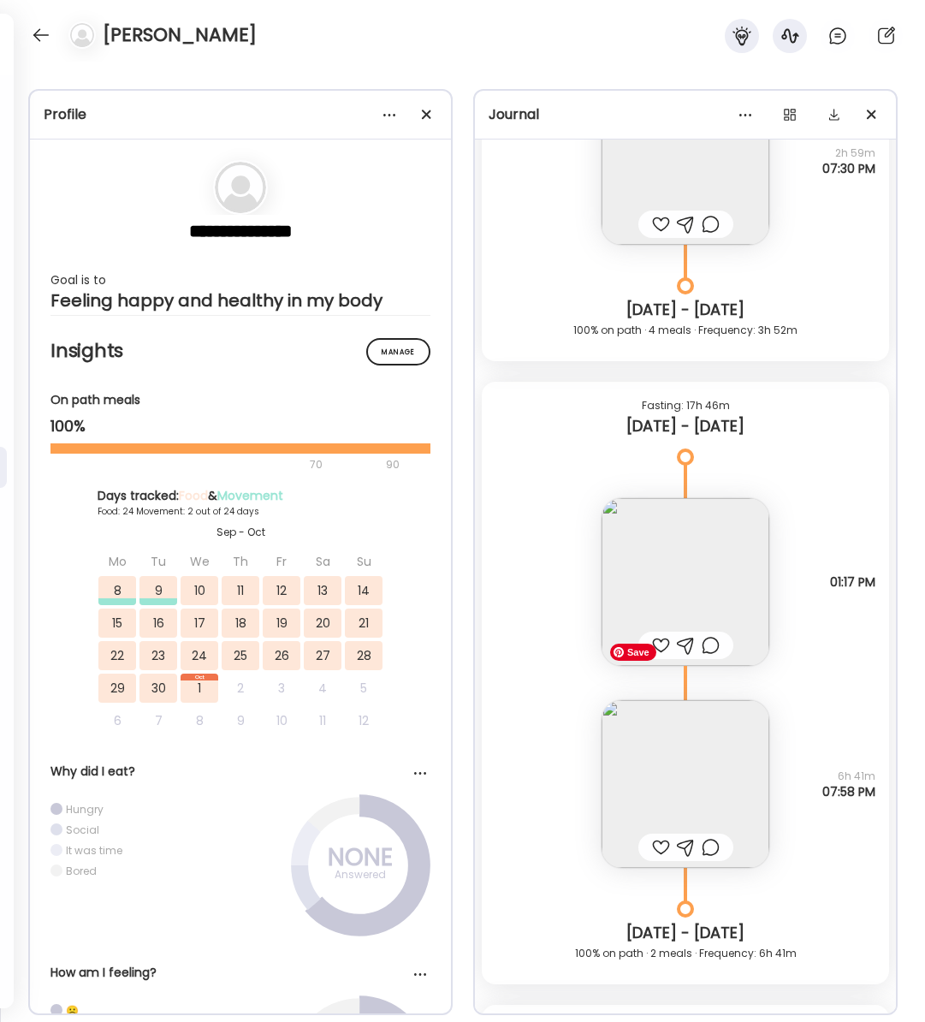
scroll to position [22699, 0]
click at [675, 580] on img at bounding box center [686, 583] width 168 height 168
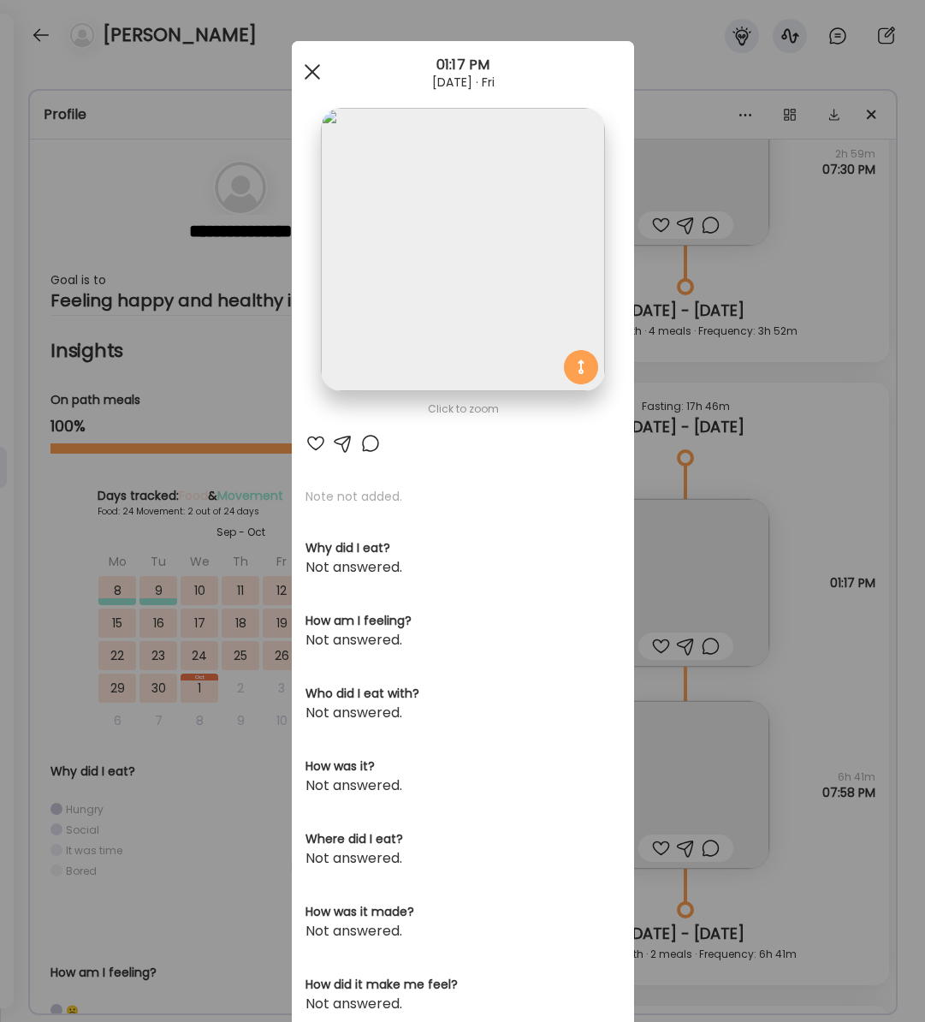
click at [312, 70] on span at bounding box center [311, 71] width 15 height 15
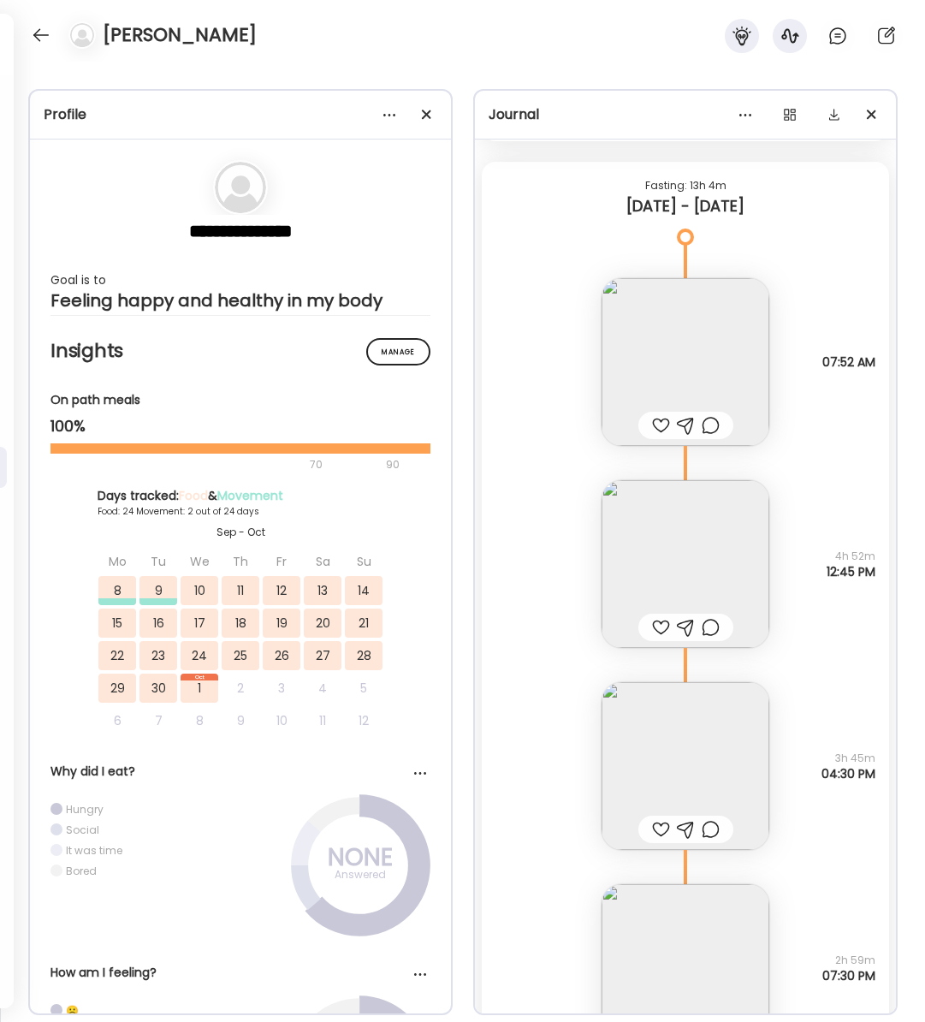
scroll to position [21888, 0]
click at [669, 523] on img at bounding box center [686, 569] width 168 height 168
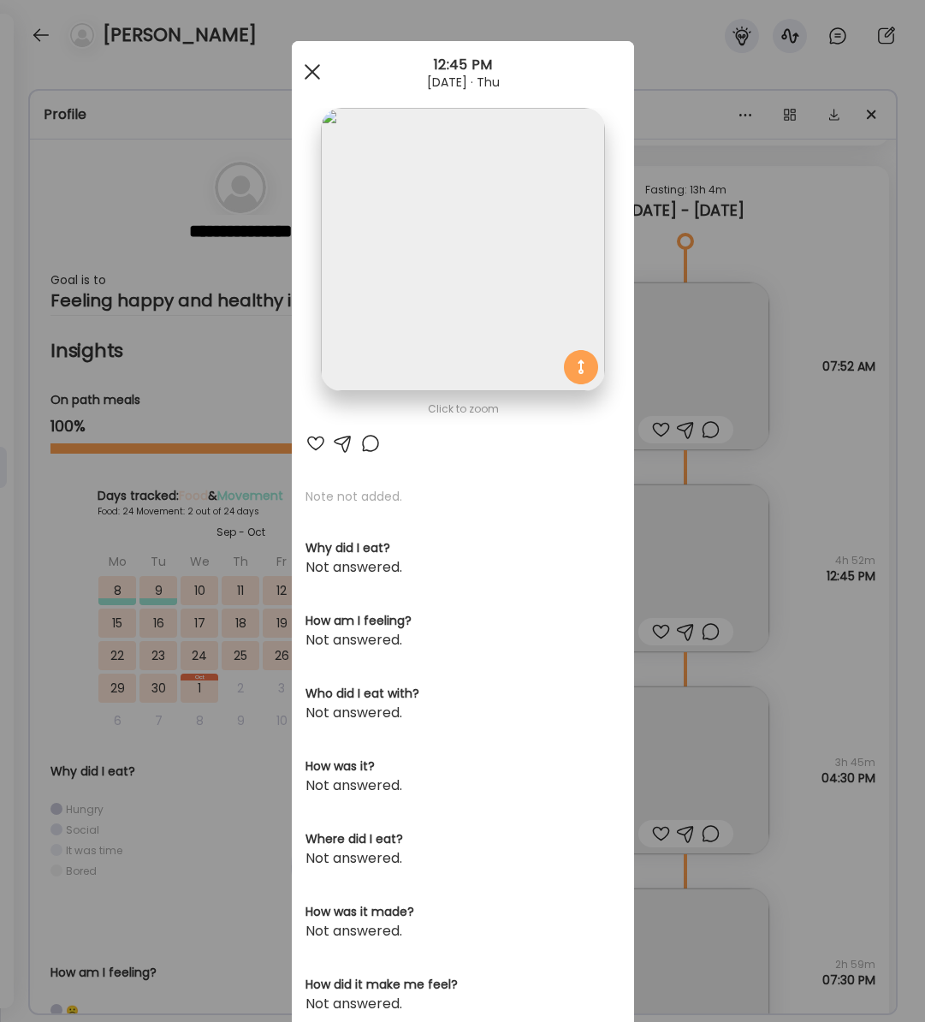
click at [313, 66] on div at bounding box center [312, 72] width 34 height 34
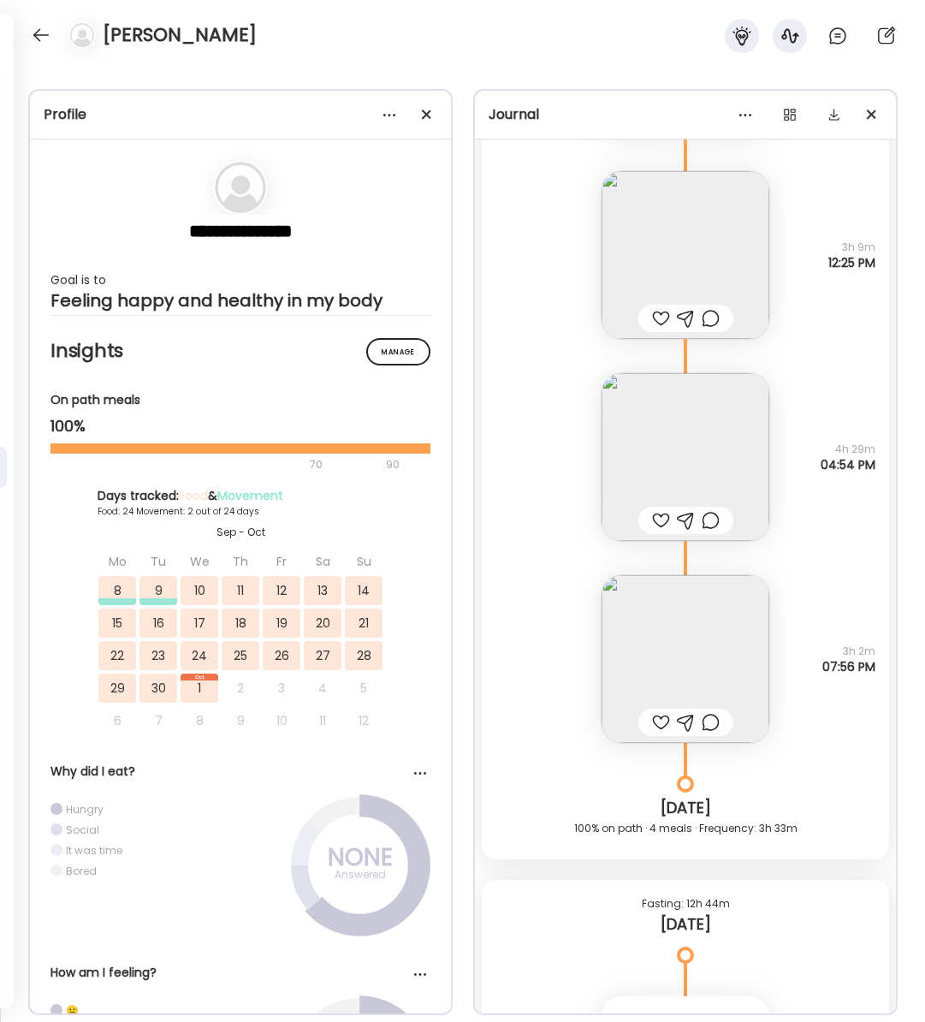
scroll to position [26839, 0]
